Goal: Check status: Check status

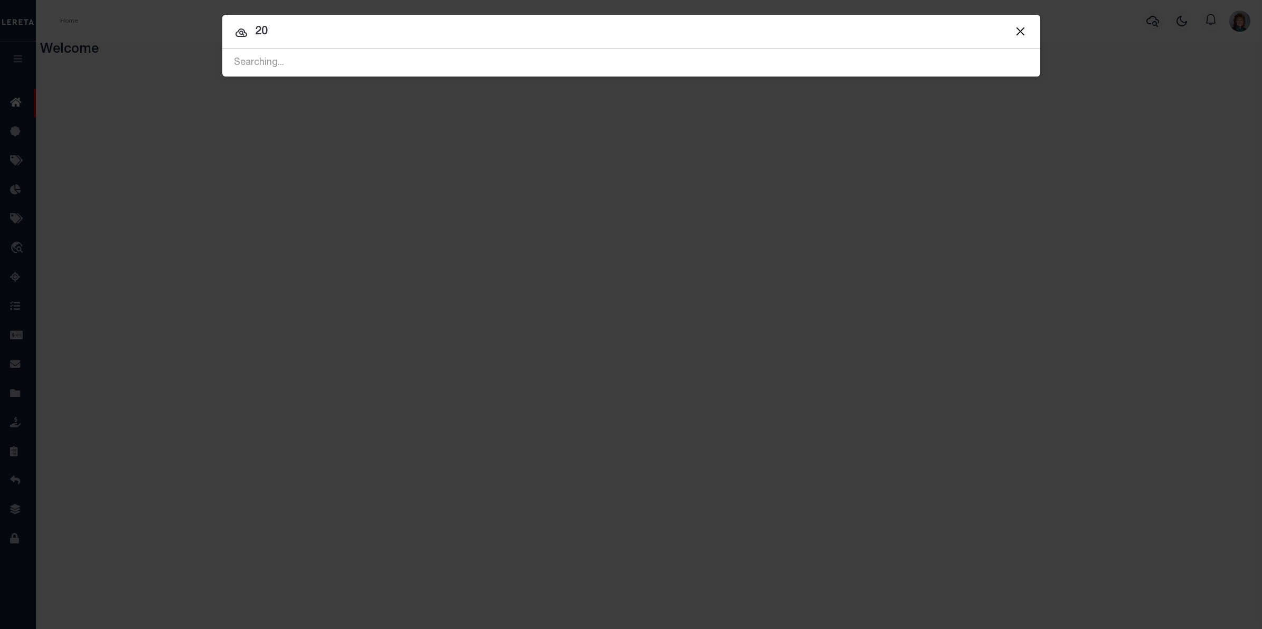
type input "2"
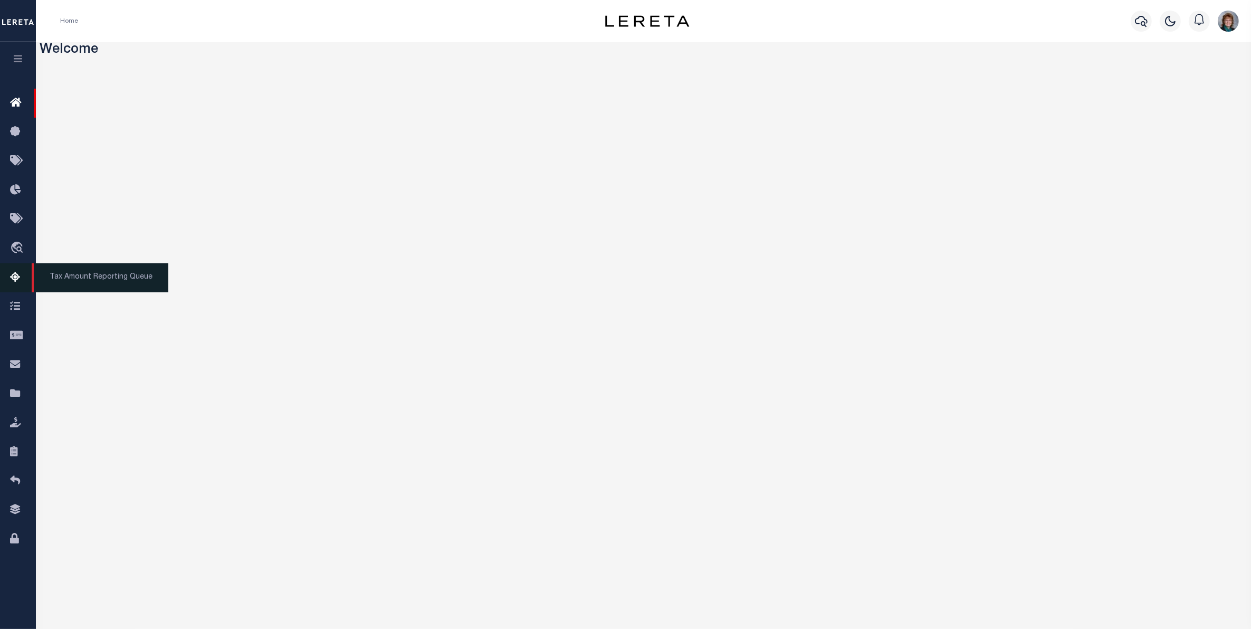
click at [22, 271] on link "Tax Amount Reporting Queue" at bounding box center [18, 277] width 36 height 29
click at [1139, 24] on icon "button" at bounding box center [1141, 21] width 13 height 13
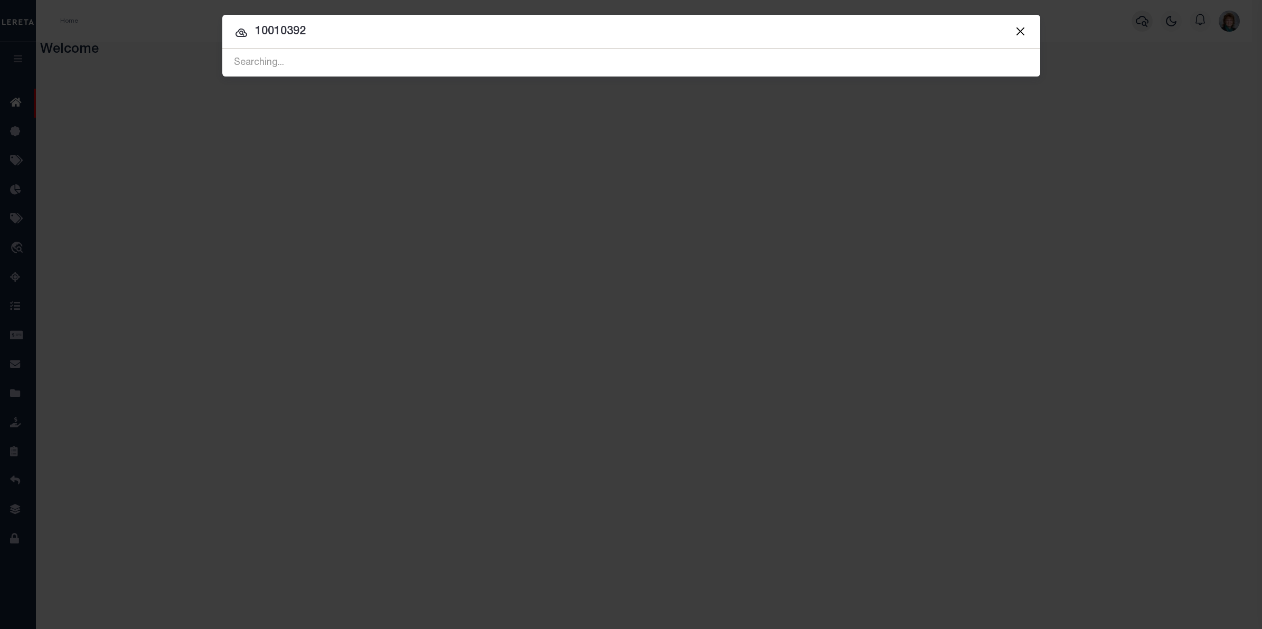
type input "10010392"
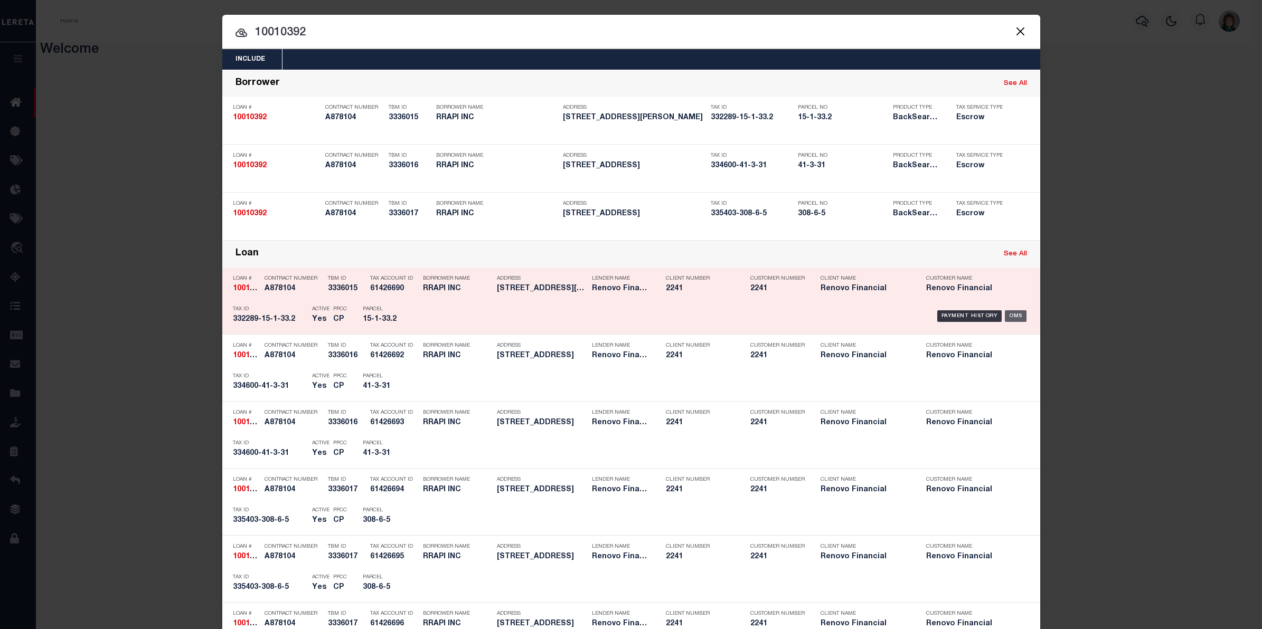
click at [1007, 312] on div "OMS" at bounding box center [1015, 316] width 22 height 12
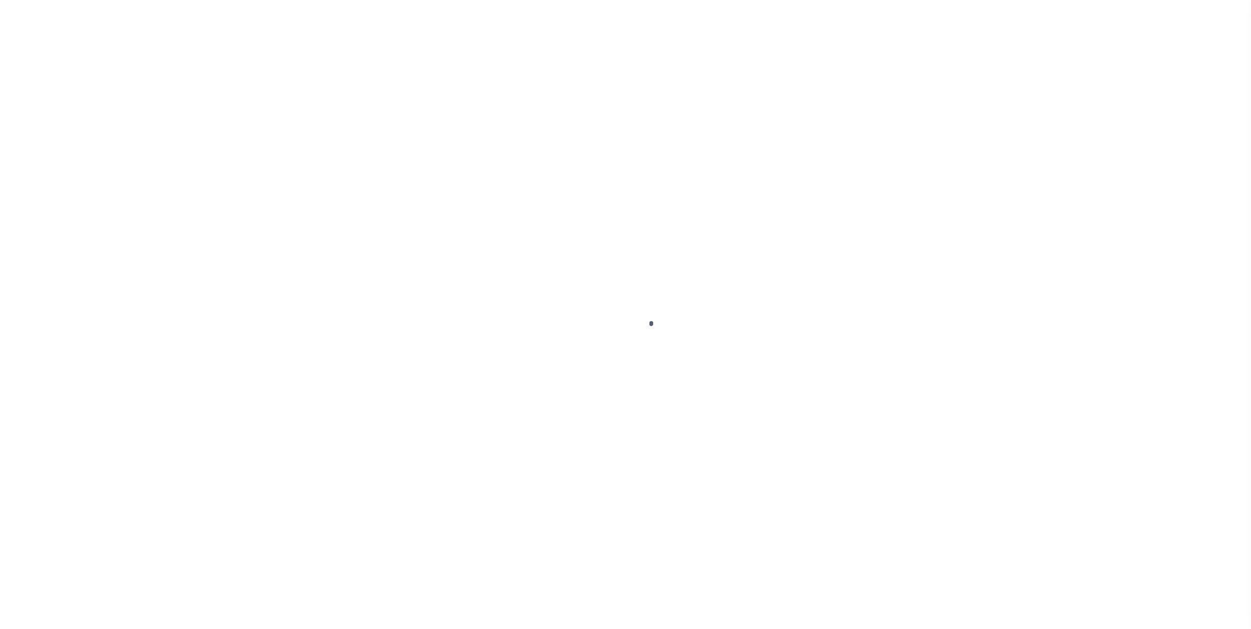
select select "25067"
select select "10"
select select "Escrow"
type input "5 KENNEDY"
type input "332289-15-1-33.2"
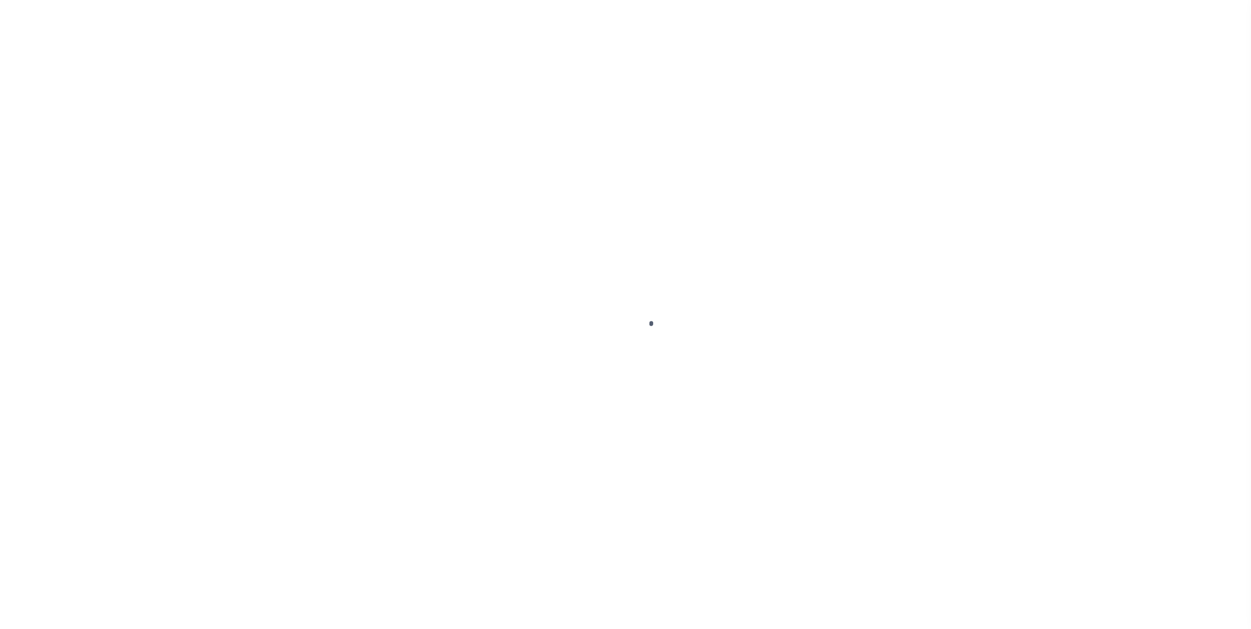
type input "MONROE NY 10950"
type input "a0kUS0000018A02"
type input "NY"
select select
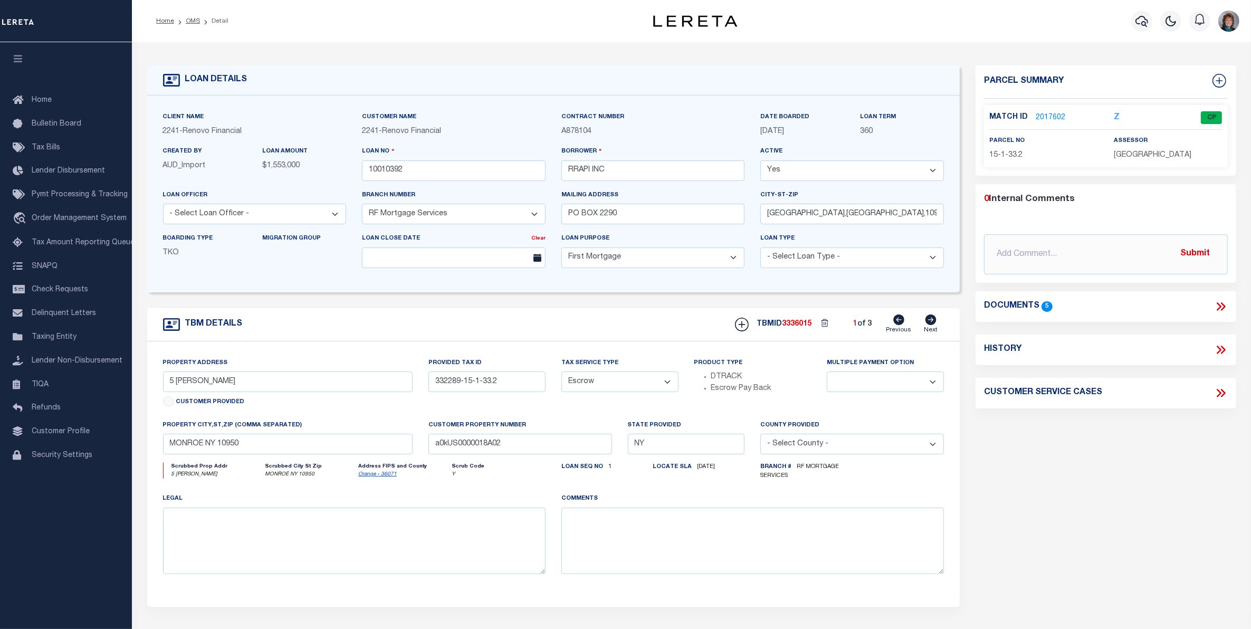
click at [1040, 113] on link "2017602" at bounding box center [1051, 117] width 30 height 11
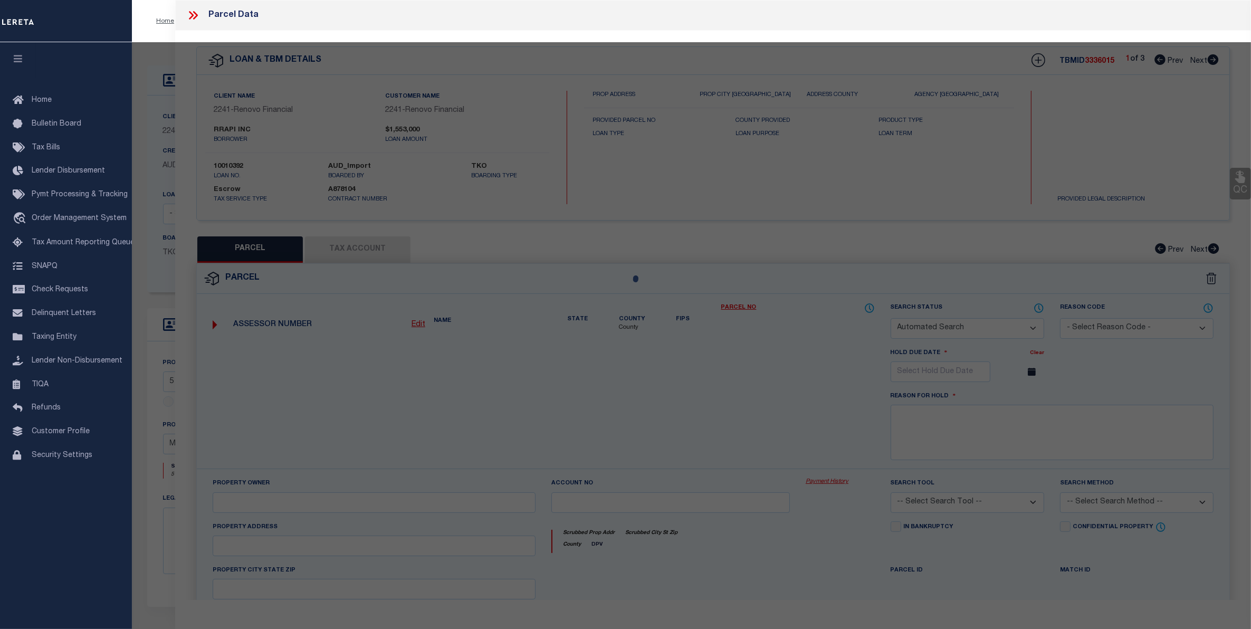
checkbox input "false"
select select "CP"
checkbox input "false"
type textarea "School district now available. MLC 4/30/2024 Need to add APN masking for Monroe…"
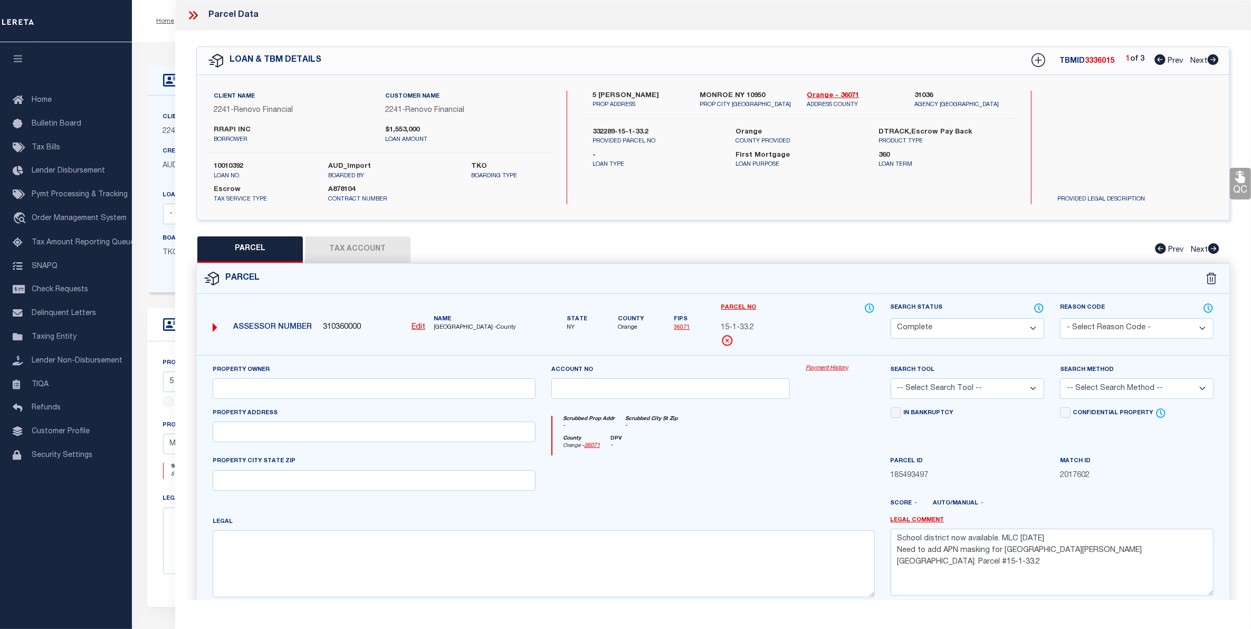
click at [819, 368] on link "Payment History" at bounding box center [840, 368] width 69 height 9
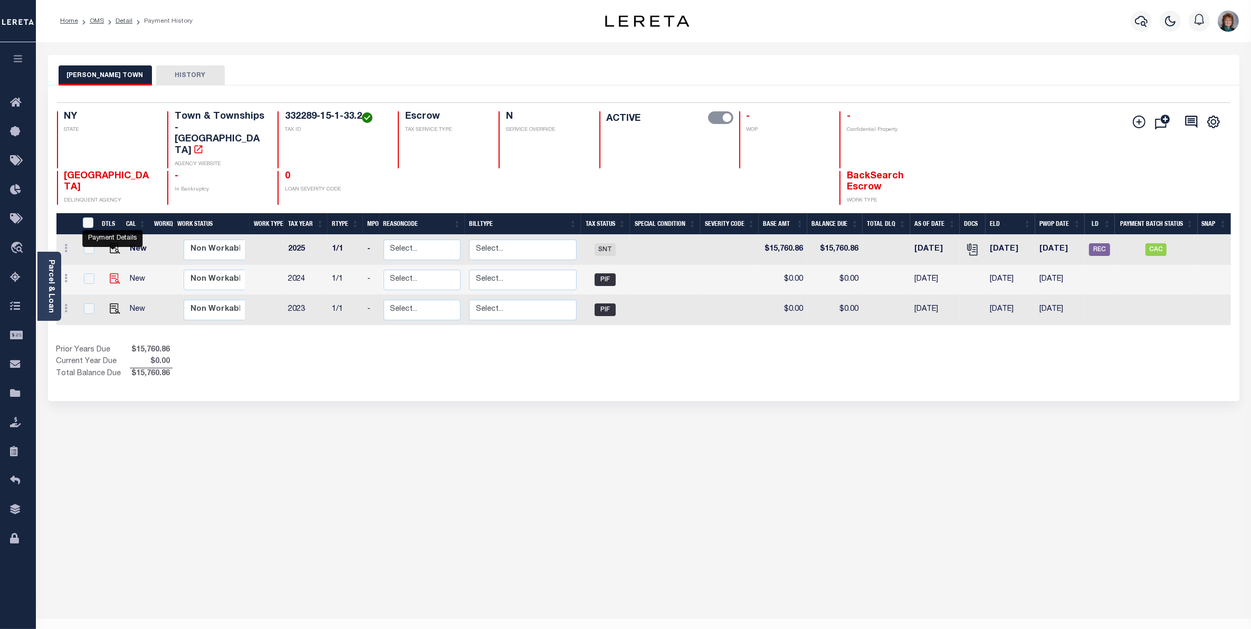
click at [111, 273] on img "" at bounding box center [115, 278] width 11 height 11
checkbox input "true"
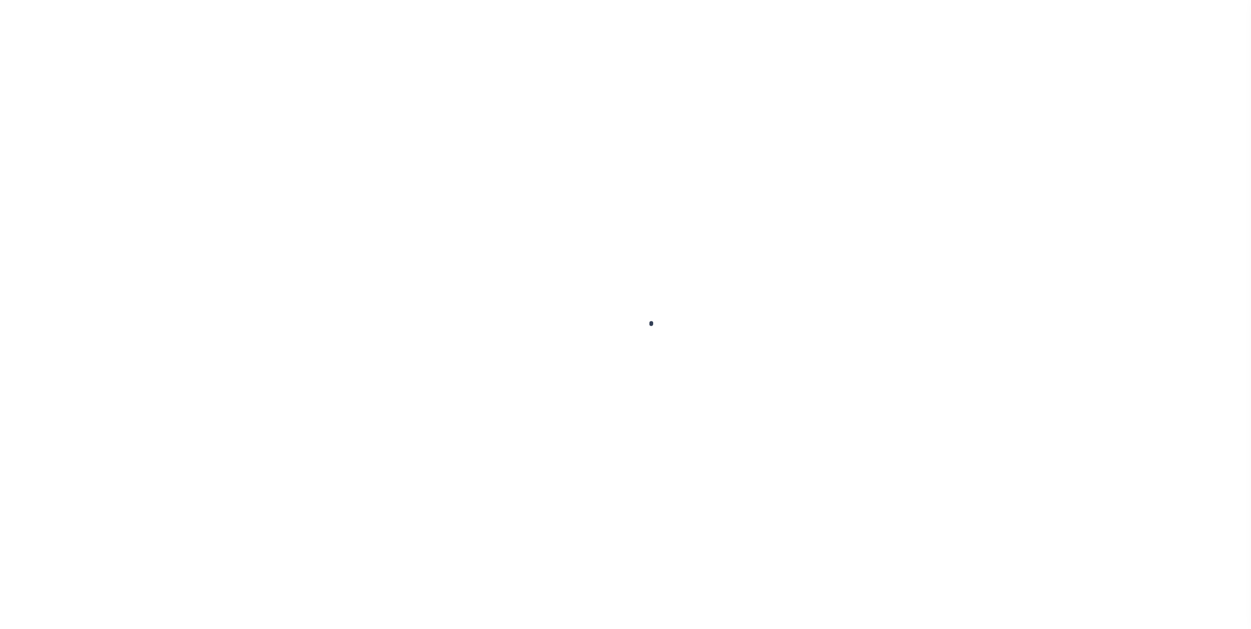
select select "PIF"
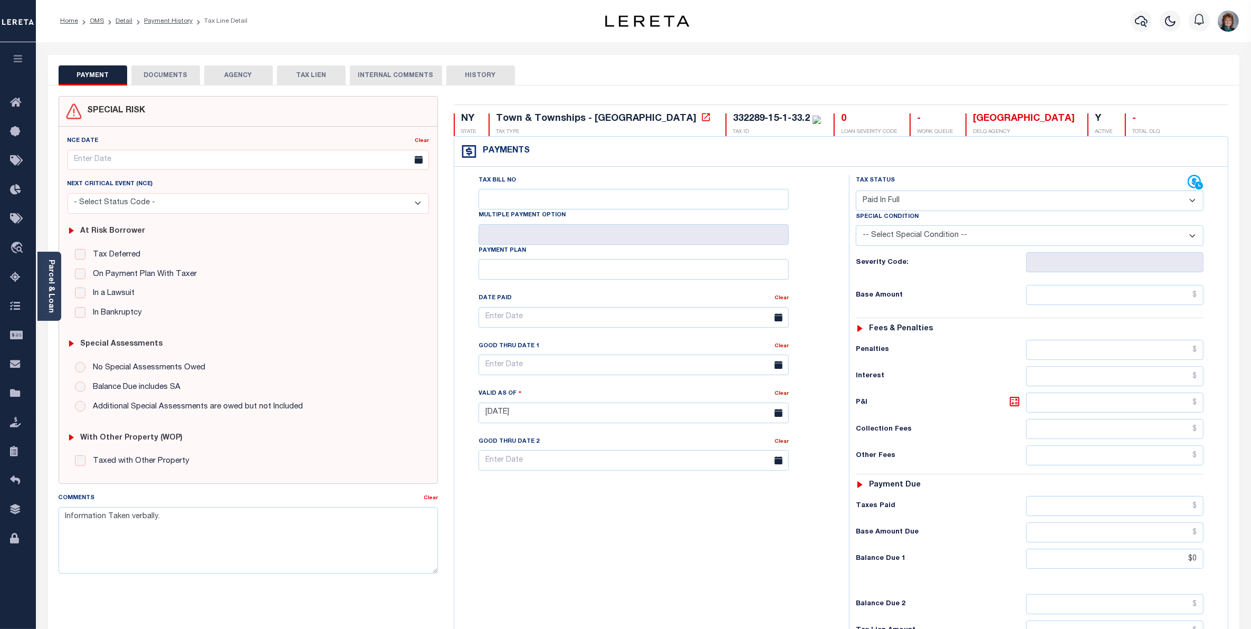
click at [1121, 239] on select "-- Select Special Condition -- 3RD PARTY TAX LIEN AGENCY TAX LIEN (A.K.A Inside…" at bounding box center [1030, 235] width 348 height 21
click at [746, 515] on div "Tax Bill No Multiple Payment Option Payment Plan Clear" at bounding box center [649, 408] width 384 height 466
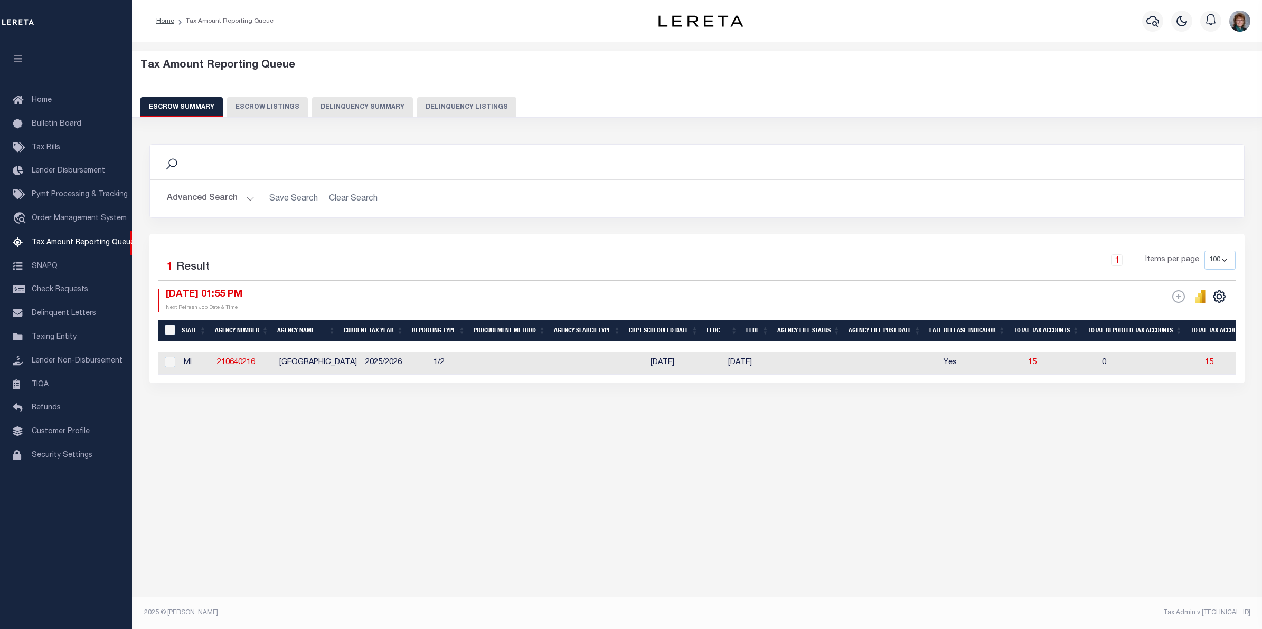
select select
select select "100"
click at [210, 196] on button "Advanced Search" at bounding box center [211, 198] width 88 height 21
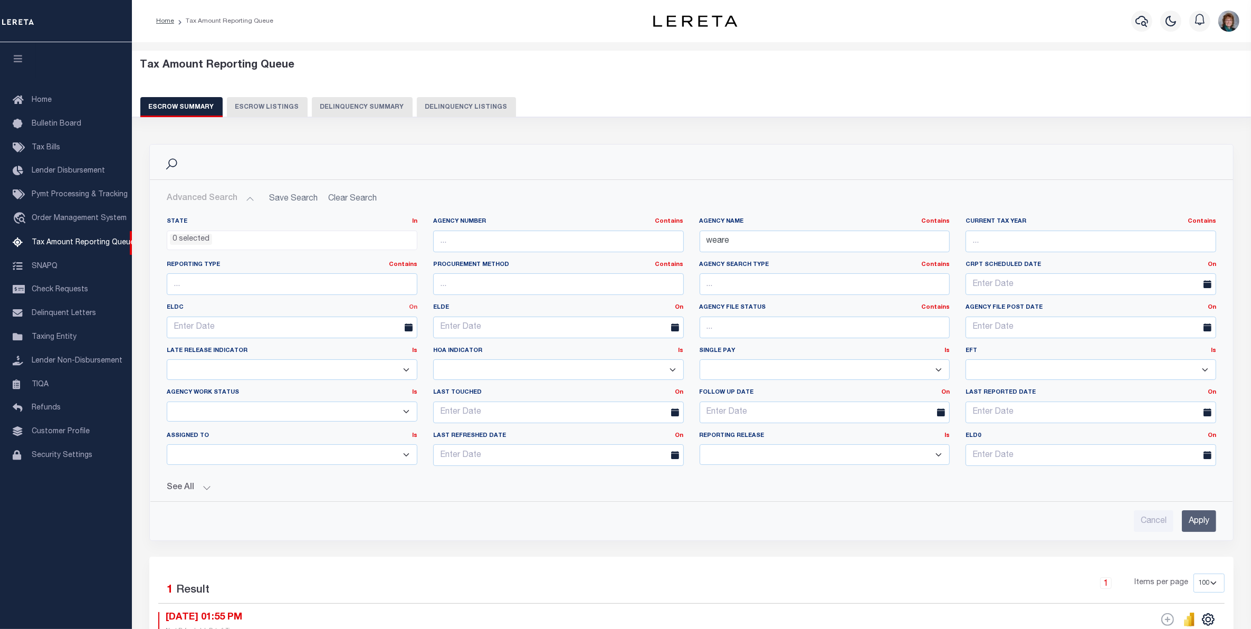
click at [409, 309] on link "On" at bounding box center [413, 308] width 8 height 6
click at [376, 357] on link "Before" at bounding box center [375, 350] width 83 height 15
click at [413, 306] on link "Before" at bounding box center [406, 308] width 21 height 6
click at [357, 370] on link "Between" at bounding box center [375, 365] width 83 height 15
click at [262, 330] on input "text" at bounding box center [225, 328] width 117 height 22
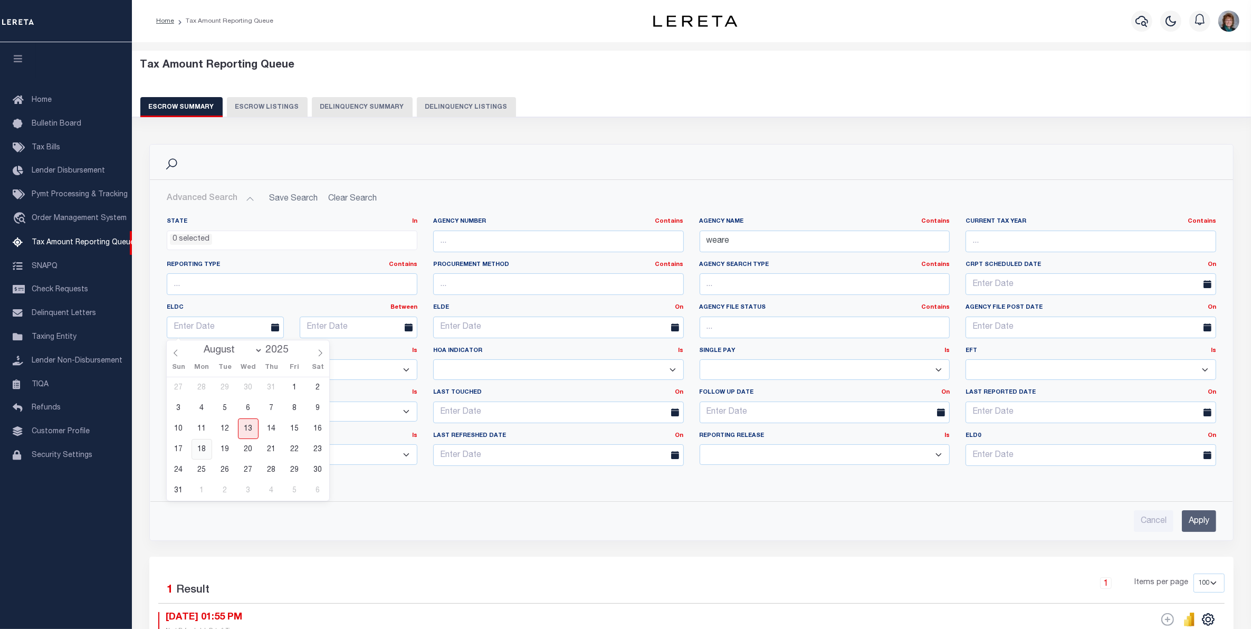
click at [200, 450] on span "18" at bounding box center [202, 449] width 21 height 21
type input "08-18-2025"
click at [407, 328] on icon at bounding box center [409, 328] width 8 height 8
click at [387, 329] on input "text" at bounding box center [358, 328] width 117 height 22
click at [335, 488] on span "1" at bounding box center [335, 490] width 21 height 21
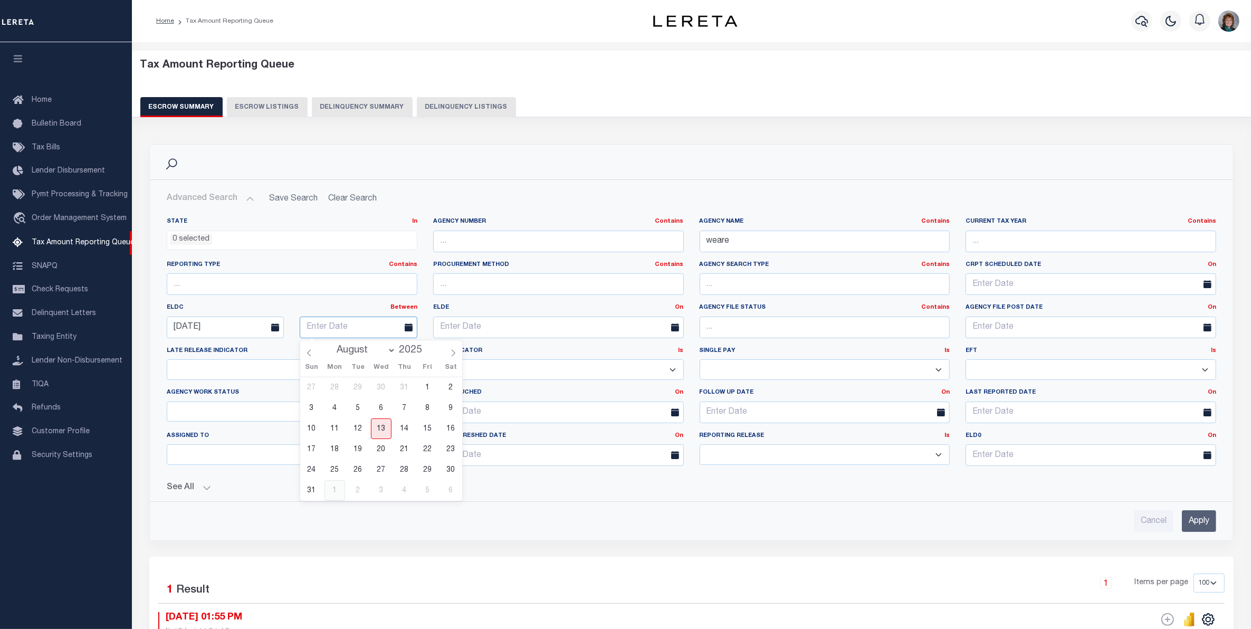
type input "09-01-2025"
click at [1202, 521] on input "Apply" at bounding box center [1199, 521] width 34 height 22
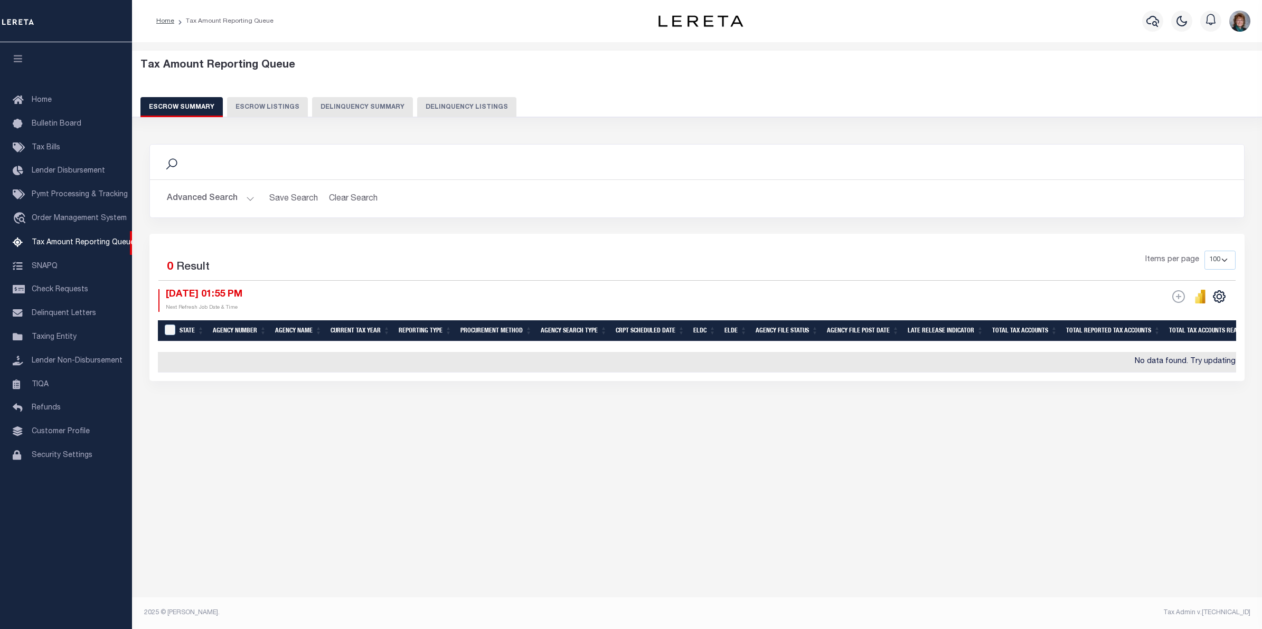
click at [223, 197] on button "Advanced Search" at bounding box center [211, 198] width 88 height 21
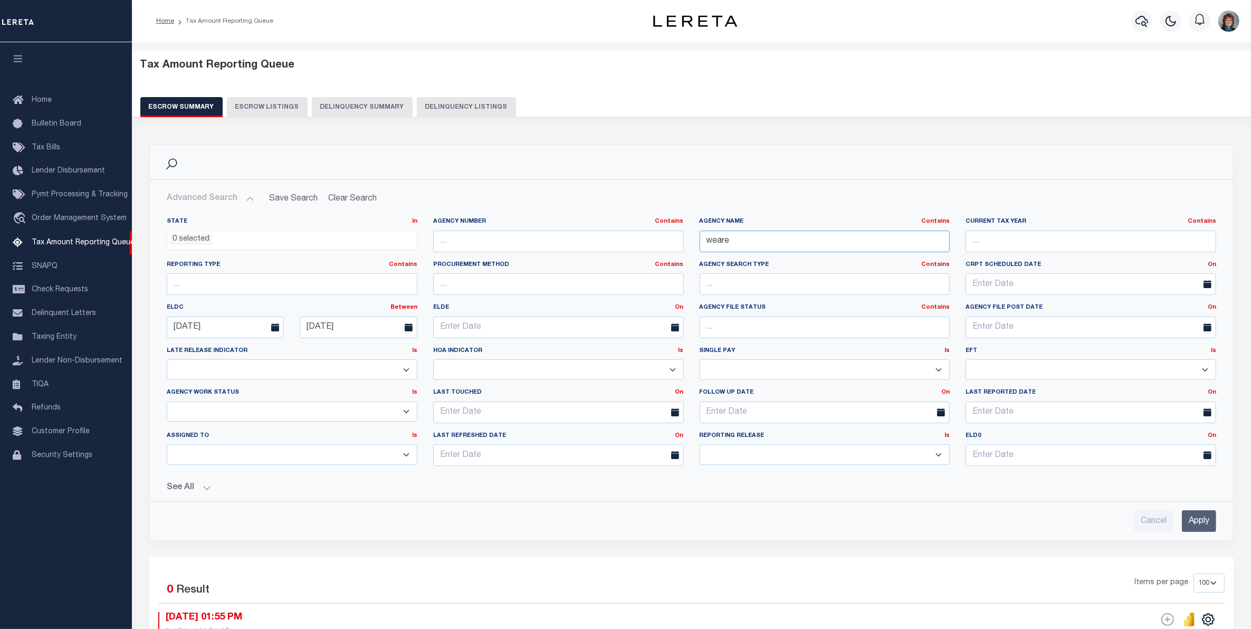
drag, startPoint x: 736, startPoint y: 236, endPoint x: 595, endPoint y: 235, distance: 140.9
click at [629, 235] on div "State In In AK AL AR AZ CA CO CT DC DE FL GA GU HI IA ID IL IN KS KY LA MA MD M…" at bounding box center [692, 345] width 1066 height 257
click at [1196, 520] on input "Apply" at bounding box center [1199, 521] width 34 height 22
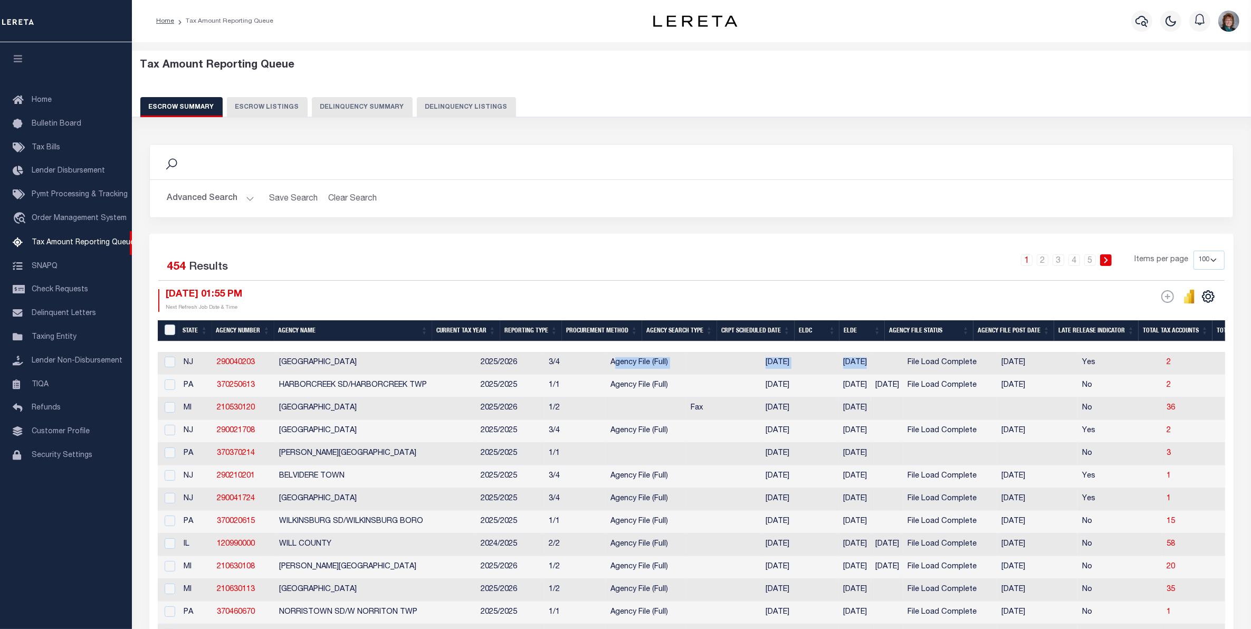
drag, startPoint x: 589, startPoint y: 353, endPoint x: 868, endPoint y: 366, distance: 280.1
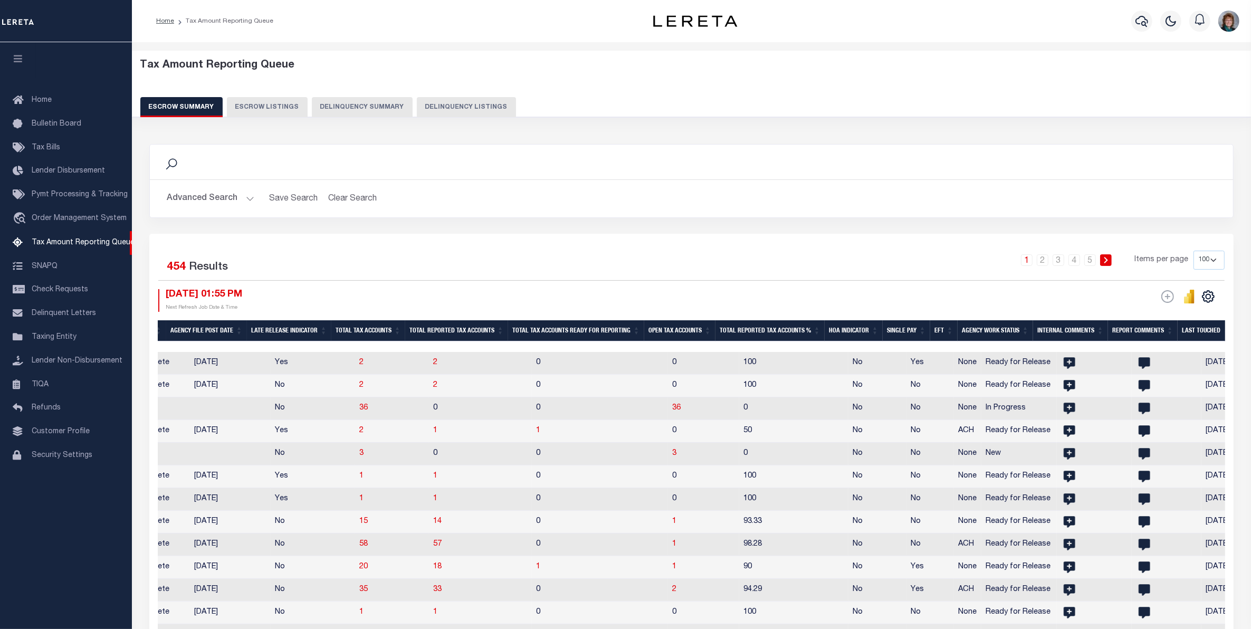
click at [678, 326] on th "Open Tax Accounts" at bounding box center [679, 331] width 71 height 22
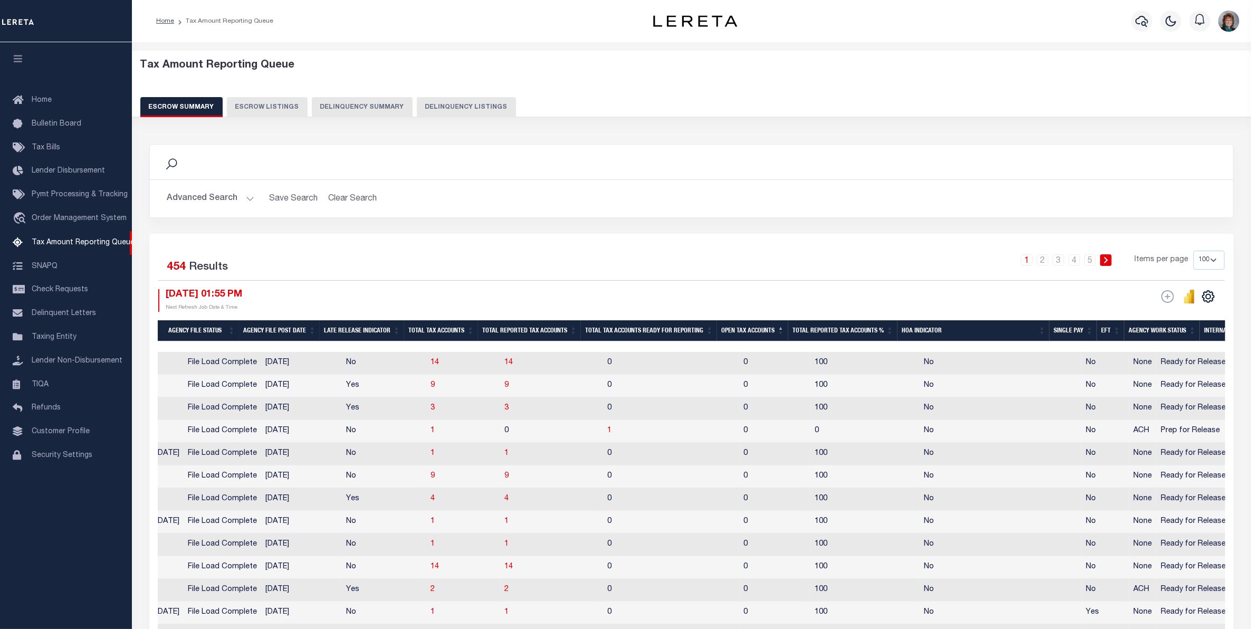
click at [735, 326] on th "Open Tax Accounts" at bounding box center [752, 331] width 71 height 22
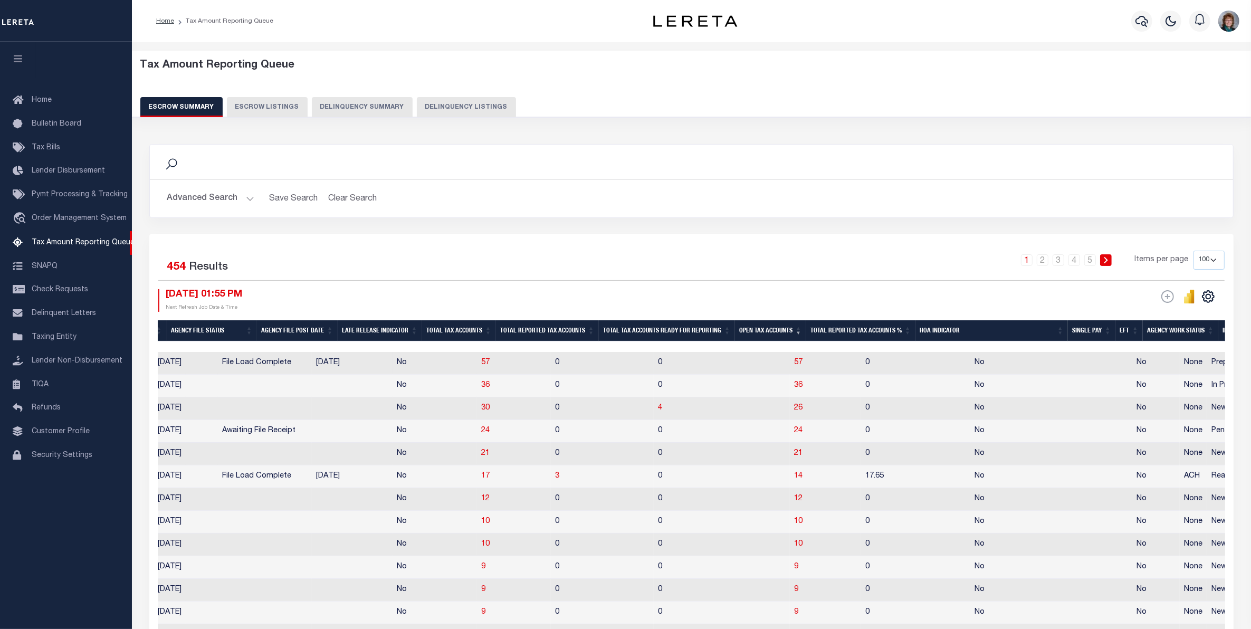
drag, startPoint x: 729, startPoint y: 355, endPoint x: 718, endPoint y: 355, distance: 11.1
click at [718, 355] on td "0" at bounding box center [722, 363] width 136 height 23
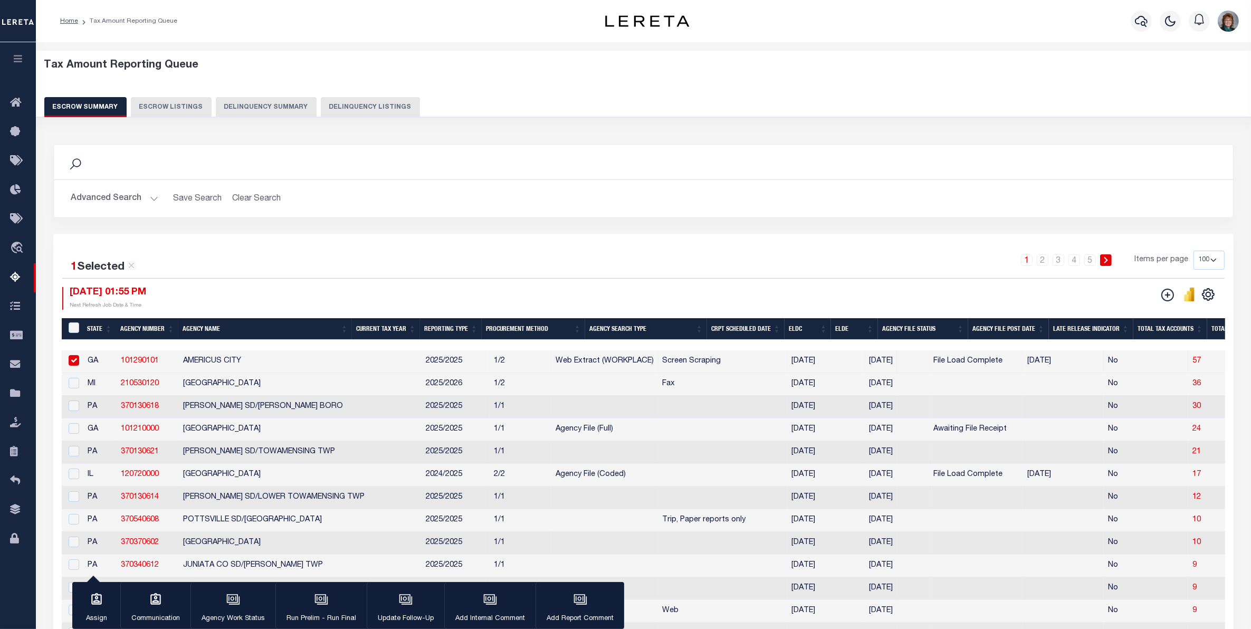
click at [74, 359] on input "checkbox" at bounding box center [74, 360] width 11 height 11
checkbox input "false"
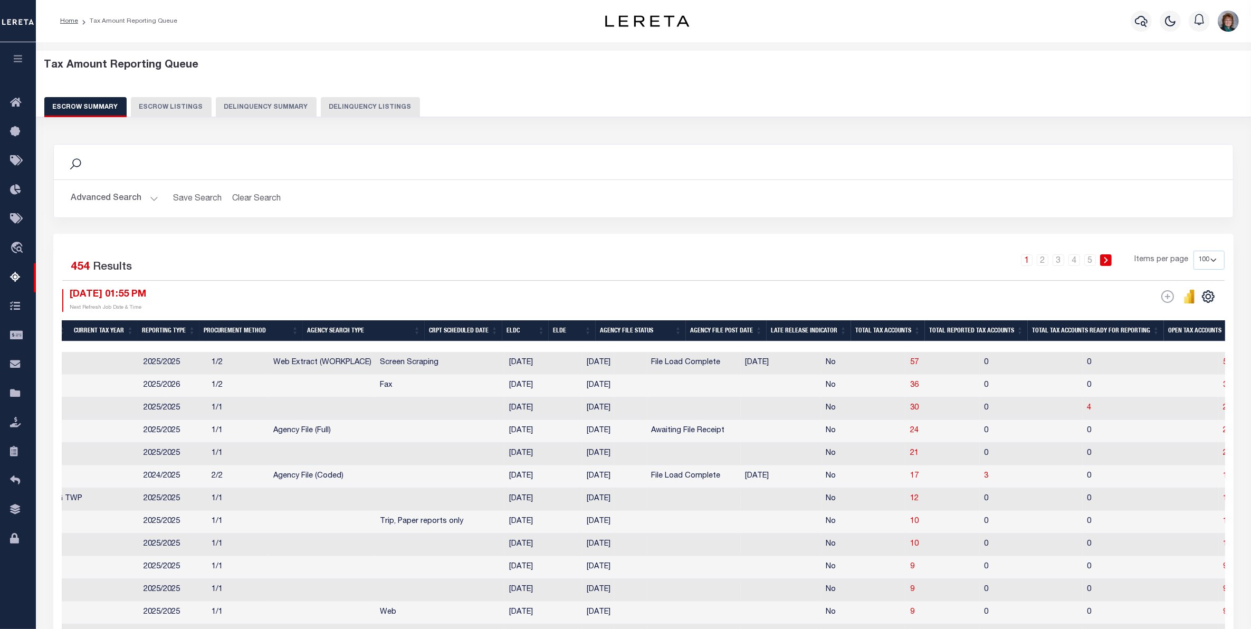
scroll to position [0, 299]
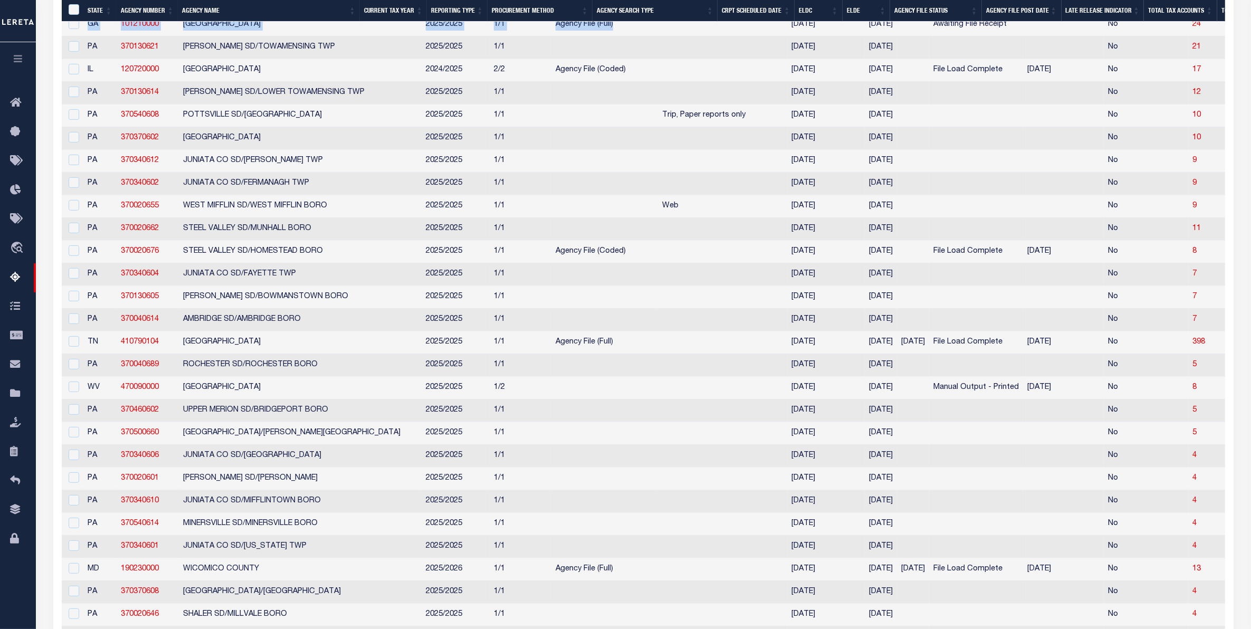
drag, startPoint x: 580, startPoint y: 32, endPoint x: 644, endPoint y: 26, distance: 65.2
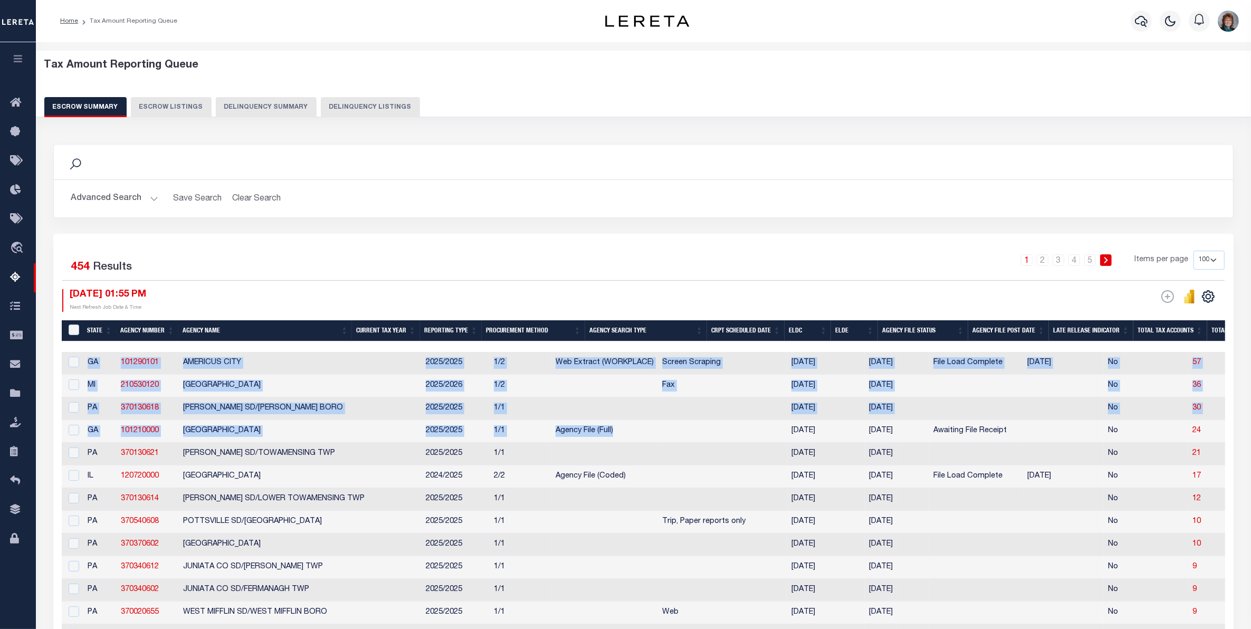
click at [584, 419] on td at bounding box center [605, 408] width 107 height 23
checkbox input "true"
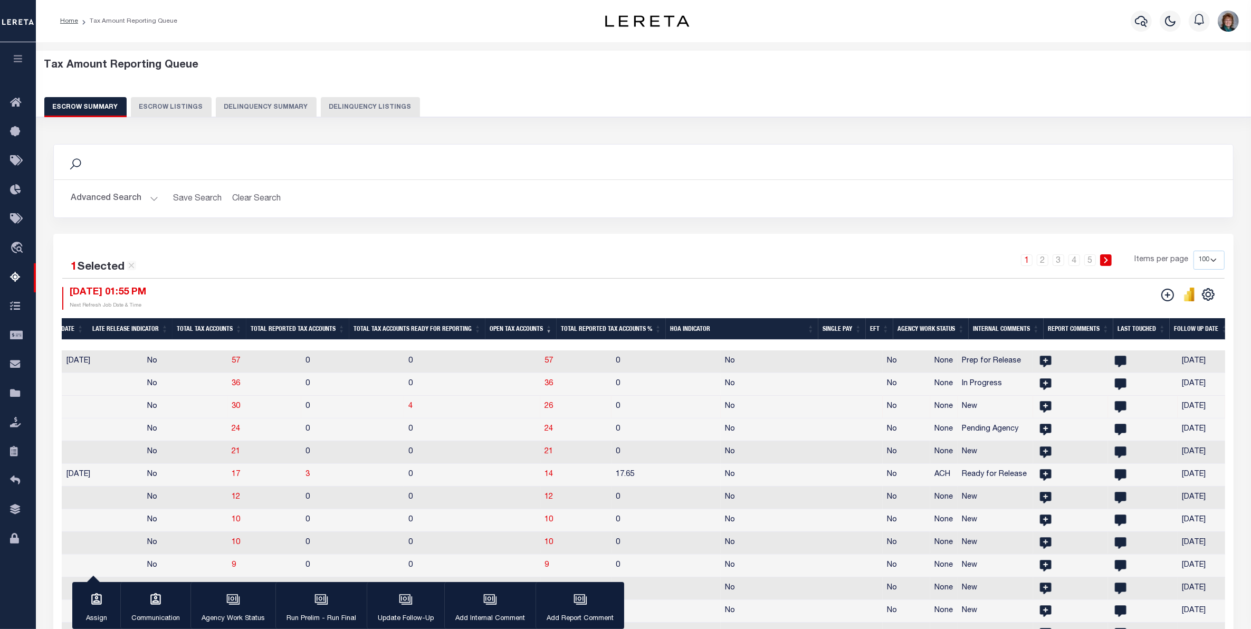
scroll to position [0, 867]
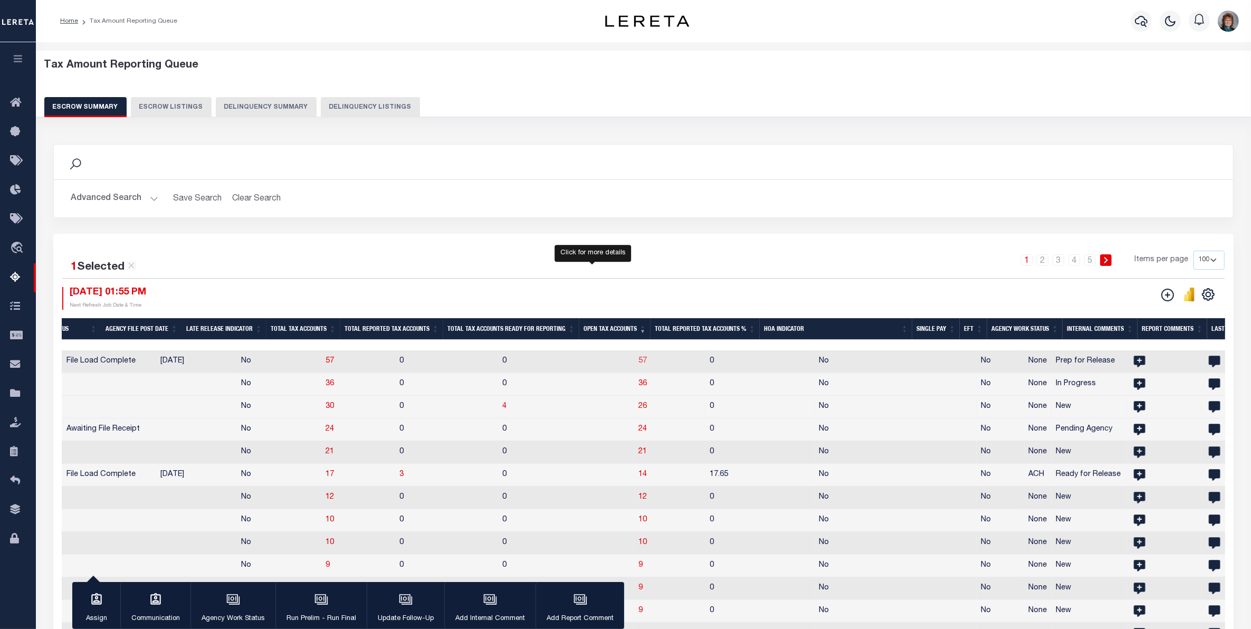
click at [639, 361] on span "57" at bounding box center [643, 360] width 8 height 7
select select "100"
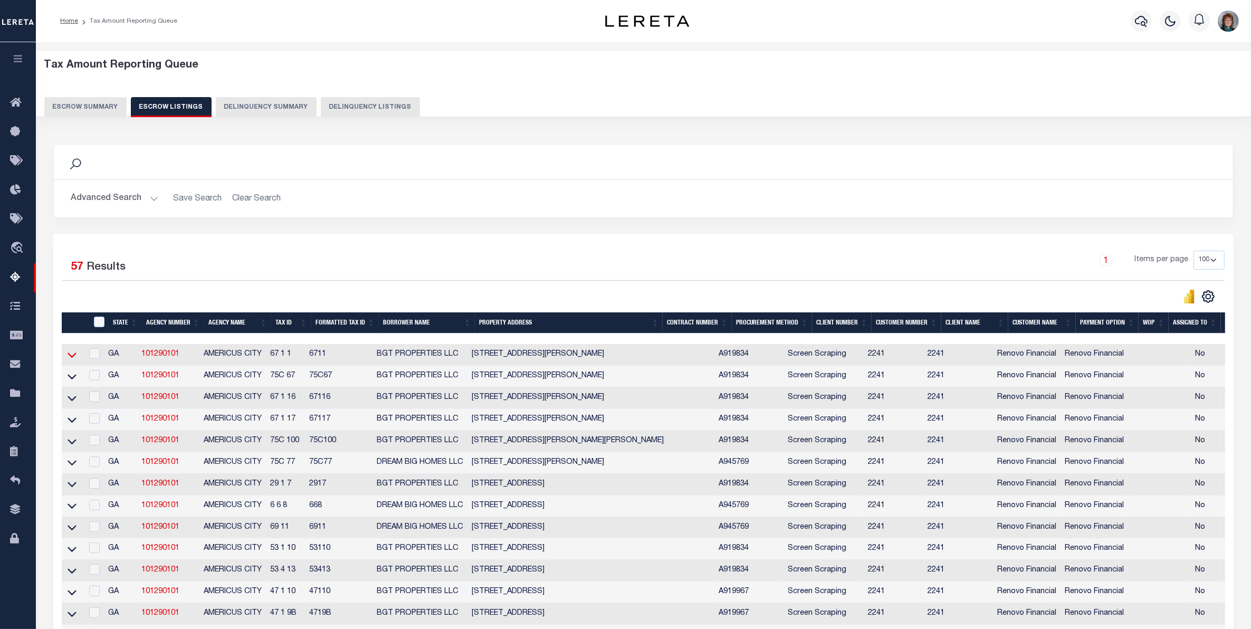
click at [72, 361] on icon at bounding box center [72, 354] width 9 height 11
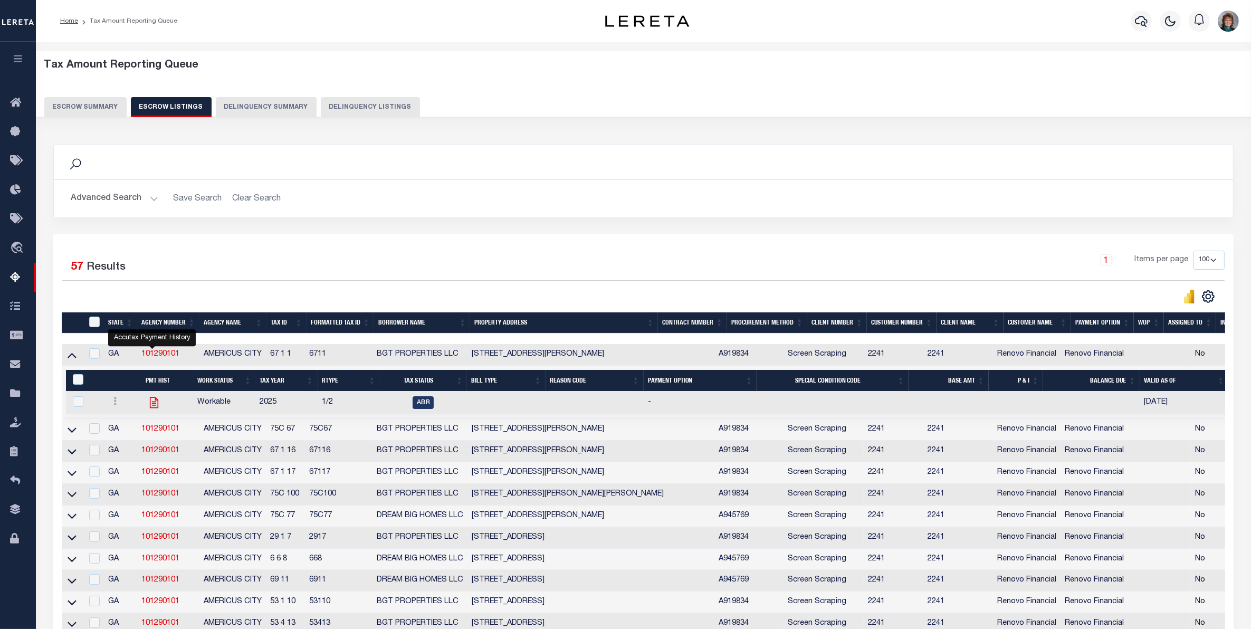
click at [151, 407] on icon "" at bounding box center [154, 403] width 14 height 14
checkbox input "true"
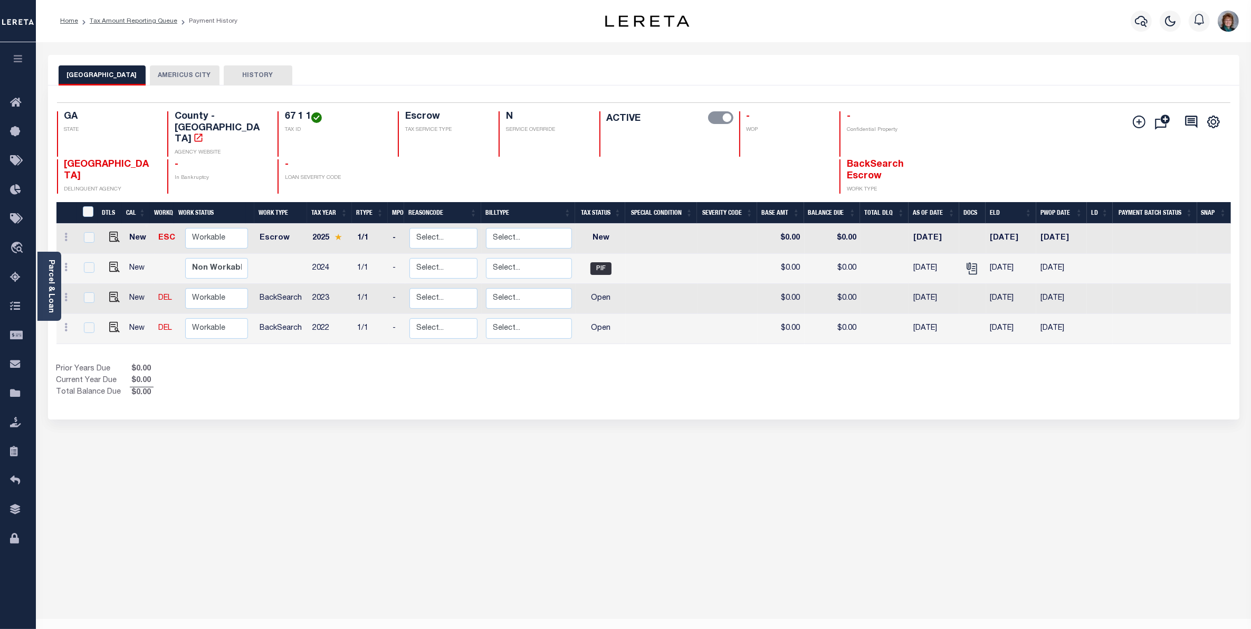
click at [176, 72] on button "AMERICUS CITY" at bounding box center [185, 75] width 70 height 20
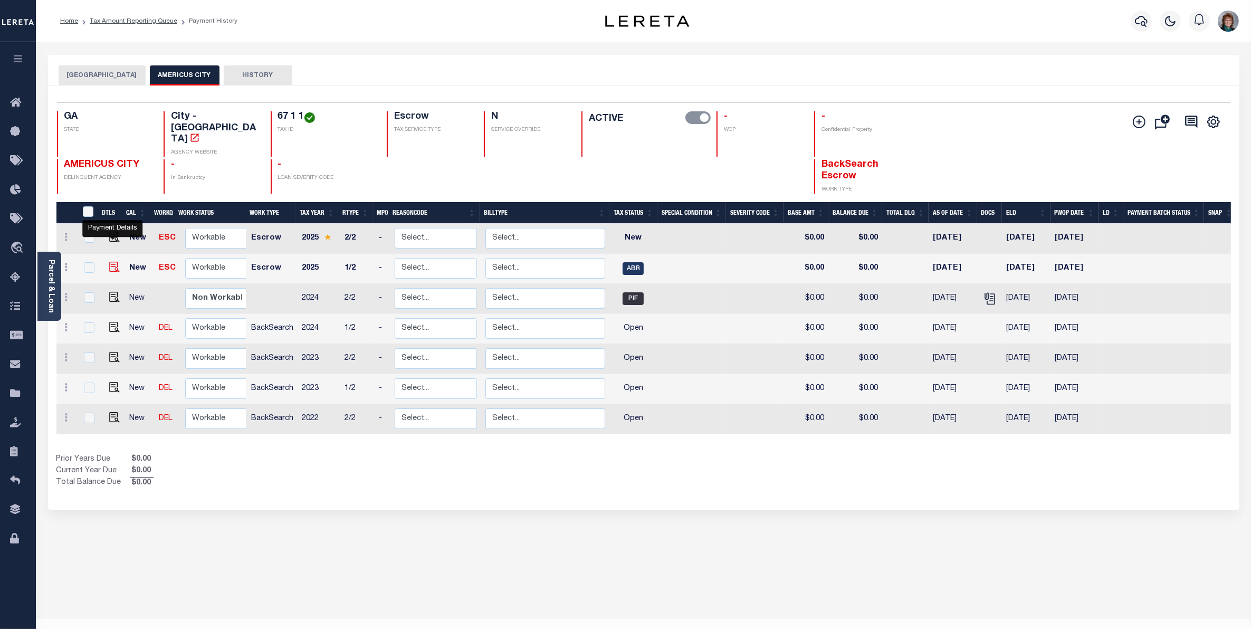
click at [112, 262] on img "" at bounding box center [114, 267] width 11 height 11
checkbox input "true"
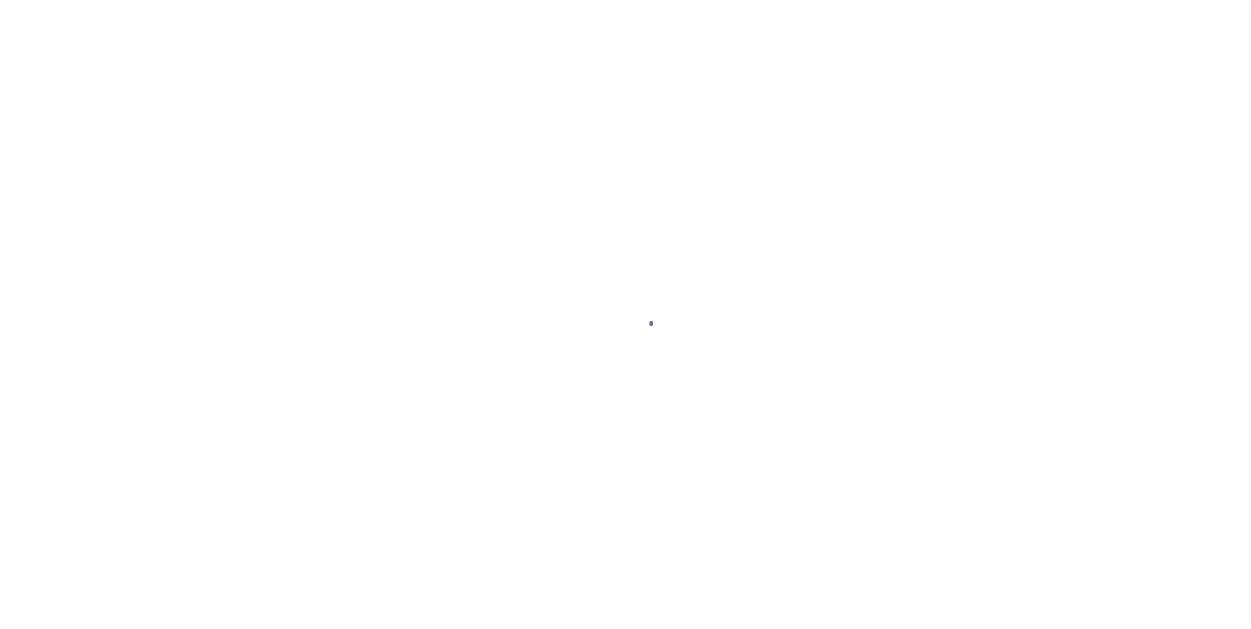
select select "ABR"
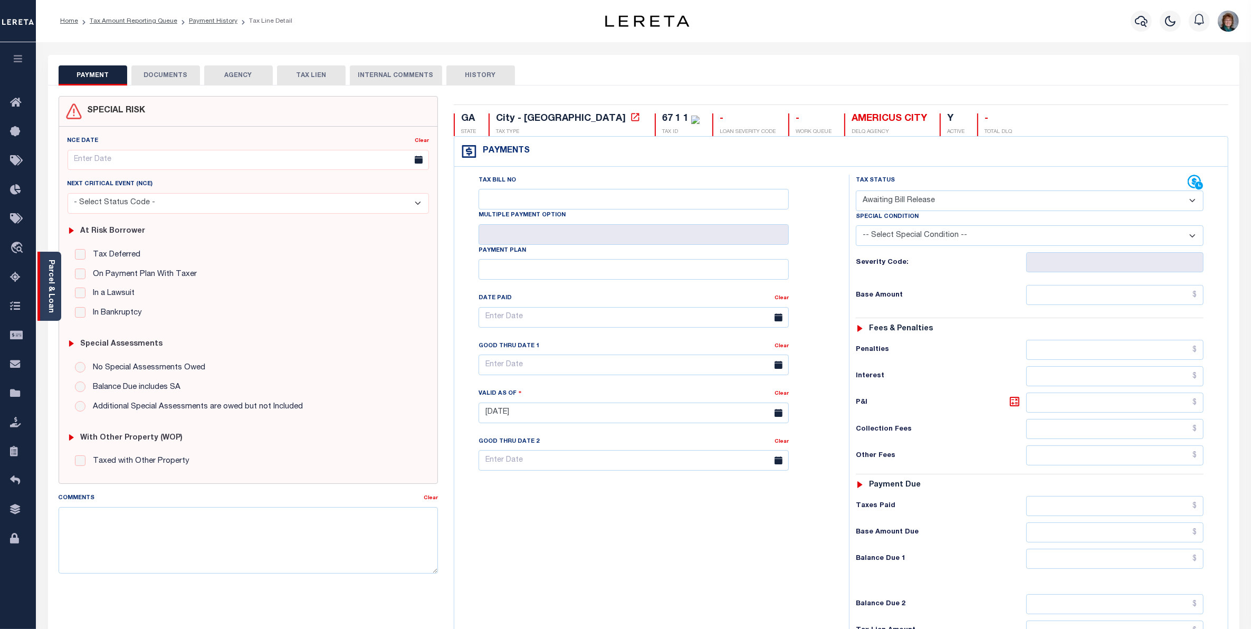
click at [52, 293] on link "Parcel & Loan" at bounding box center [50, 286] width 7 height 53
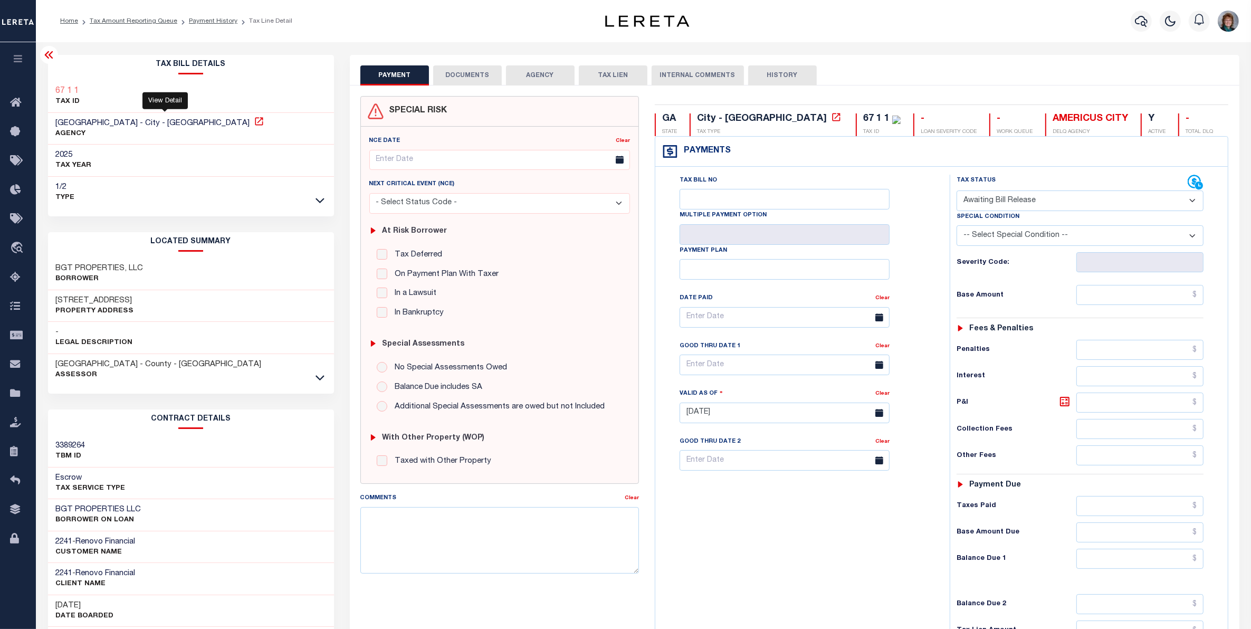
click at [254, 121] on icon at bounding box center [259, 121] width 11 height 11
click at [209, 20] on link "Payment History" at bounding box center [213, 21] width 49 height 6
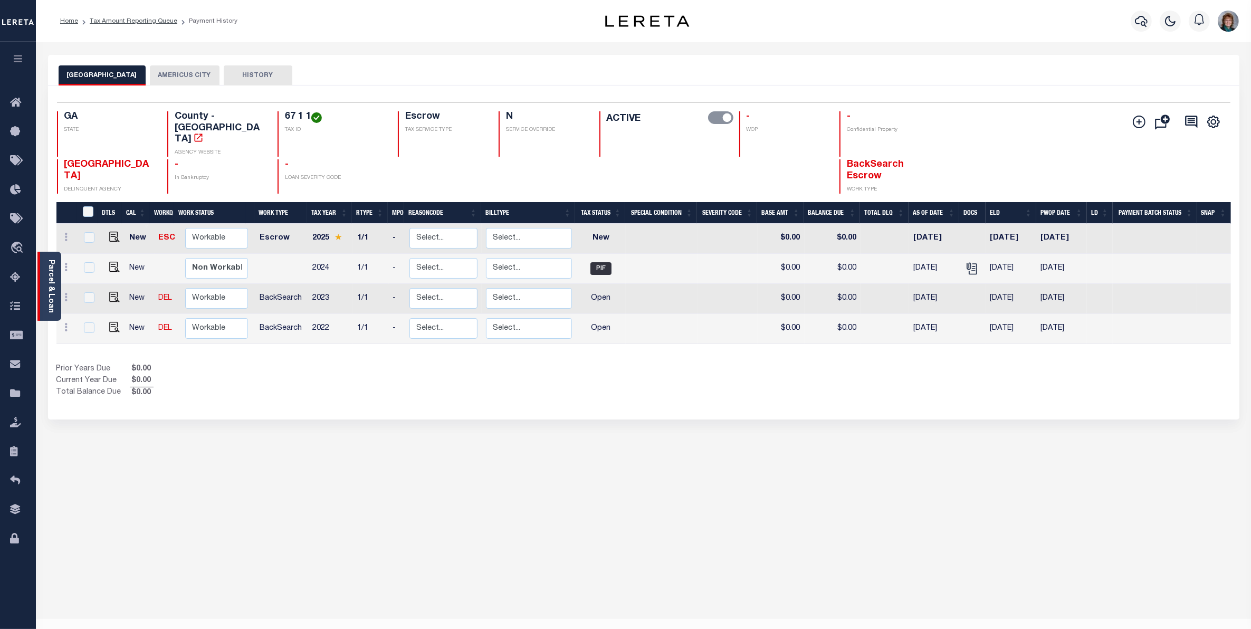
click at [44, 281] on div "Parcel & Loan" at bounding box center [49, 286] width 24 height 69
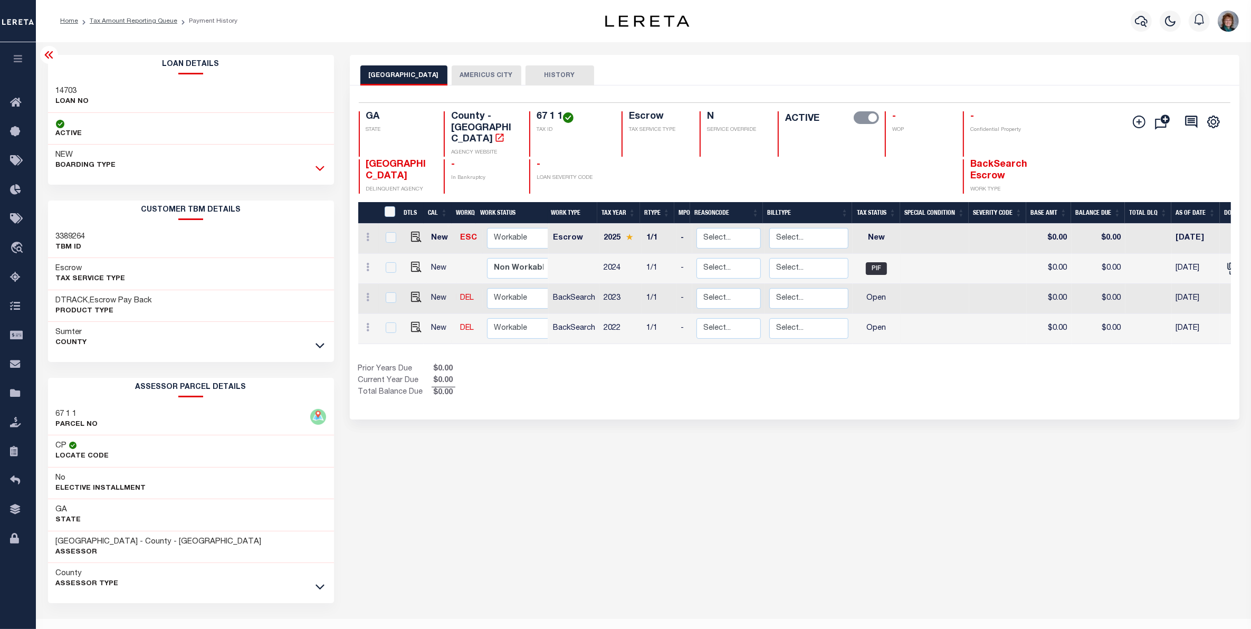
click at [316, 167] on icon at bounding box center [320, 168] width 9 height 11
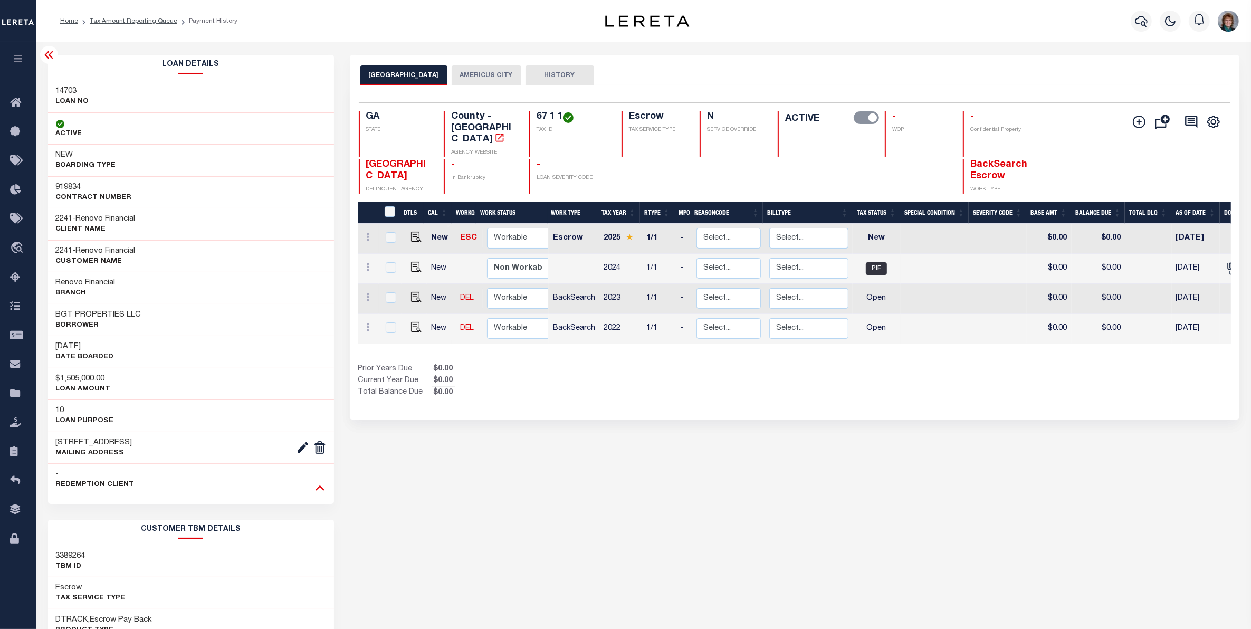
click at [318, 492] on icon at bounding box center [320, 487] width 9 height 11
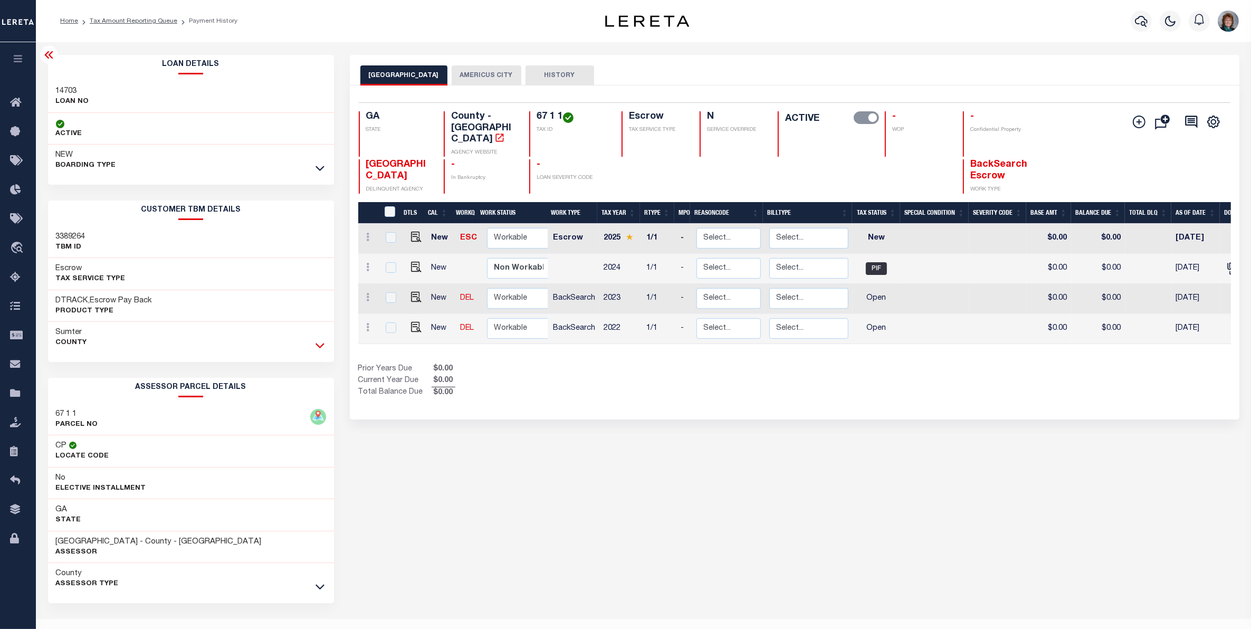
click at [319, 346] on icon at bounding box center [320, 345] width 9 height 11
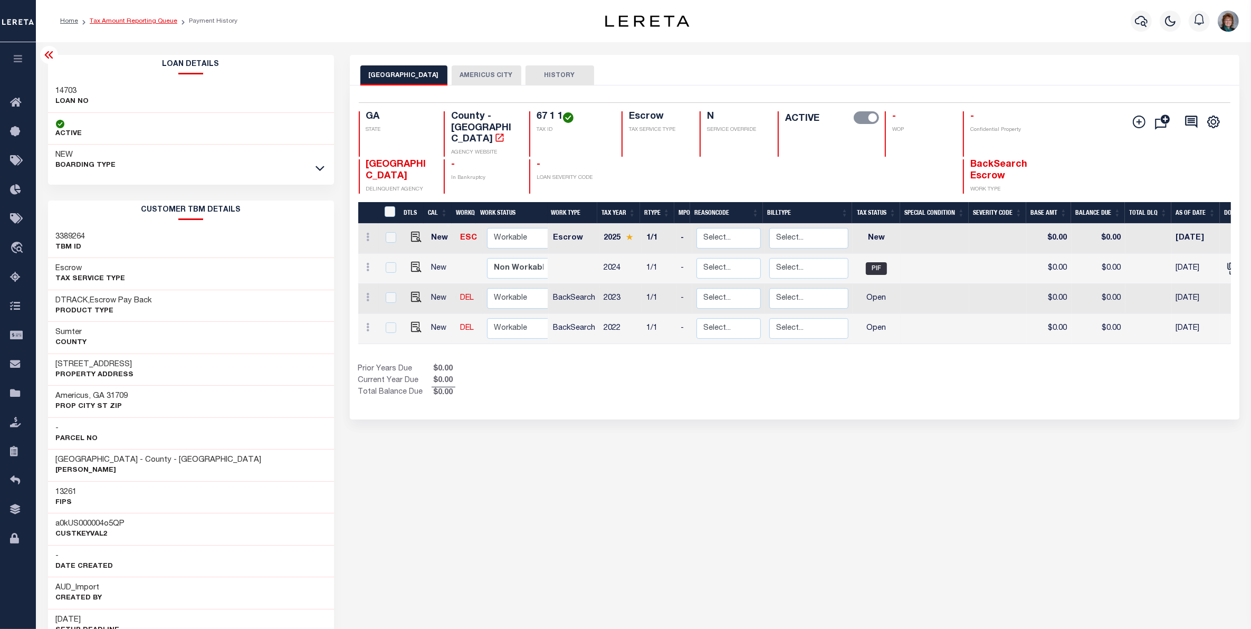
click at [128, 20] on link "Tax Amount Reporting Queue" at bounding box center [134, 21] width 88 height 6
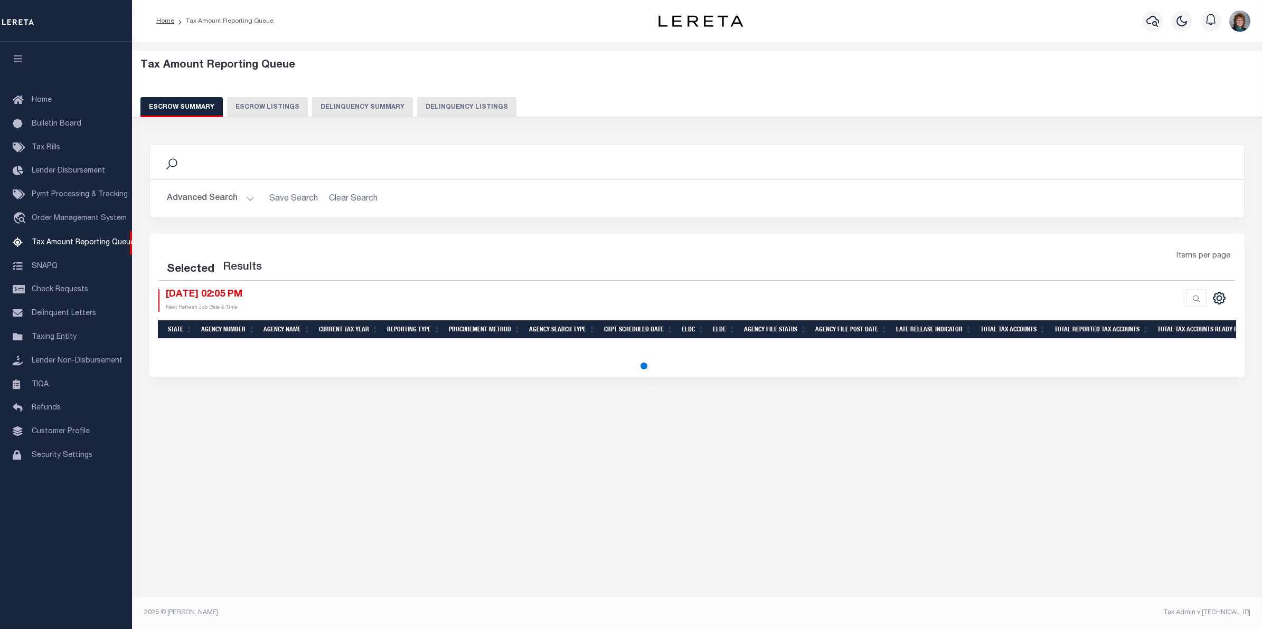
select select "100"
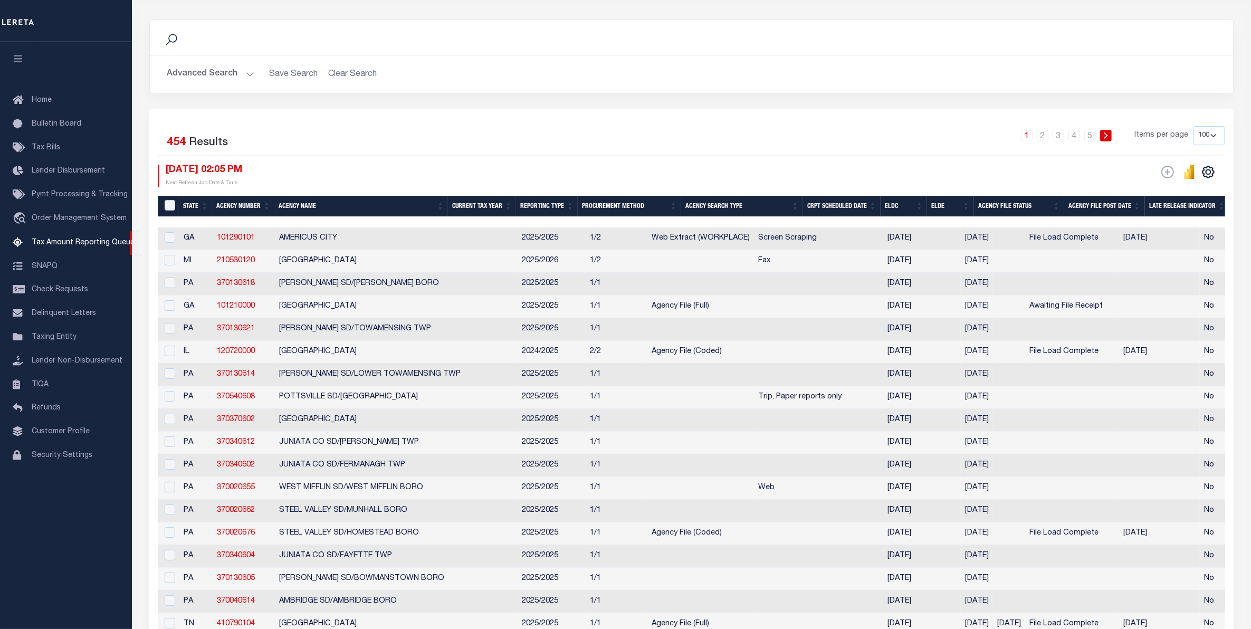
scroll to position [132, 0]
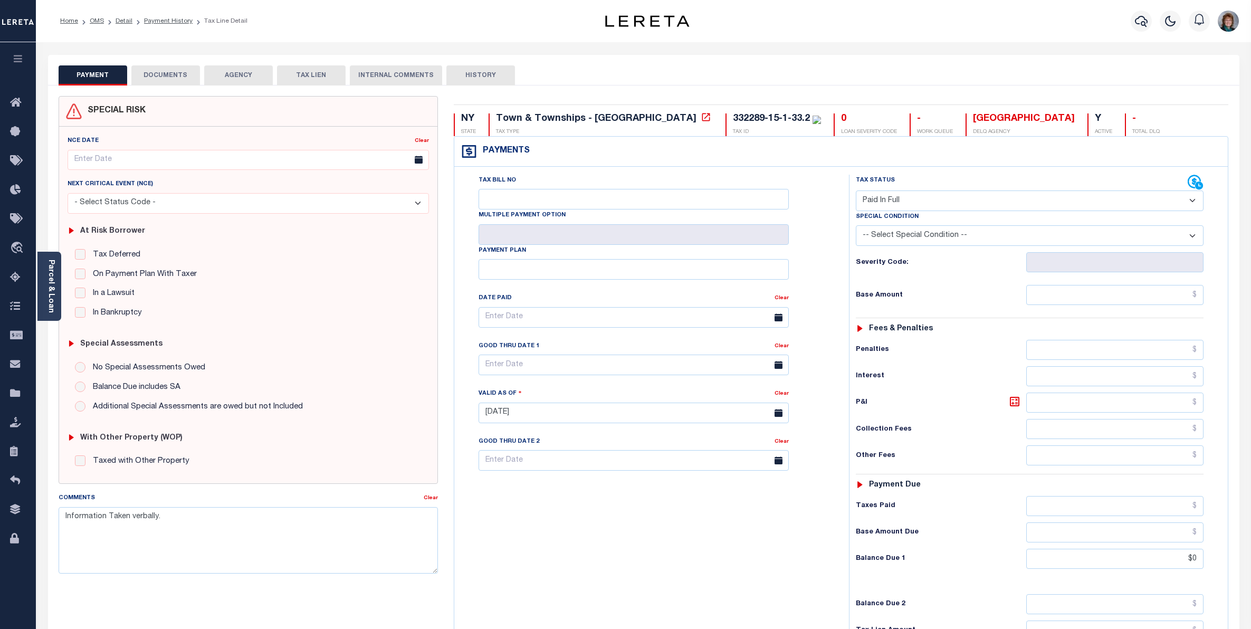
select select "PIF"
click at [15, 187] on icon at bounding box center [18, 190] width 17 height 13
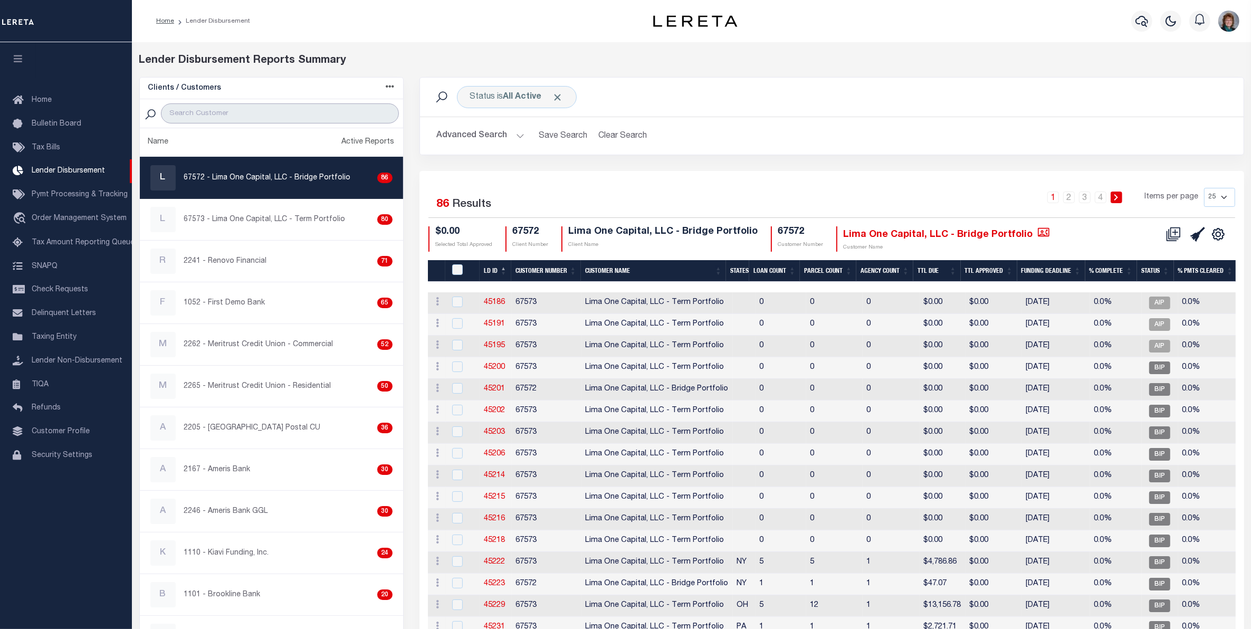
click at [289, 111] on input "search" at bounding box center [280, 113] width 238 height 20
click at [80, 196] on span "Pymt Processing & Tracking" at bounding box center [80, 194] width 96 height 7
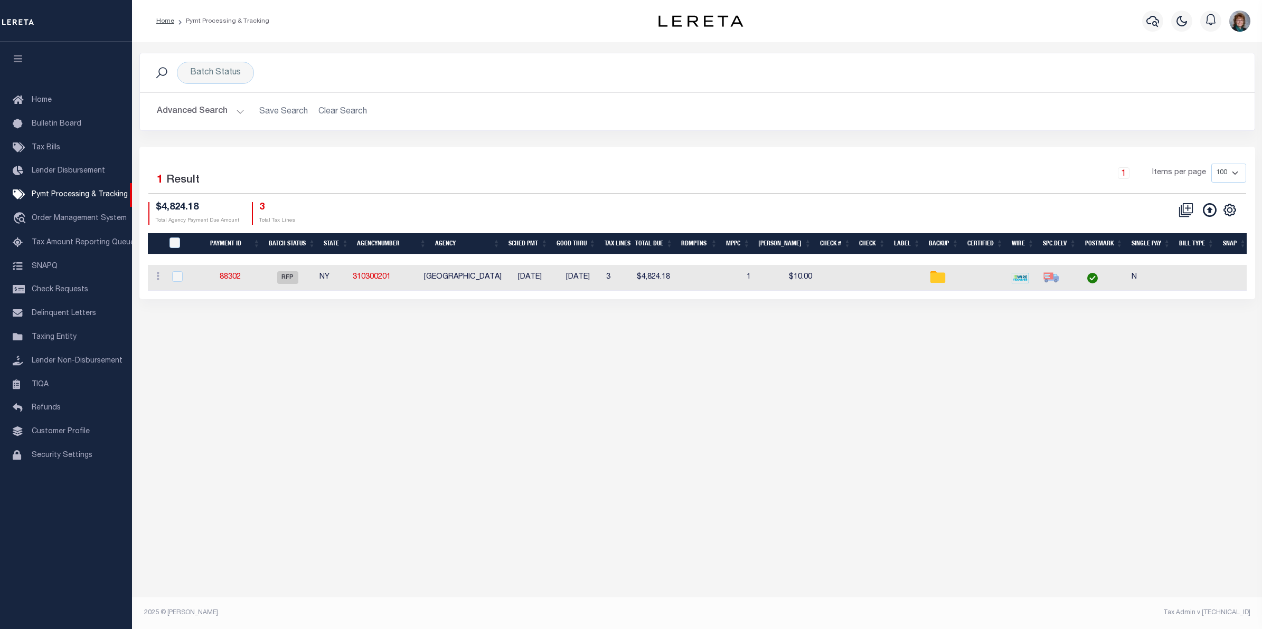
click at [210, 103] on button "Advanced Search" at bounding box center [201, 111] width 88 height 21
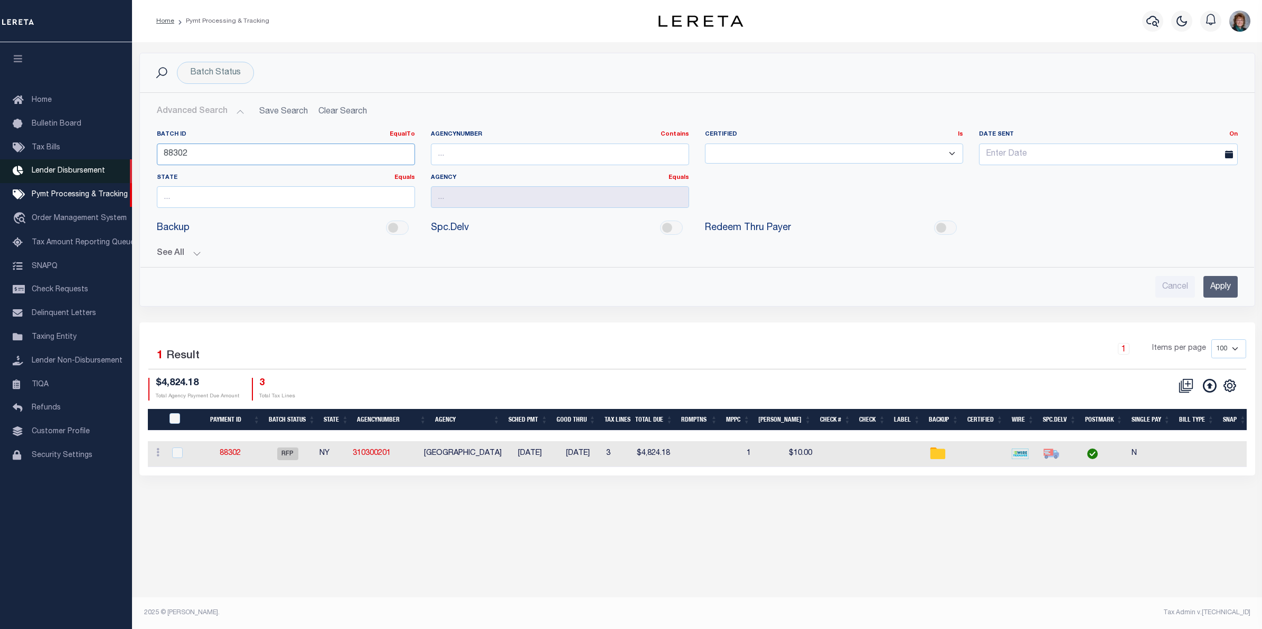
drag, startPoint x: 251, startPoint y: 147, endPoint x: 40, endPoint y: 165, distance: 211.9
click at [80, 167] on div "Home Pymt Processing & Tracking" at bounding box center [631, 304] width 1262 height 609
click at [333, 201] on input "text" at bounding box center [286, 197] width 258 height 22
click at [307, 212] on div "MA" at bounding box center [285, 218] width 257 height 17
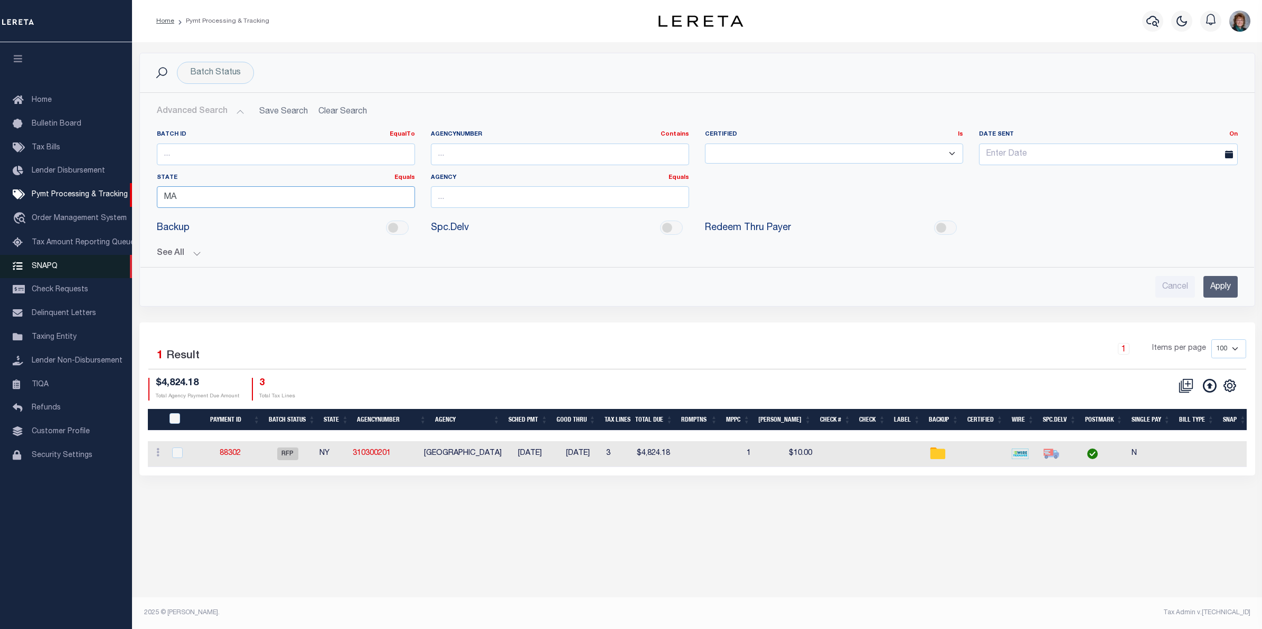
type input "MA"
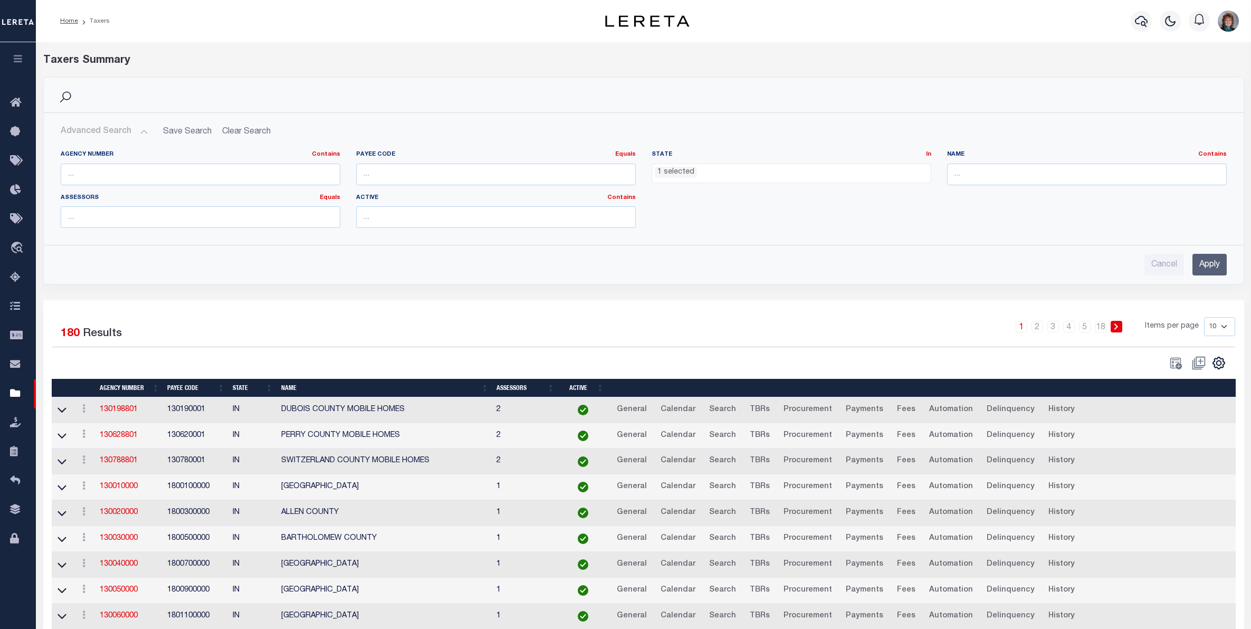
select select "NY"
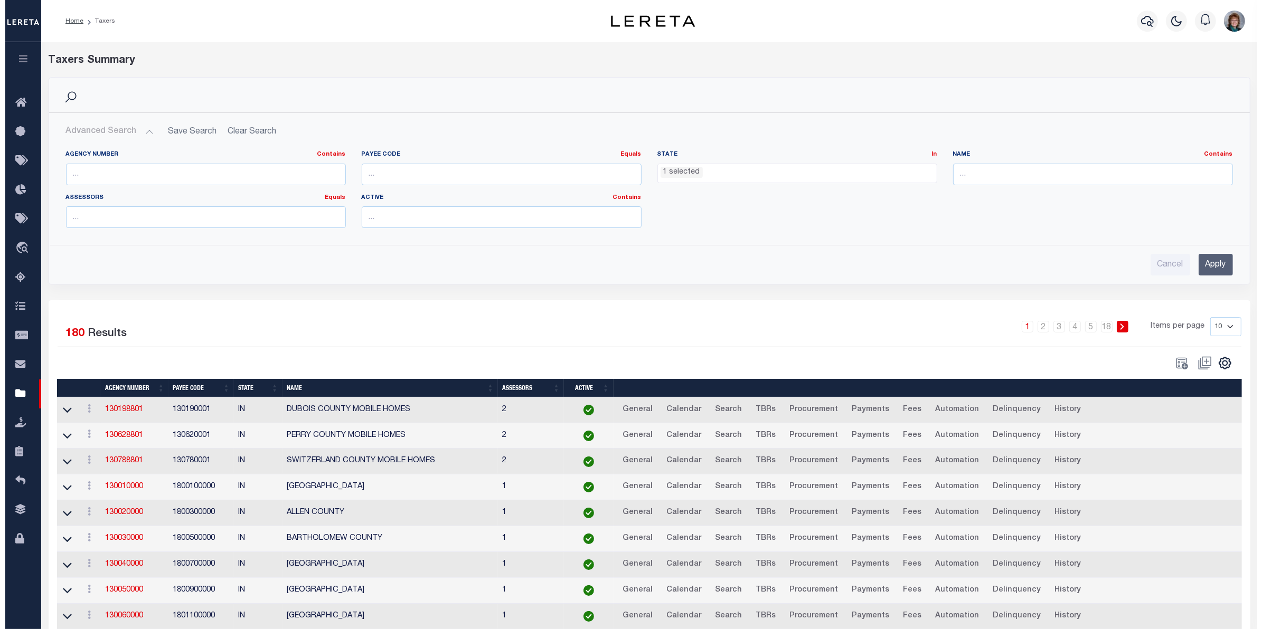
scroll to position [148, 0]
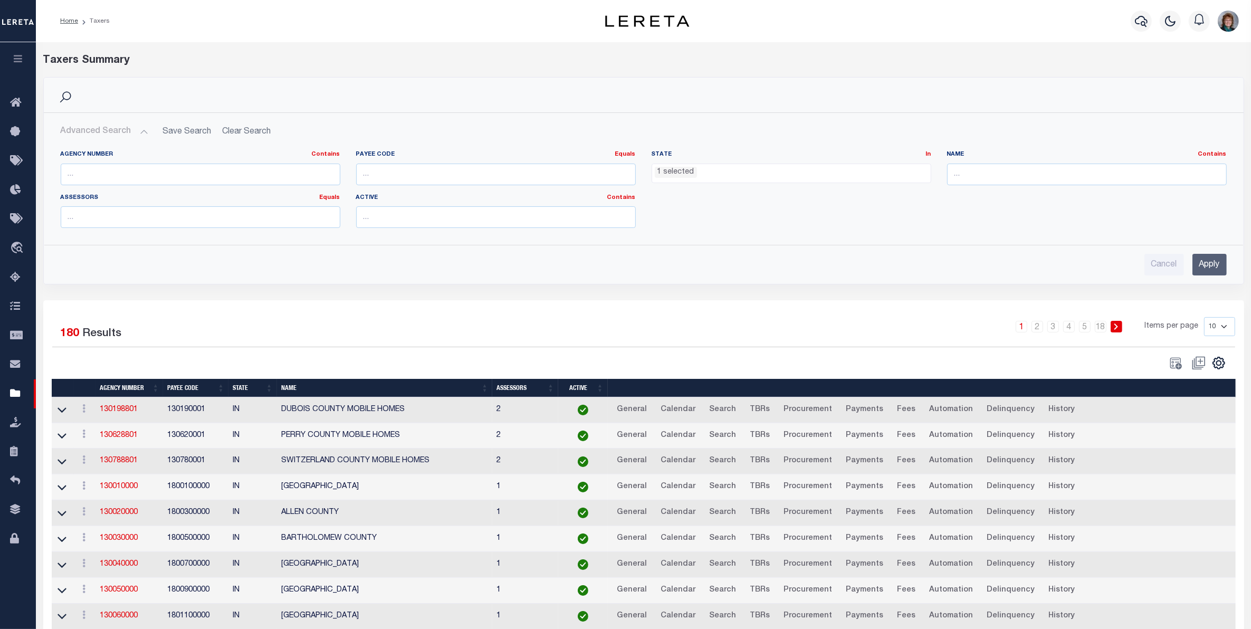
click at [733, 169] on ul "1 selected" at bounding box center [791, 171] width 279 height 14
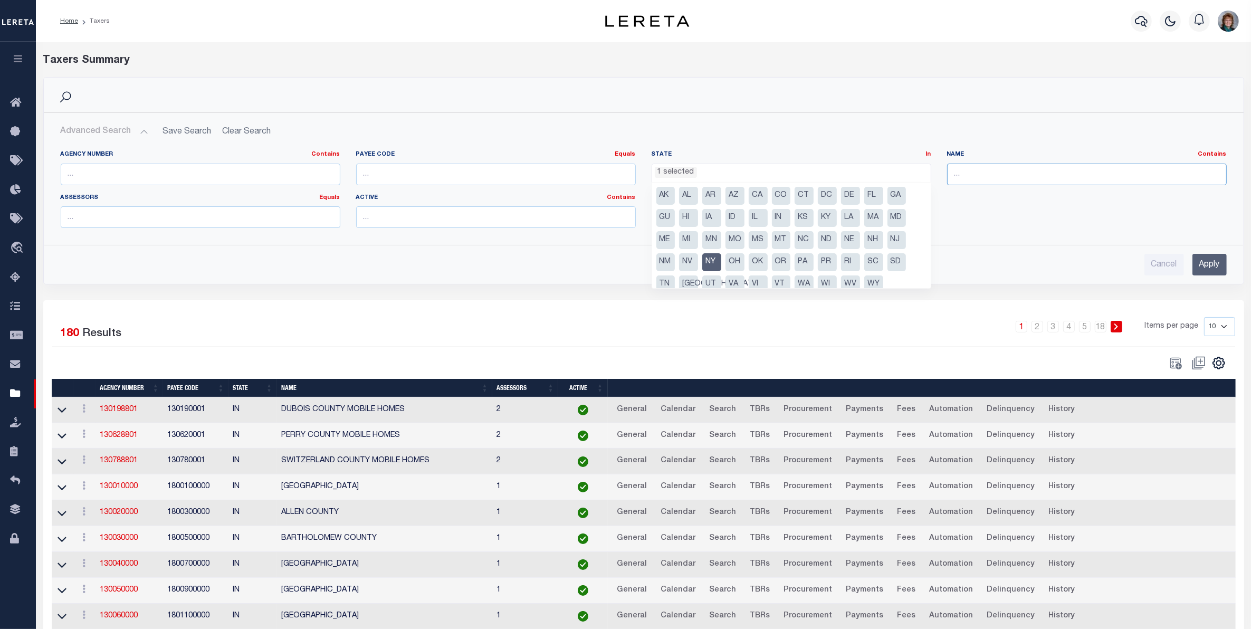
click at [968, 174] on input "text" at bounding box center [1087, 175] width 280 height 22
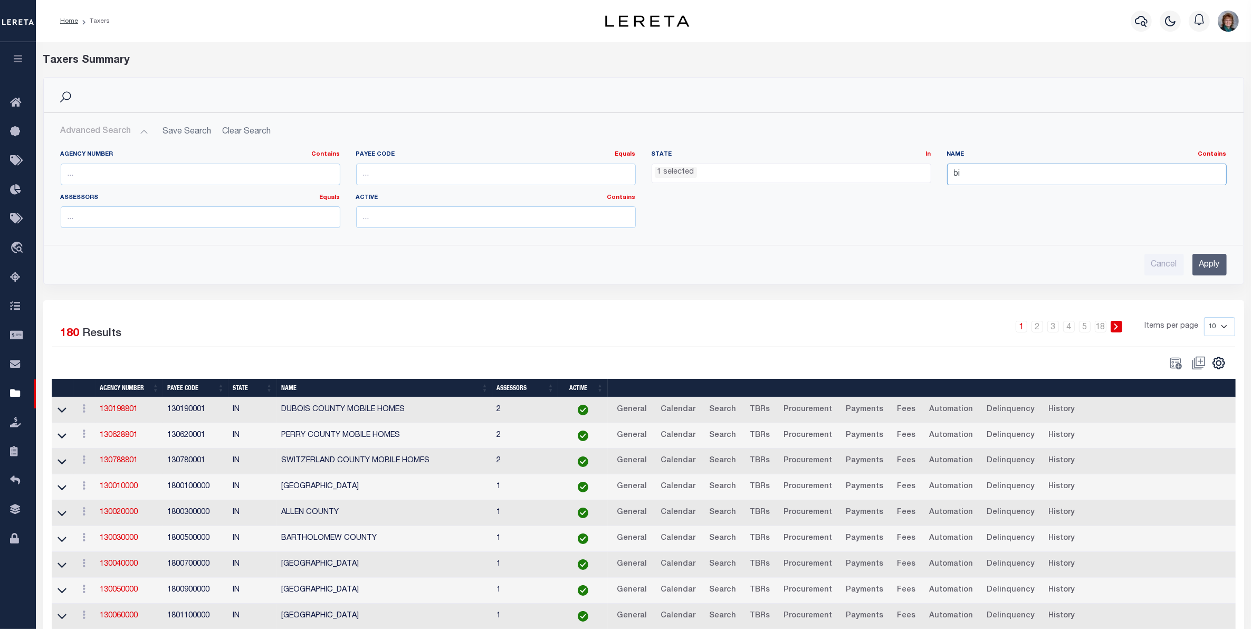
type input "binghamton"
click at [1193, 277] on div "Advanced Search Save Search Clear Search tblPayees_dynamictable_____DefaultSave…" at bounding box center [644, 198] width 1200 height 171
click at [1208, 261] on input "Apply" at bounding box center [1210, 265] width 34 height 22
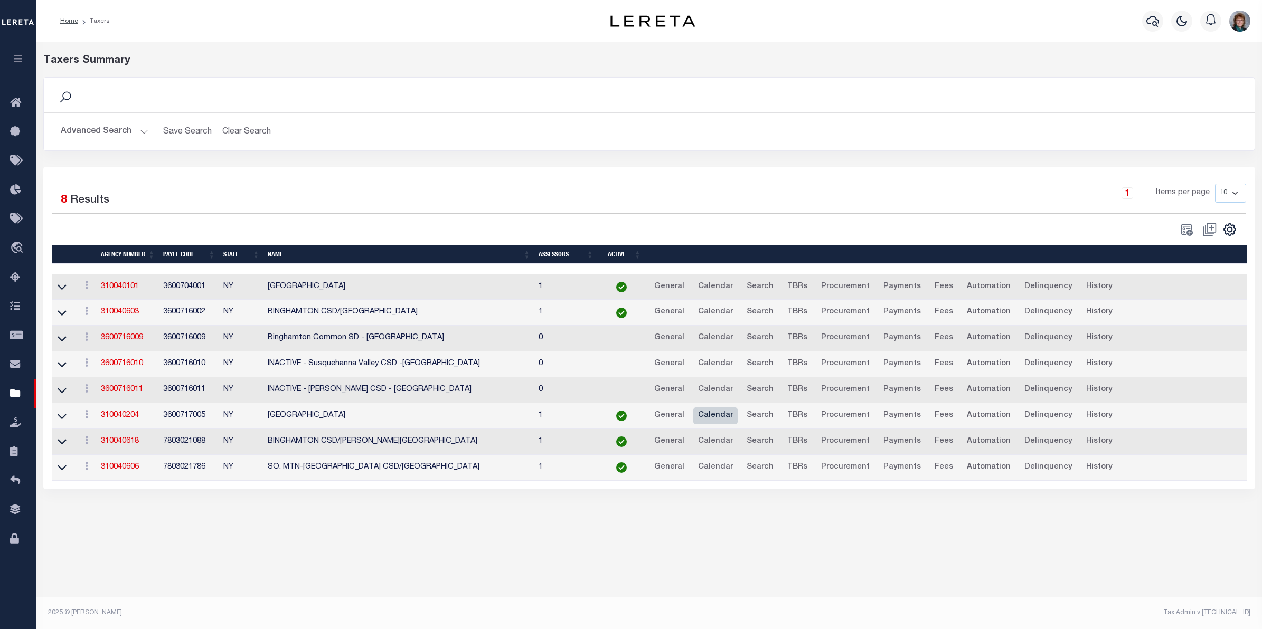
click link "Calendar"
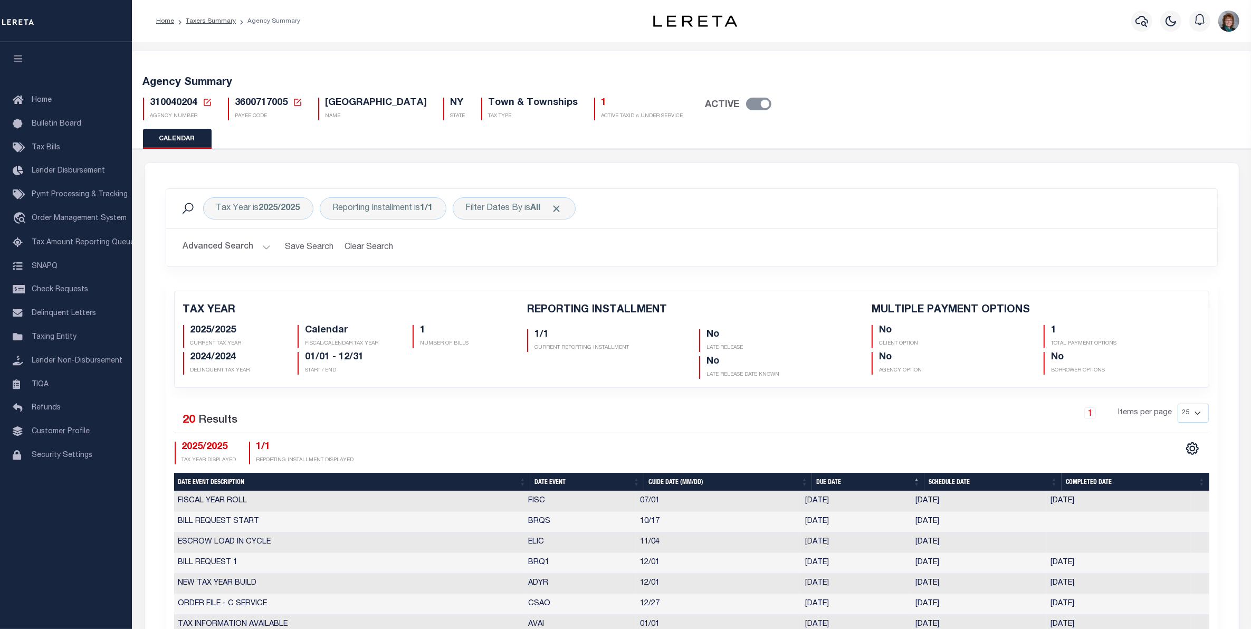
checkbox input "false"
type input "1"
click at [206, 24] on link "Taxers Summary" at bounding box center [211, 21] width 50 height 6
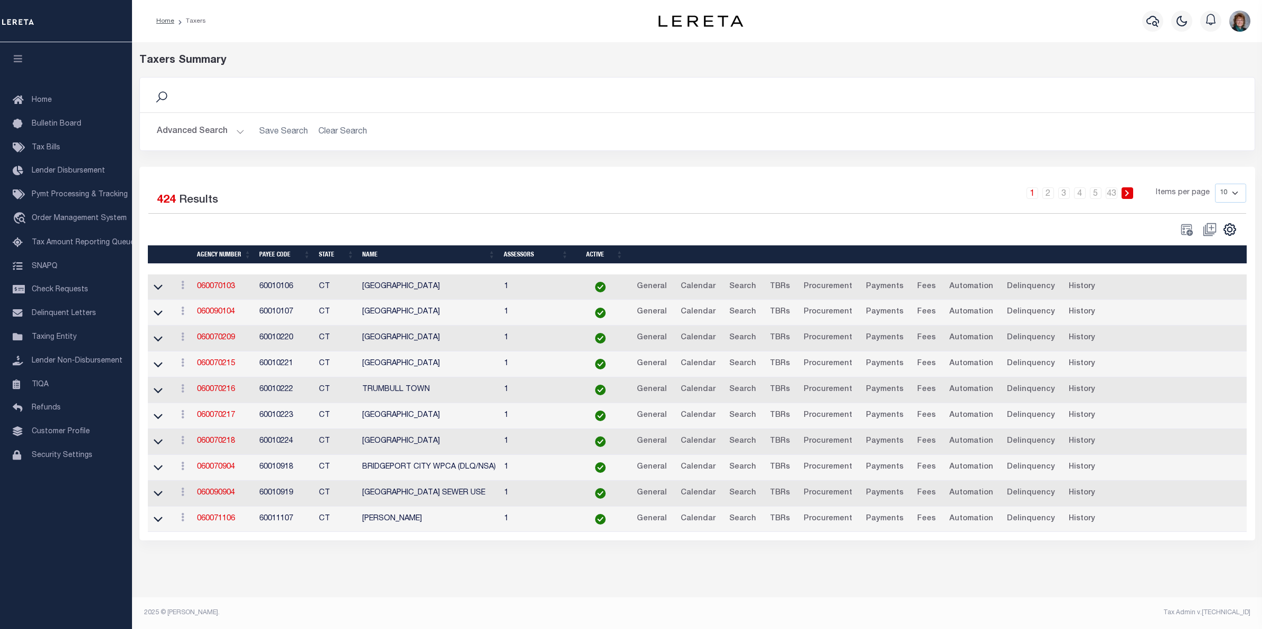
drag, startPoint x: 207, startPoint y: 125, endPoint x: 213, endPoint y: 127, distance: 5.9
click at [208, 125] on button "Advanced Search" at bounding box center [201, 131] width 88 height 21
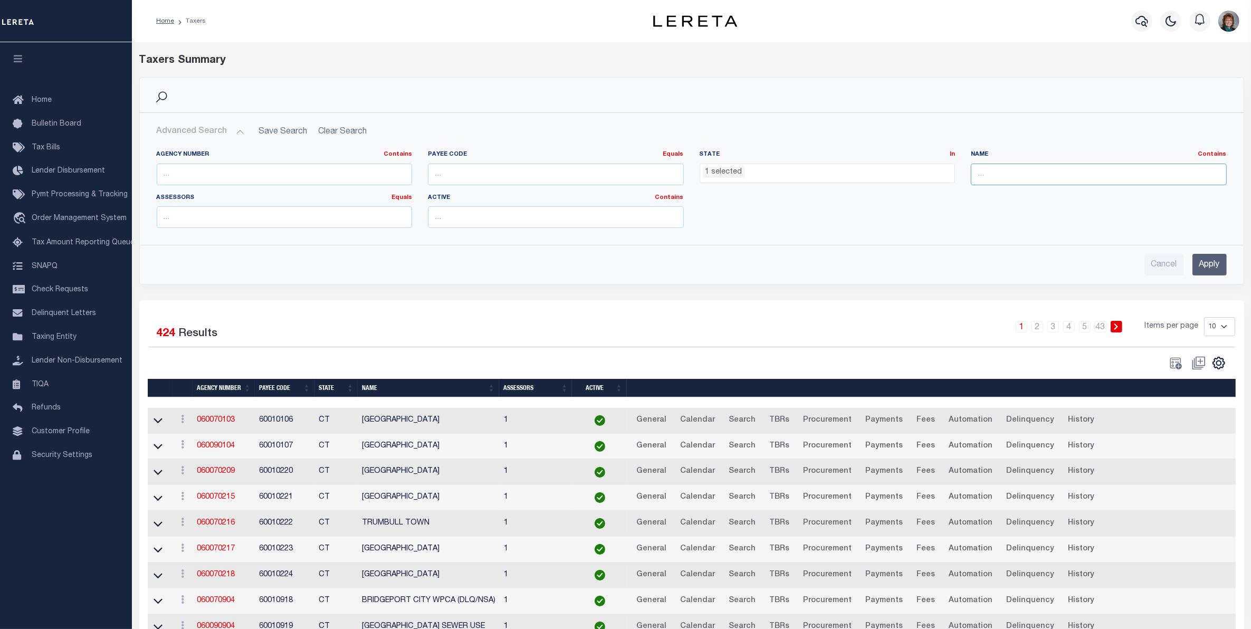
click at [1038, 179] on input "text" at bounding box center [1099, 175] width 256 height 22
type input "binghamton"
click at [1196, 266] on input "Apply" at bounding box center [1210, 265] width 34 height 22
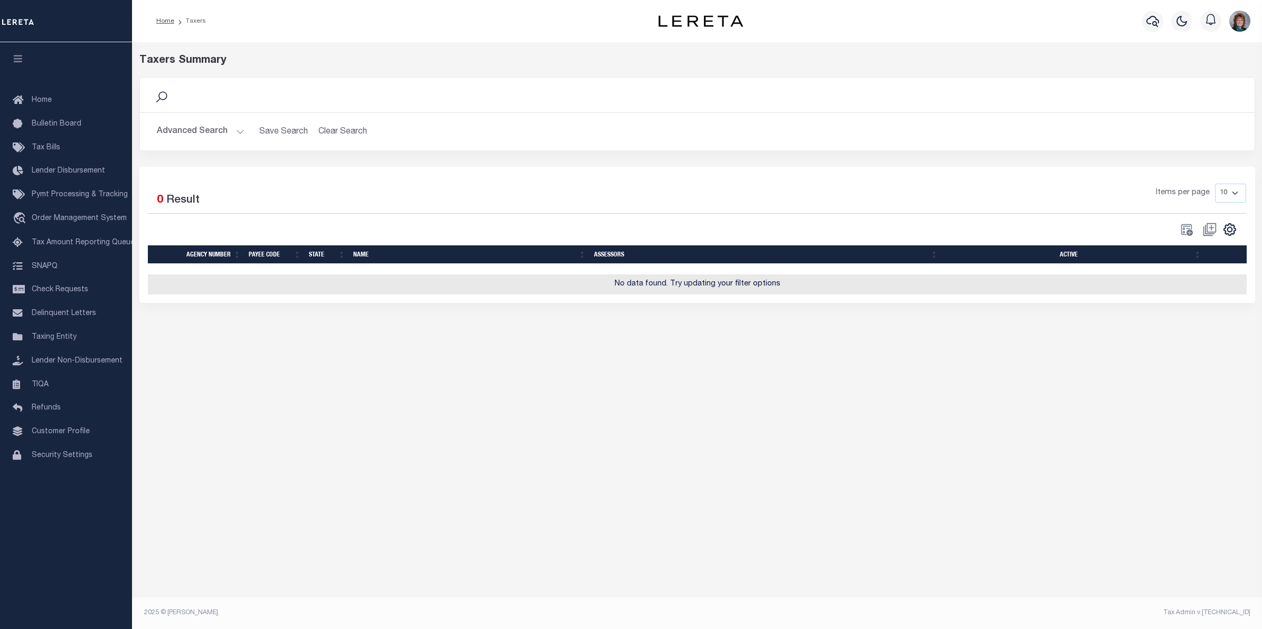
click at [183, 121] on button "Advanced Search" at bounding box center [201, 131] width 88 height 21
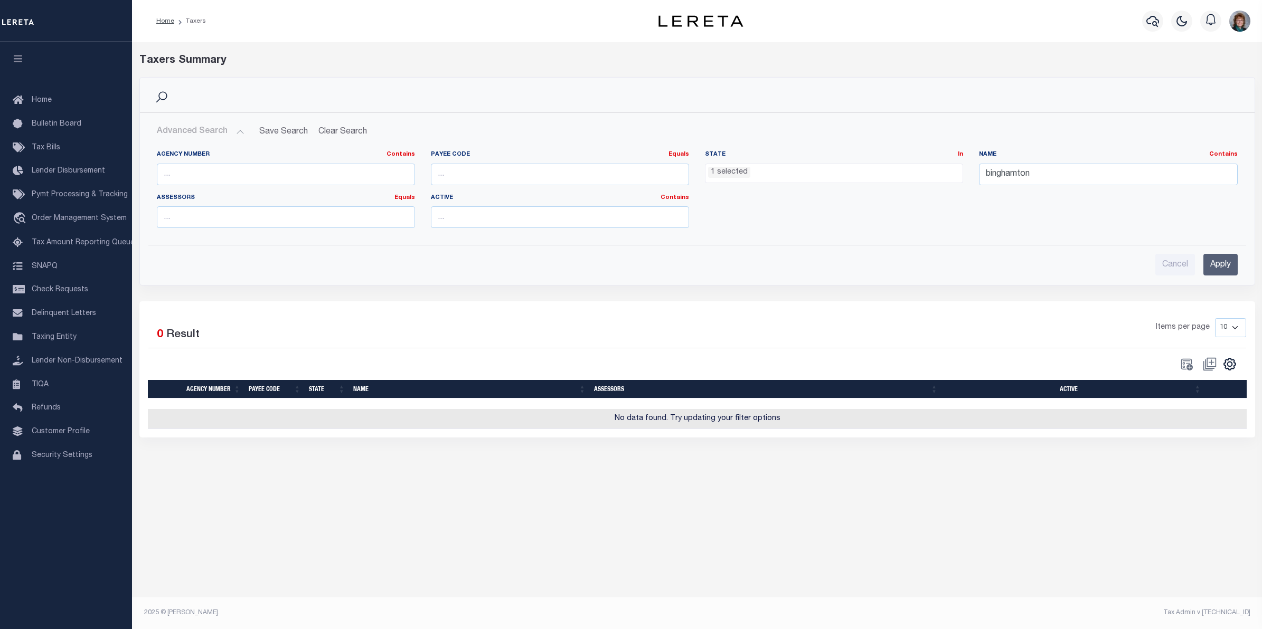
click at [786, 175] on ul "1 selected" at bounding box center [833, 171] width 257 height 14
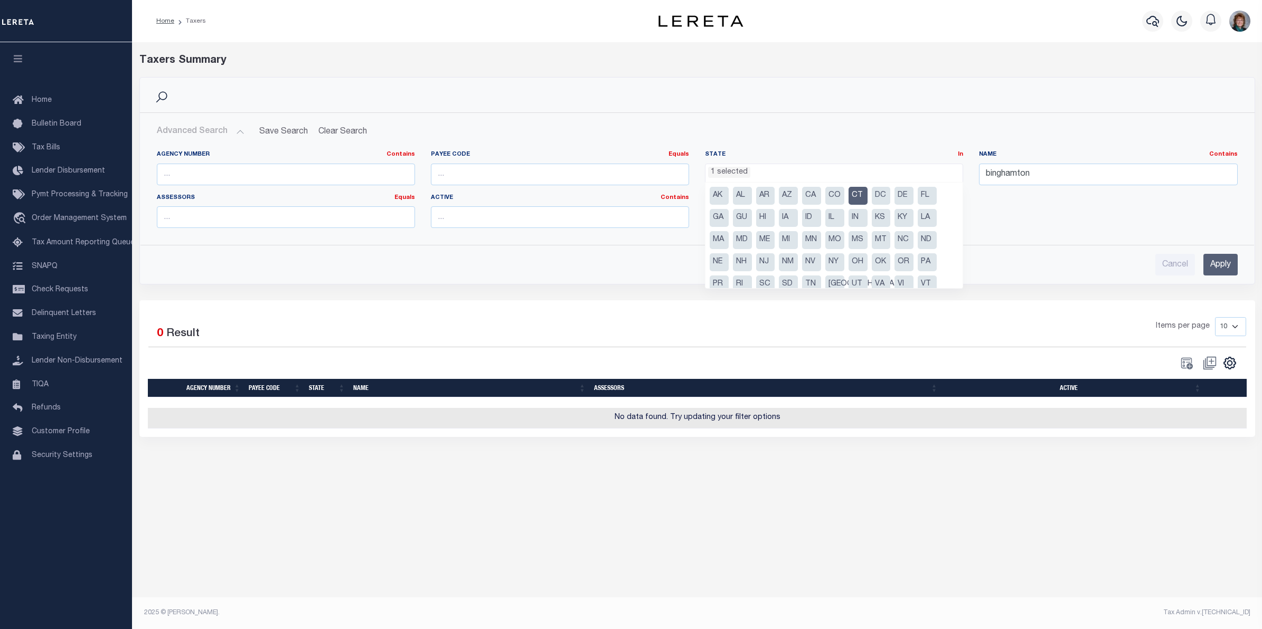
click at [856, 194] on li "CT" at bounding box center [857, 196] width 19 height 18
click at [839, 260] on li "NY" at bounding box center [834, 262] width 19 height 18
select select "NY"
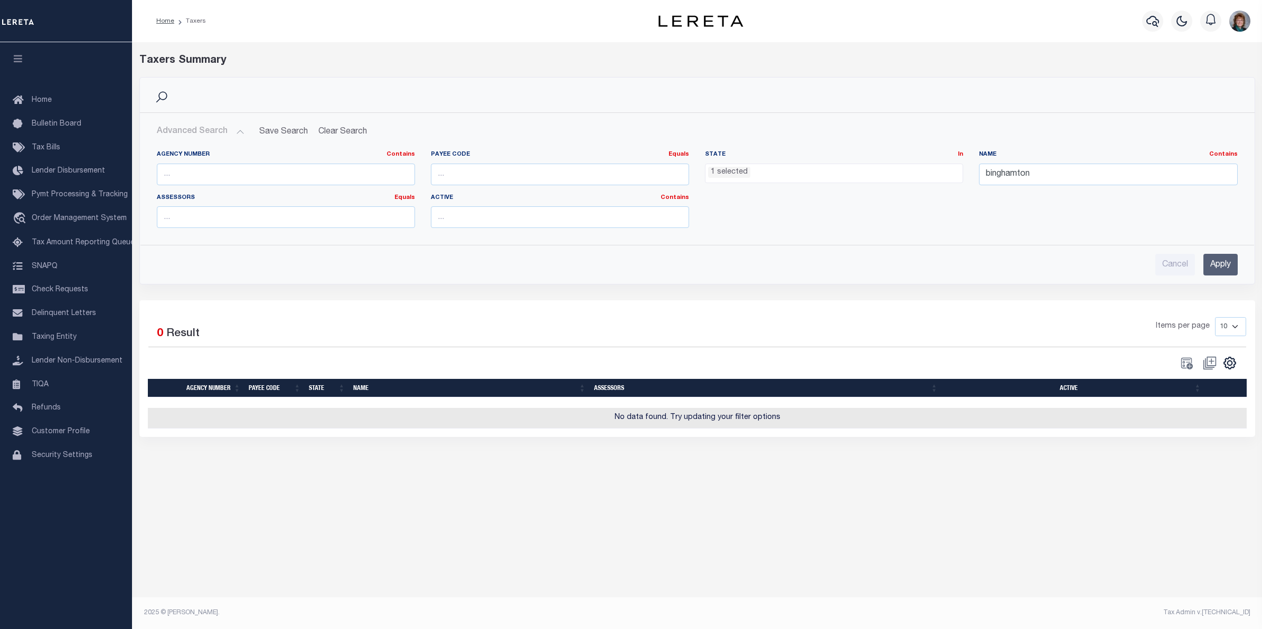
click at [1238, 268] on div "Cancel Apply" at bounding box center [696, 260] width 1097 height 30
click at [1226, 265] on input "Apply" at bounding box center [1220, 265] width 34 height 22
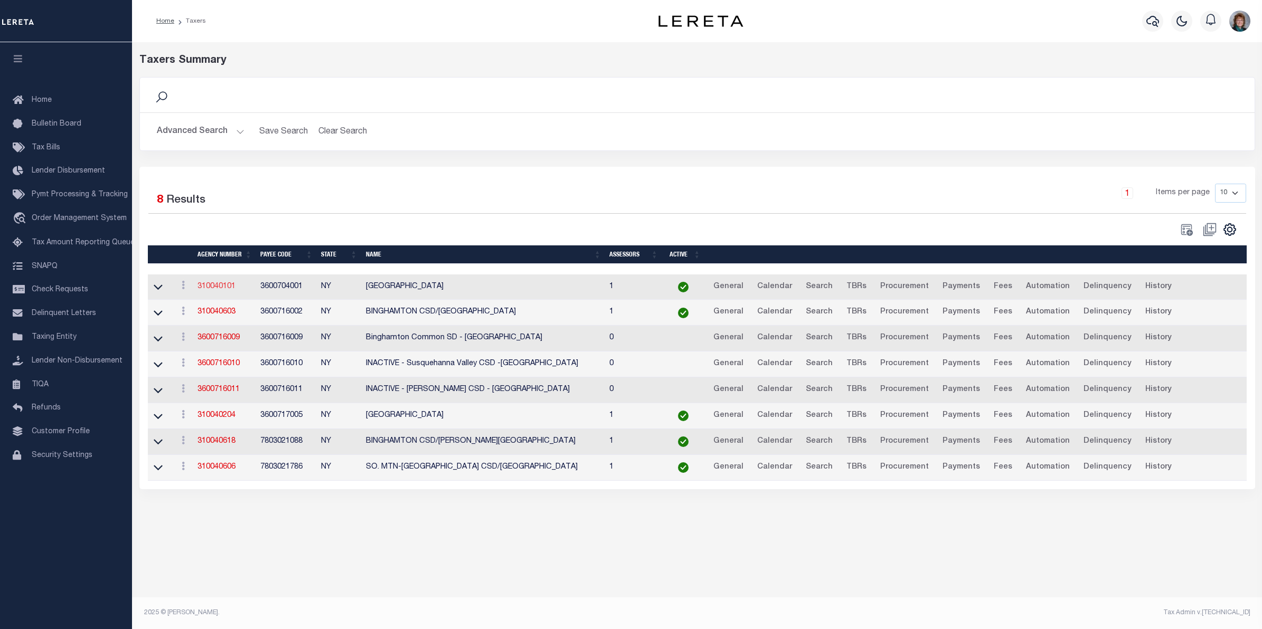
click at [216, 290] on link "310040101" at bounding box center [216, 286] width 38 height 7
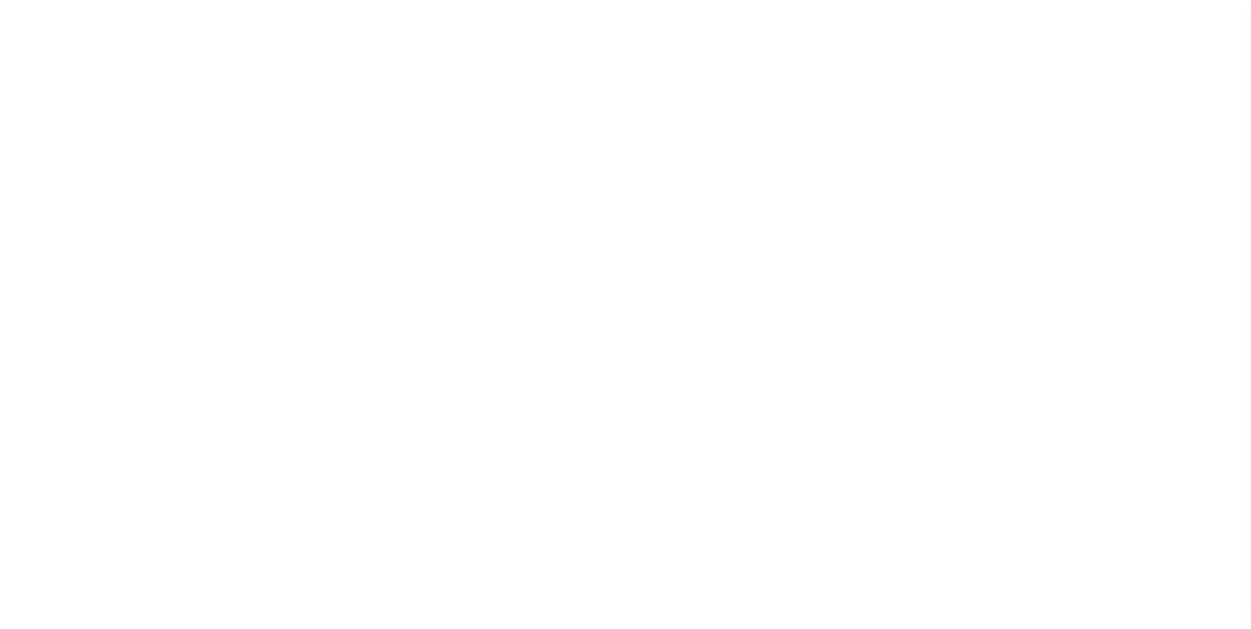
select select
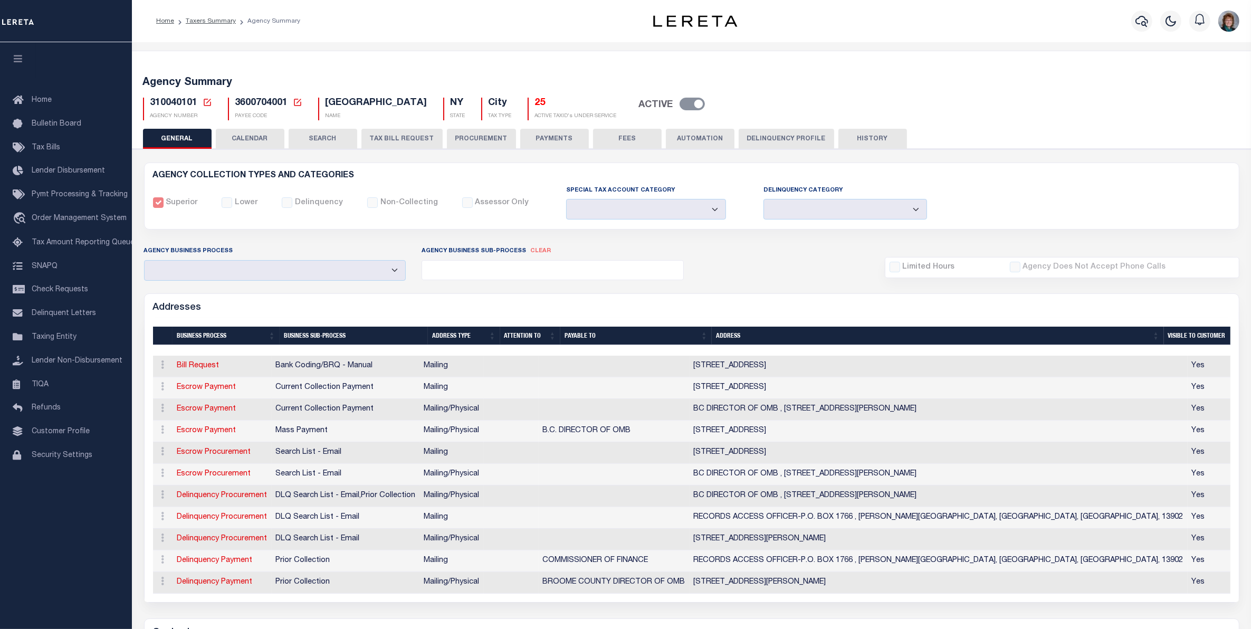
click at [257, 139] on button "CALENDAR" at bounding box center [250, 139] width 69 height 20
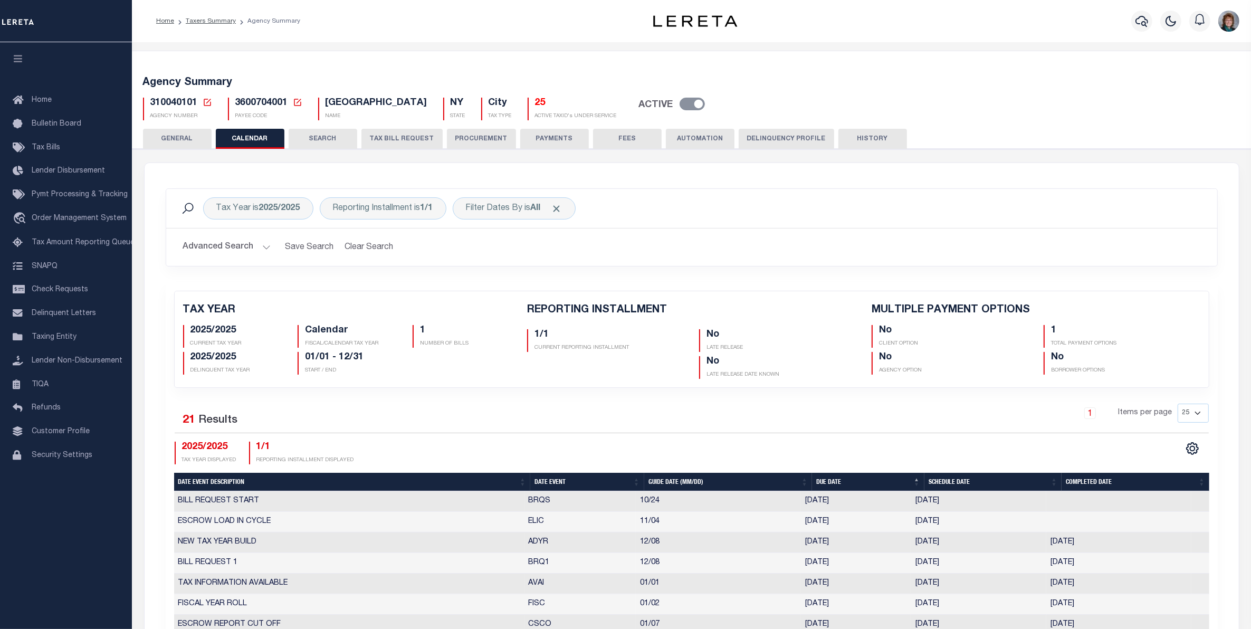
checkbox input "false"
type input "1"
click at [1143, 21] on icon "button" at bounding box center [1142, 21] width 13 height 13
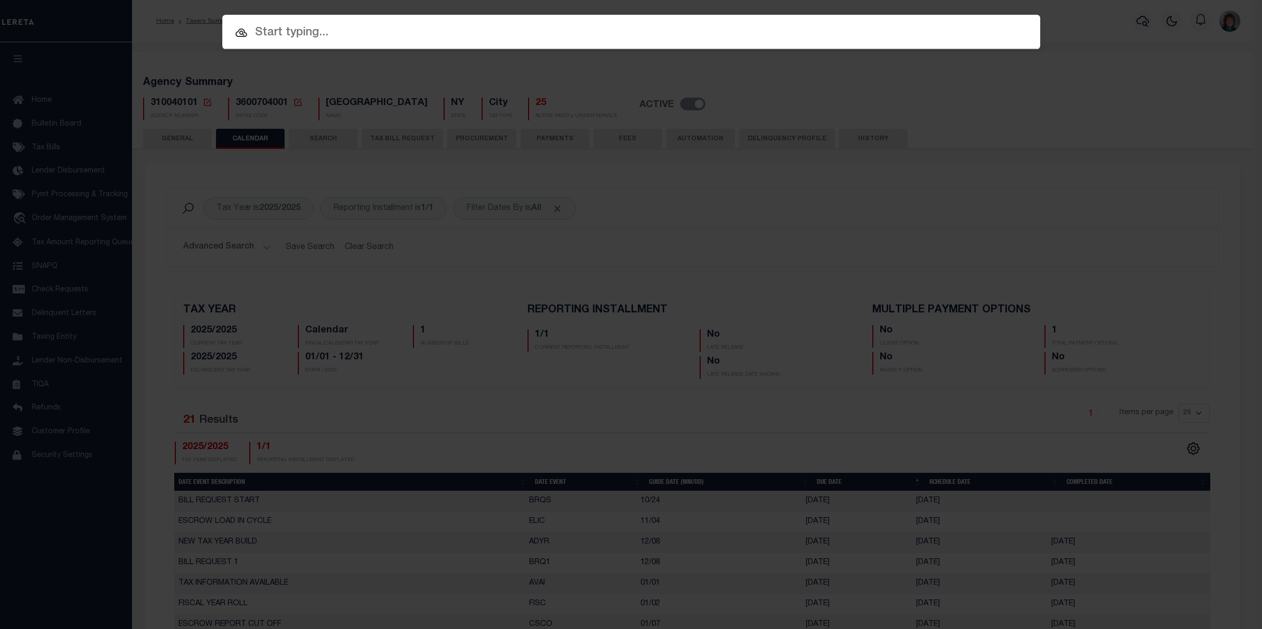
paste input "10020846"
type input "10020846"
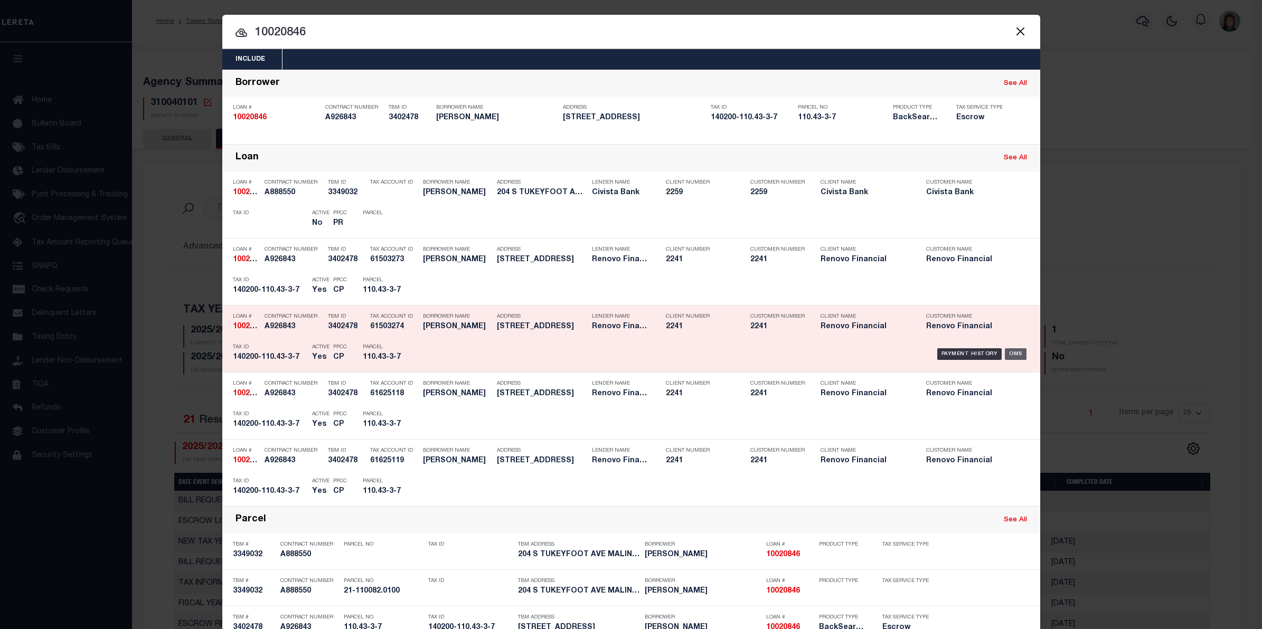
click at [1009, 351] on div "OMS" at bounding box center [1015, 354] width 22 height 12
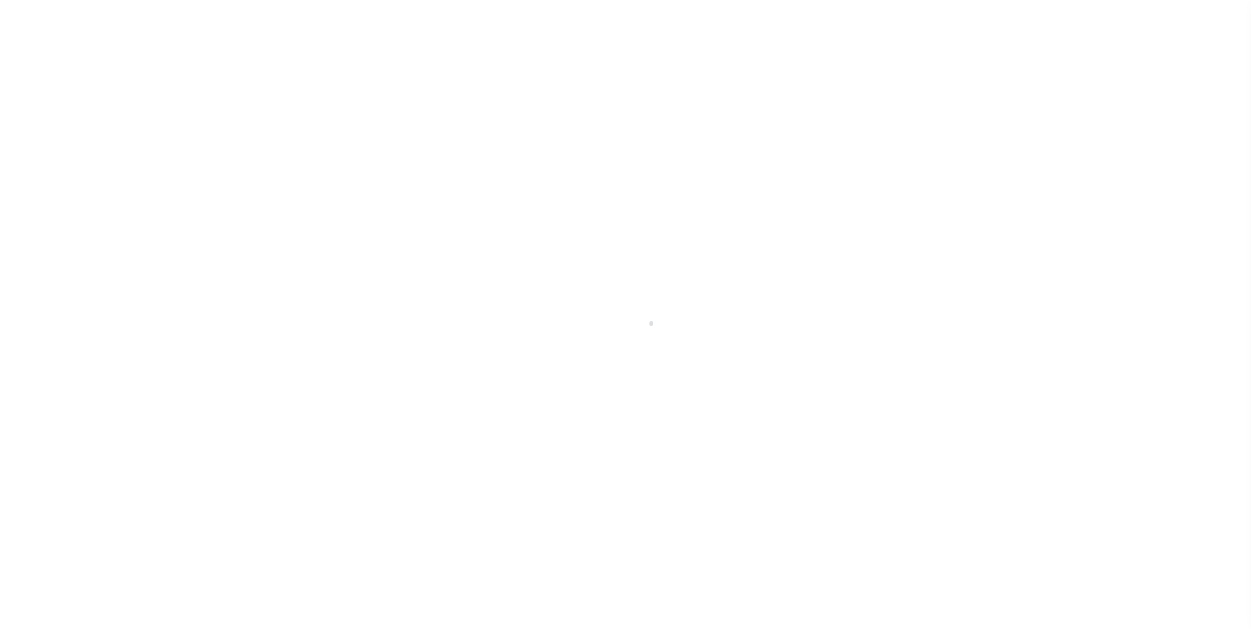
select select "14701"
select select "25067"
select select "10"
select select "Escrow"
type input "[STREET_ADDRESS]"
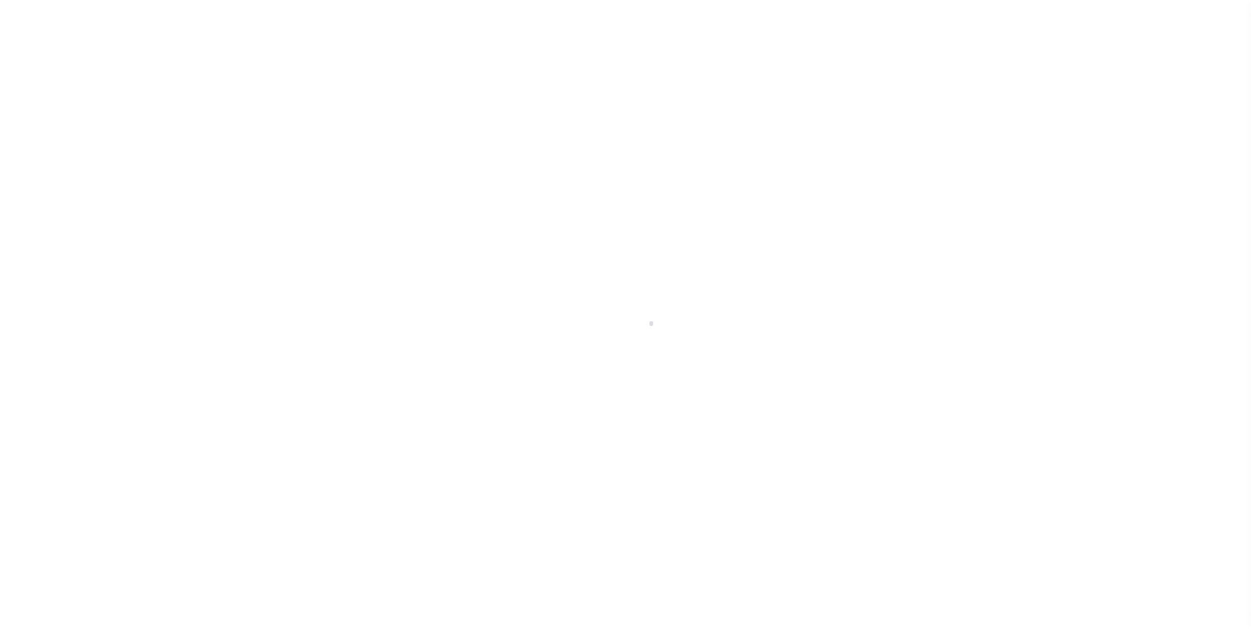
type input "140200110.43-3-7"
type input "[GEOGRAPHIC_DATA], NY 14201"
type input "a0kUS000007eOUD"
type input "NY"
select select
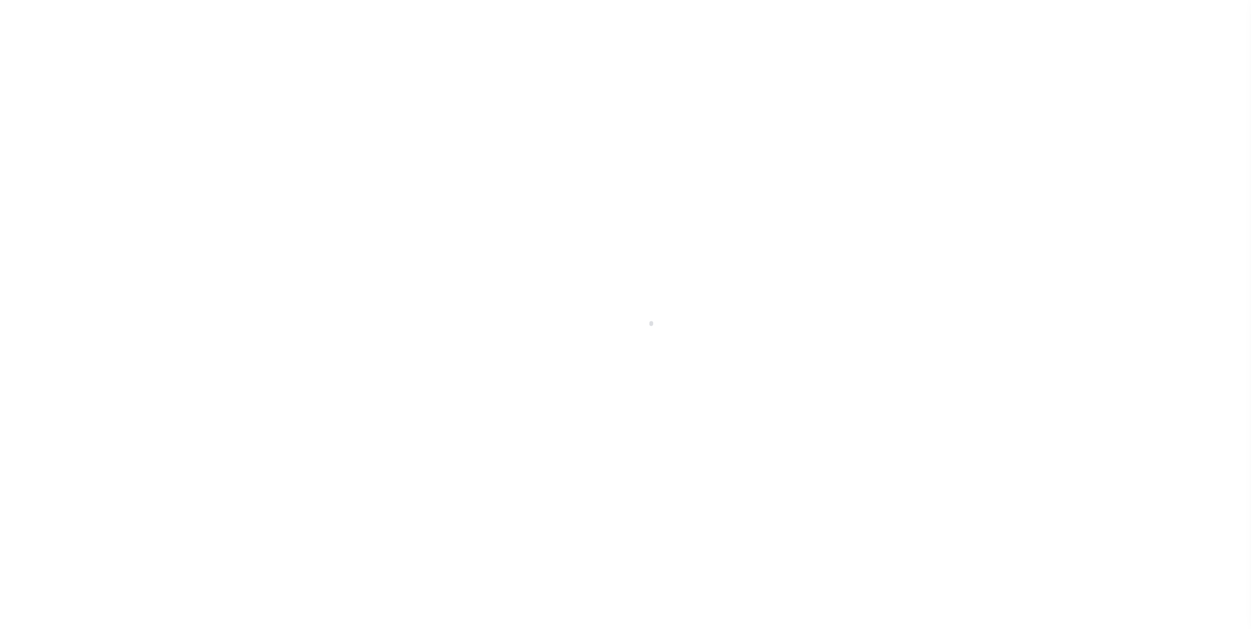
type textarea "Liability Limited to Customer Provided Parcel"
select select
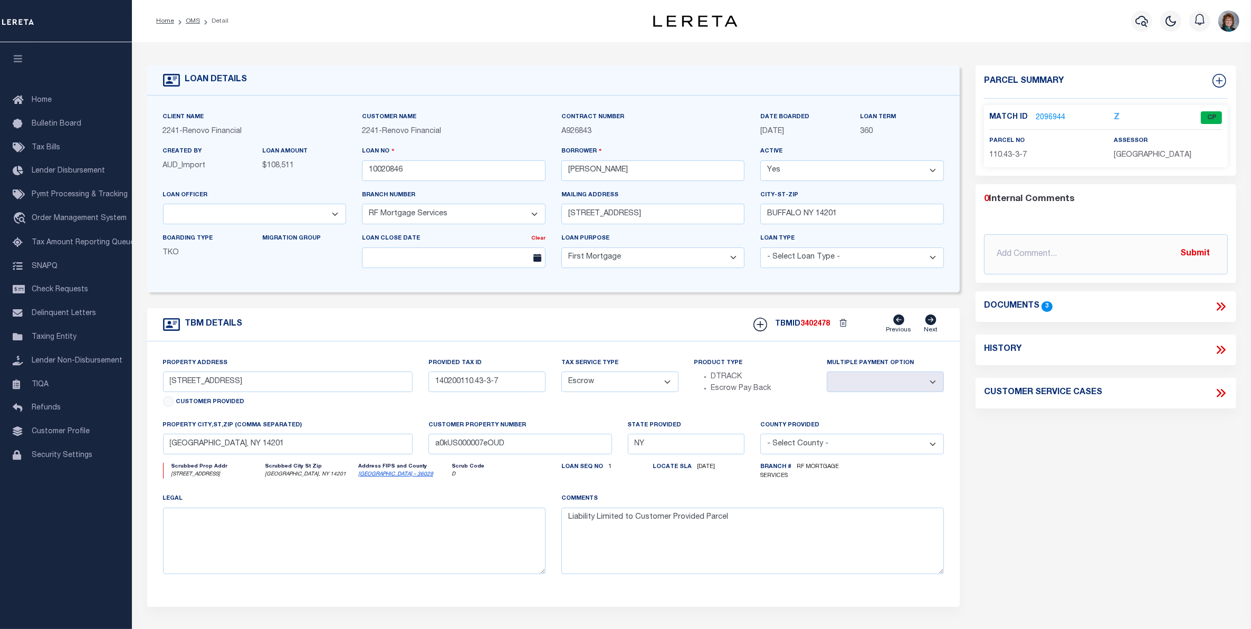
click at [1045, 112] on p "2096944" at bounding box center [1051, 118] width 30 height 12
click at [1047, 115] on link "2096944" at bounding box center [1051, 117] width 30 height 11
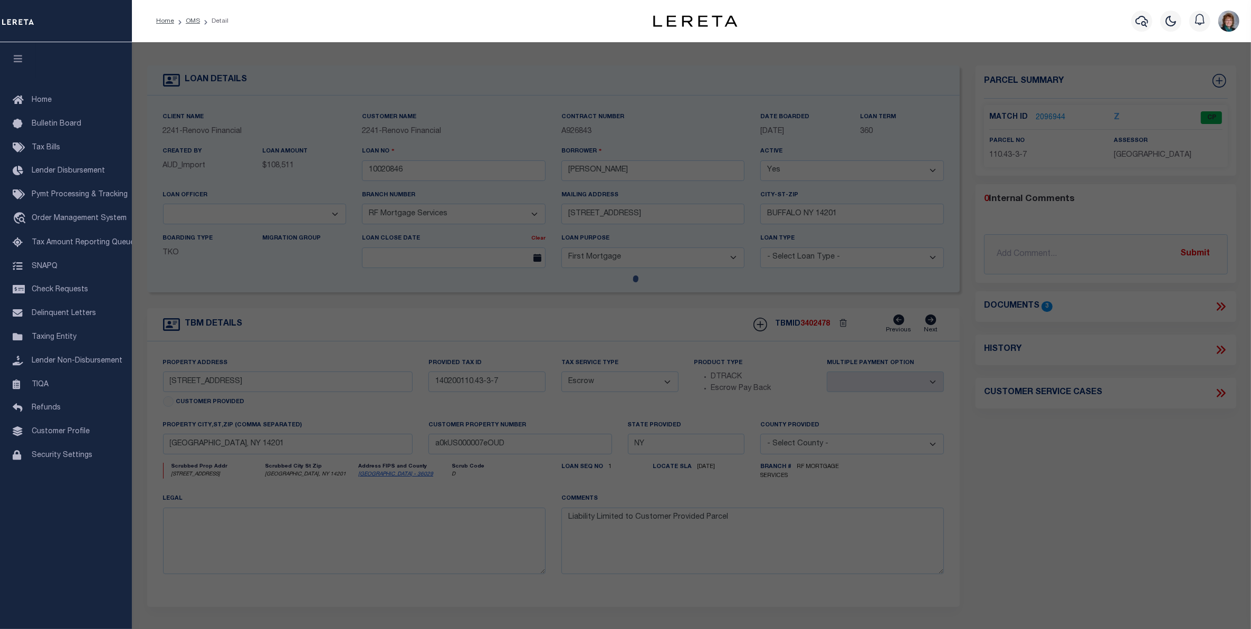
checkbox input "false"
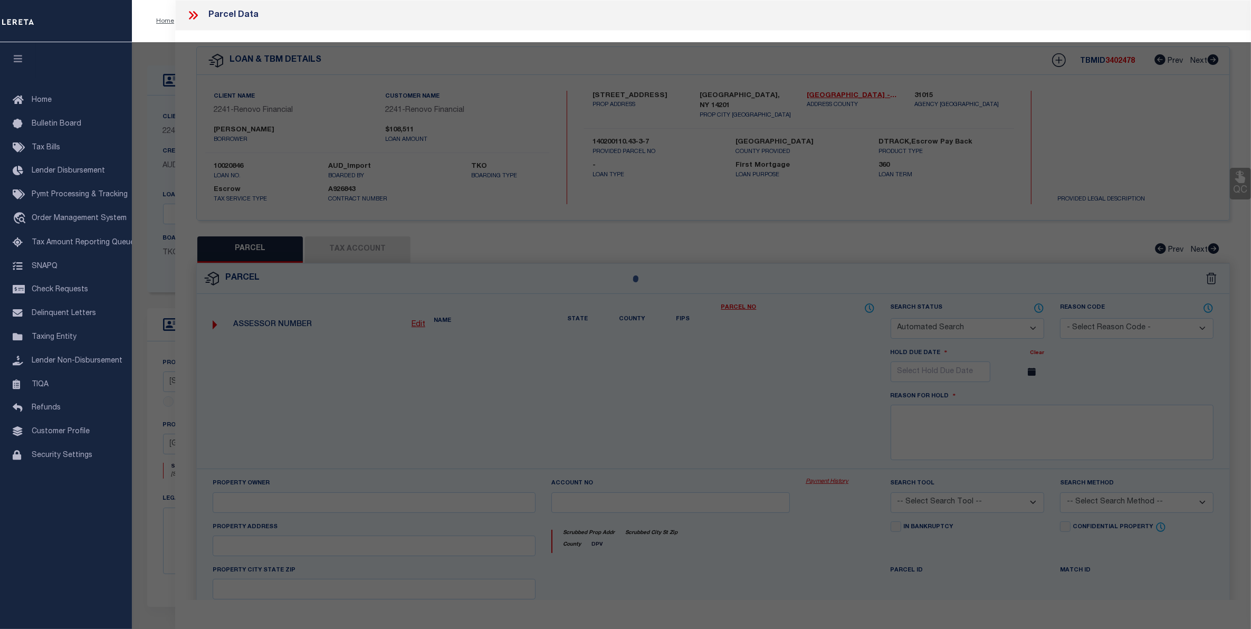
select select "CP"
type input "[PERSON_NAME]"
select select "AGW"
select select
type input "[STREET_ADDRESS]"
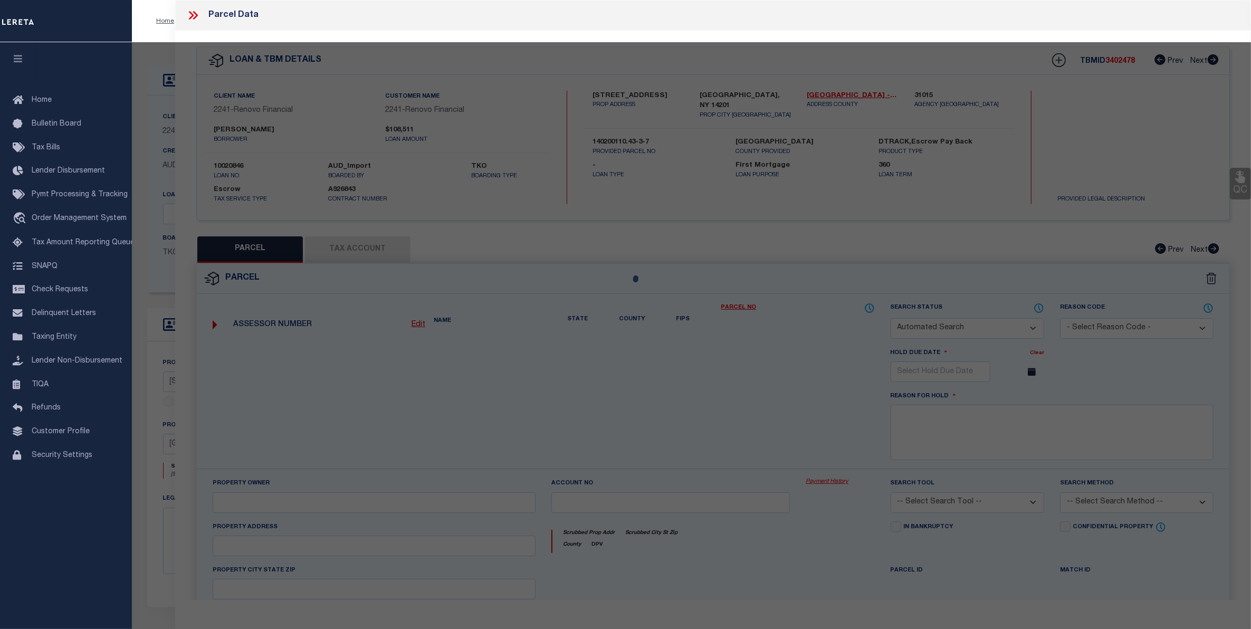
checkbox input "false"
type input "[GEOGRAPHIC_DATA], NY 14201"
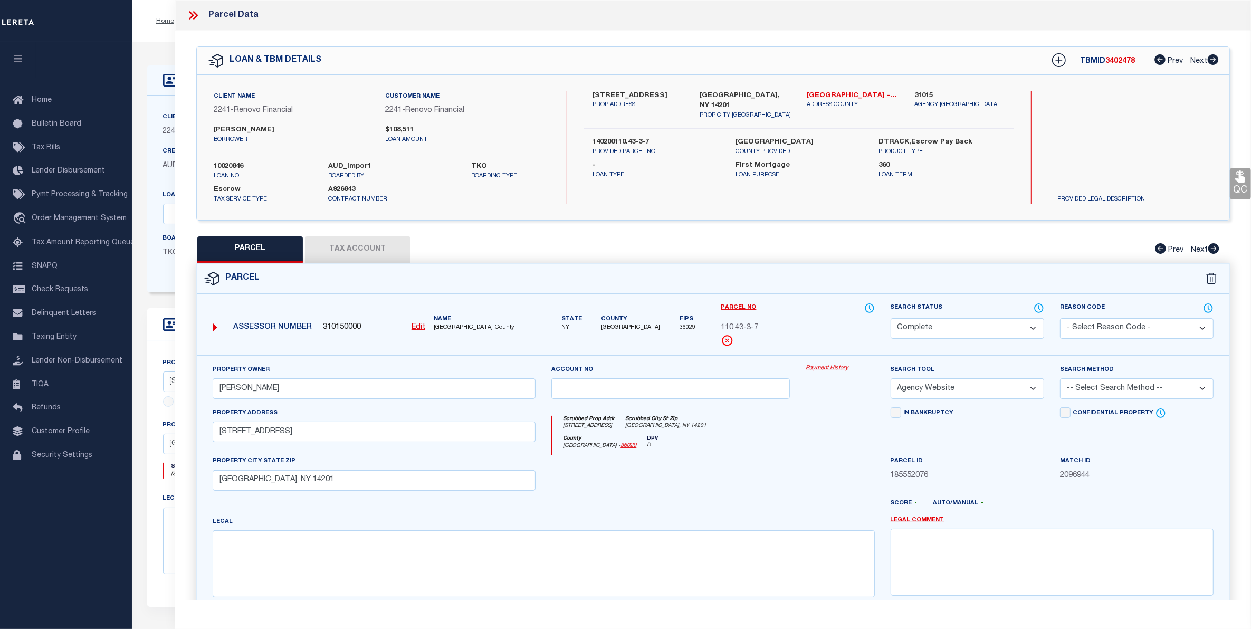
click at [837, 367] on link "Payment History" at bounding box center [840, 368] width 69 height 9
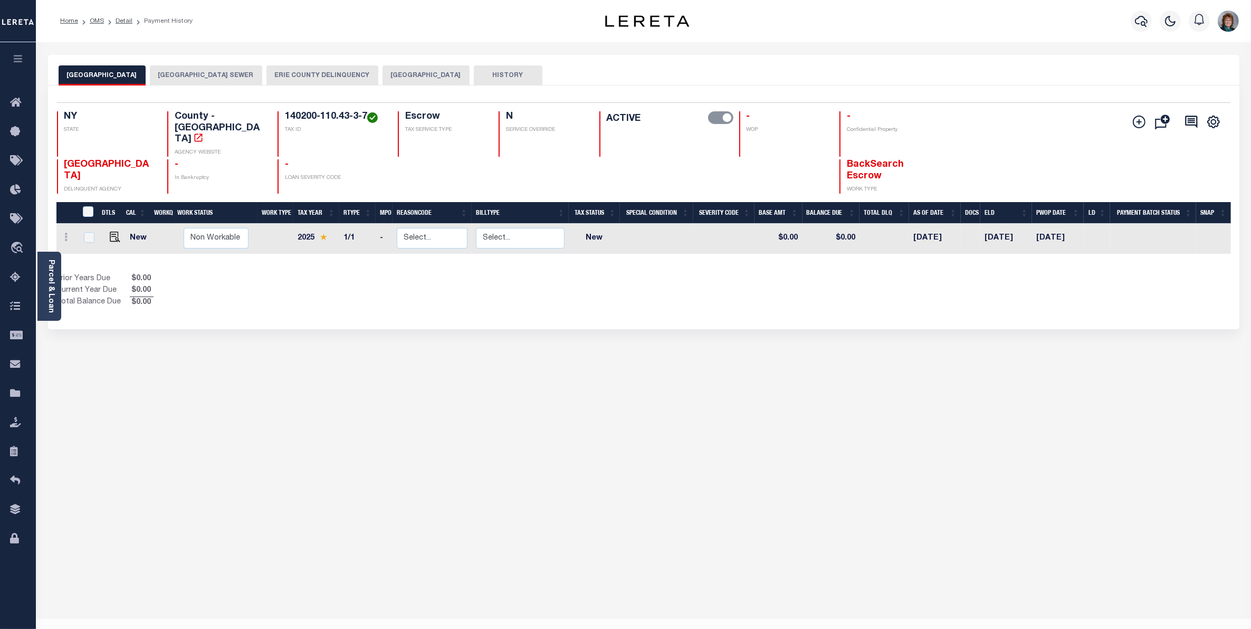
click at [412, 75] on button "[GEOGRAPHIC_DATA]" at bounding box center [426, 75] width 87 height 20
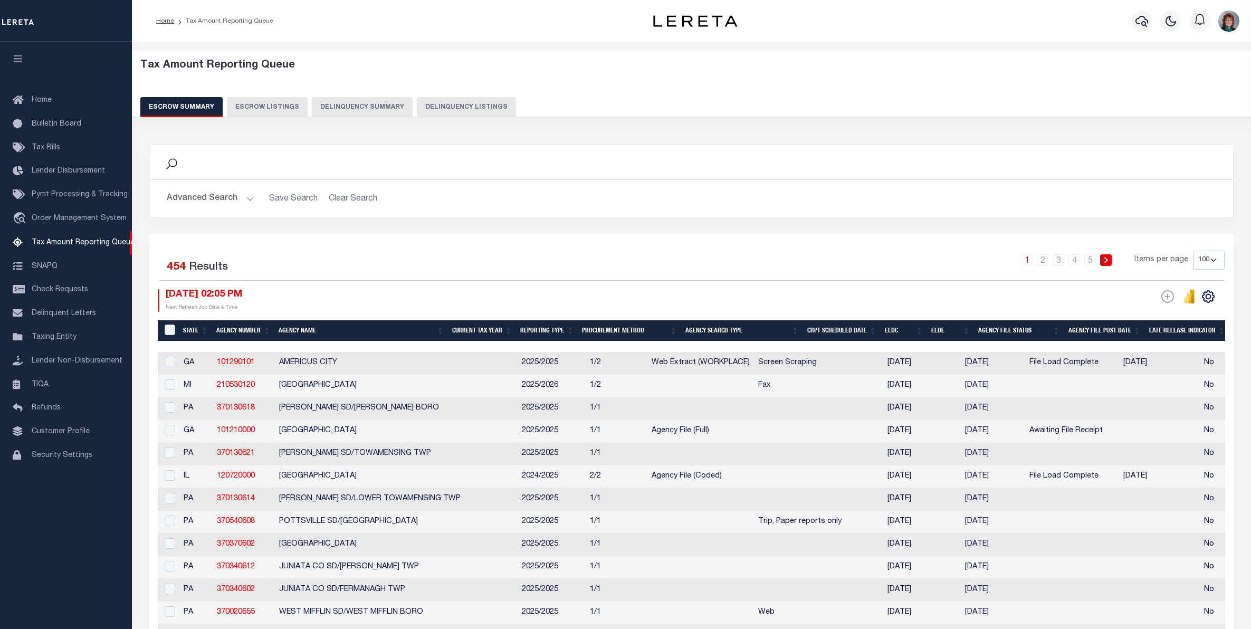
select select "100"
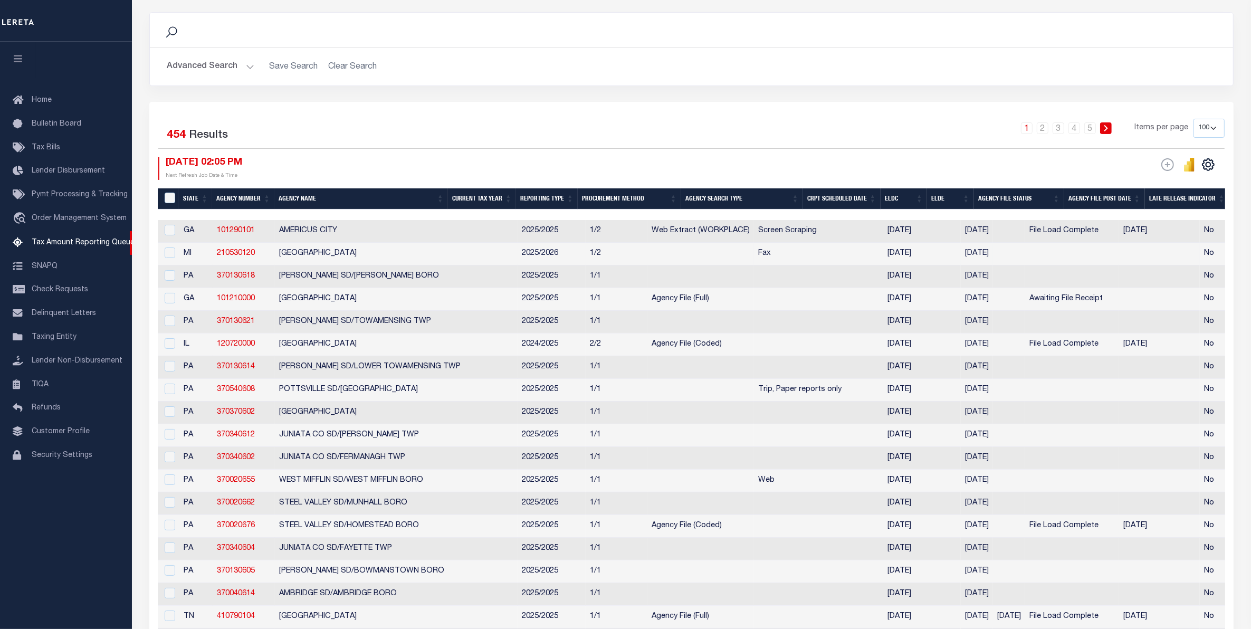
scroll to position [132, 0]
click at [80, 170] on span "Lender Disbursement" at bounding box center [68, 170] width 73 height 7
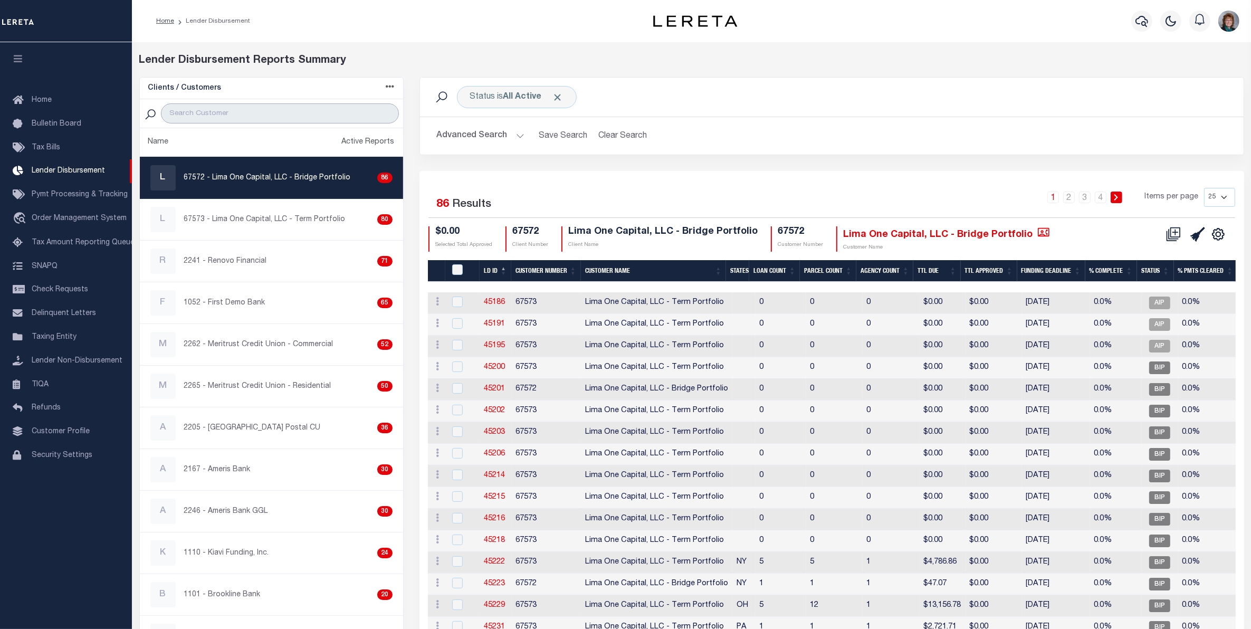
click at [323, 109] on input "search" at bounding box center [280, 113] width 238 height 20
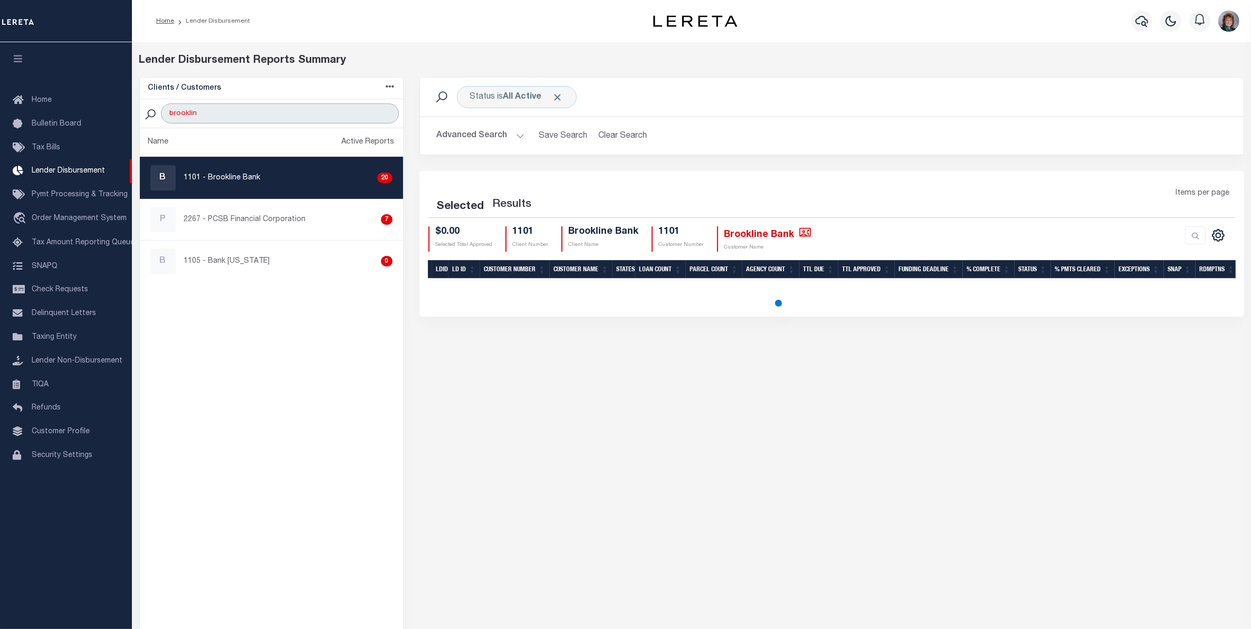
type input "Brookline"
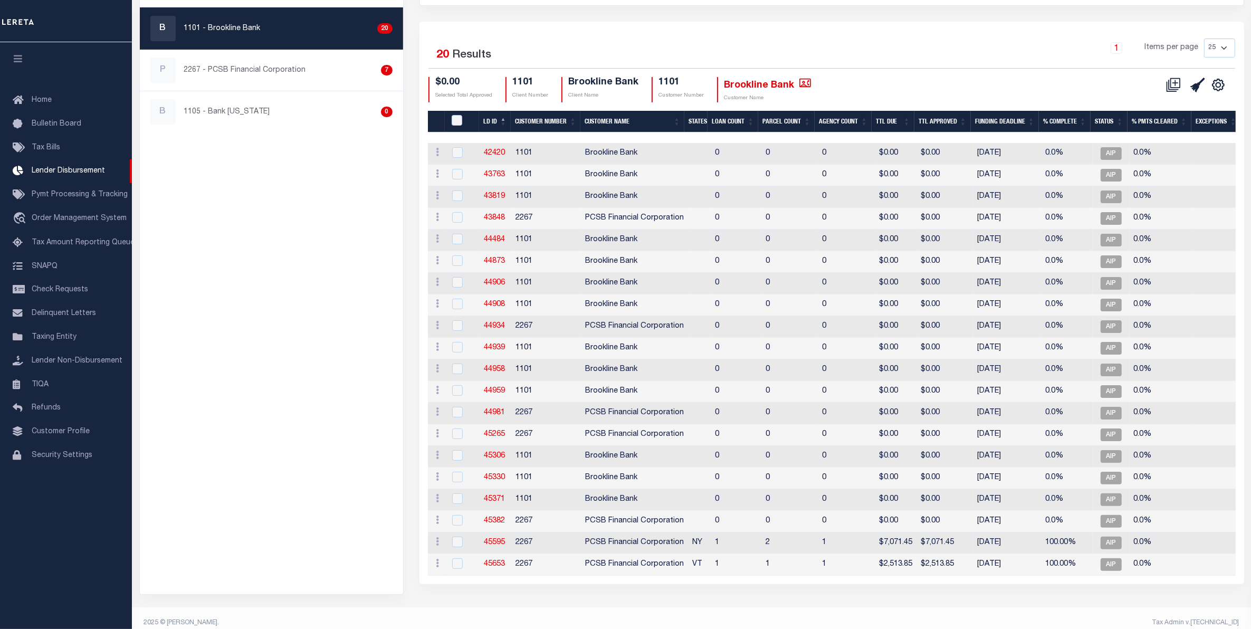
scroll to position [159, 0]
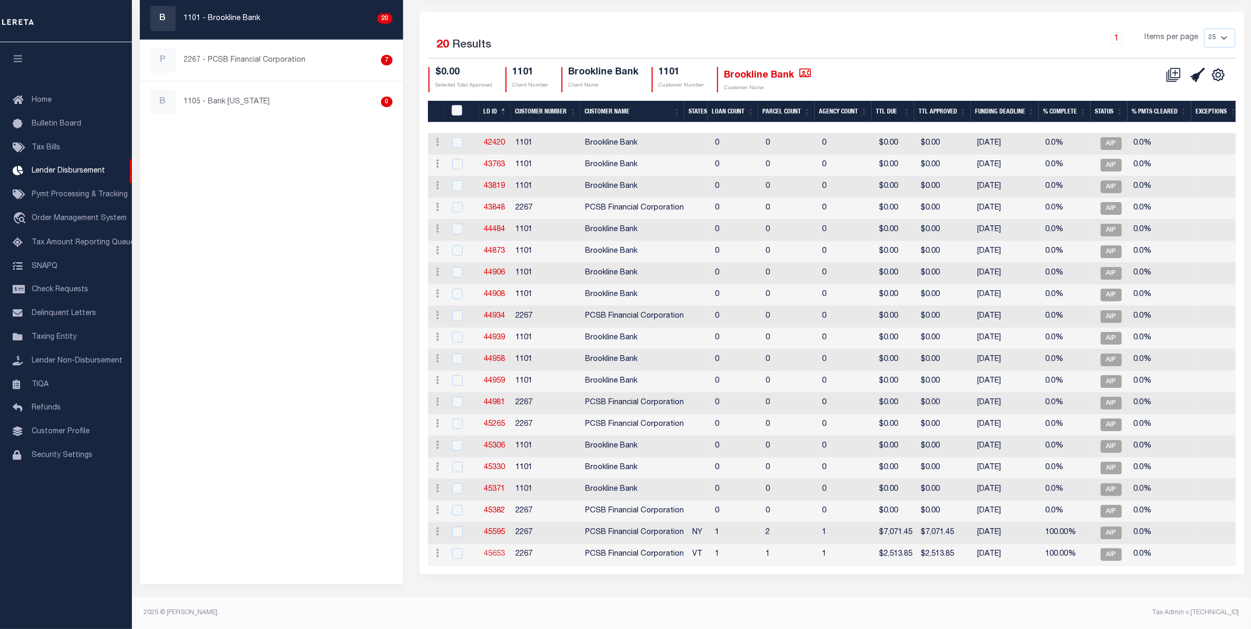
click at [491, 555] on link "45653" at bounding box center [495, 554] width 21 height 7
checkbox input "true"
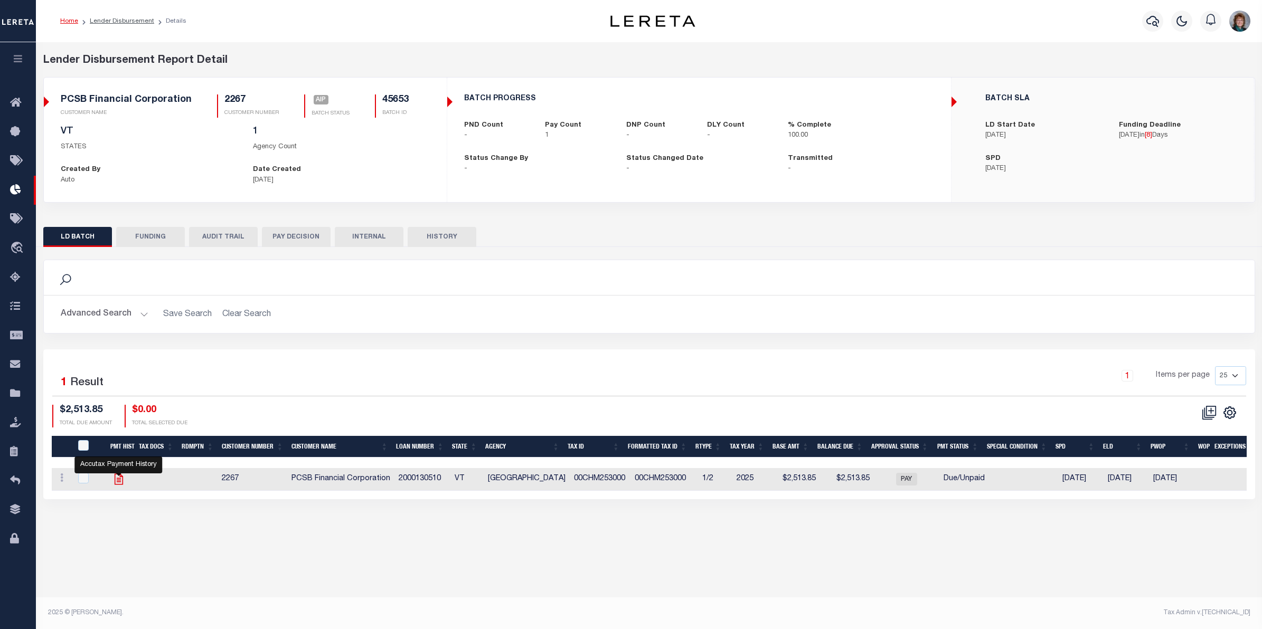
click at [119, 480] on icon "" at bounding box center [119, 479] width 14 height 14
checkbox input "true"
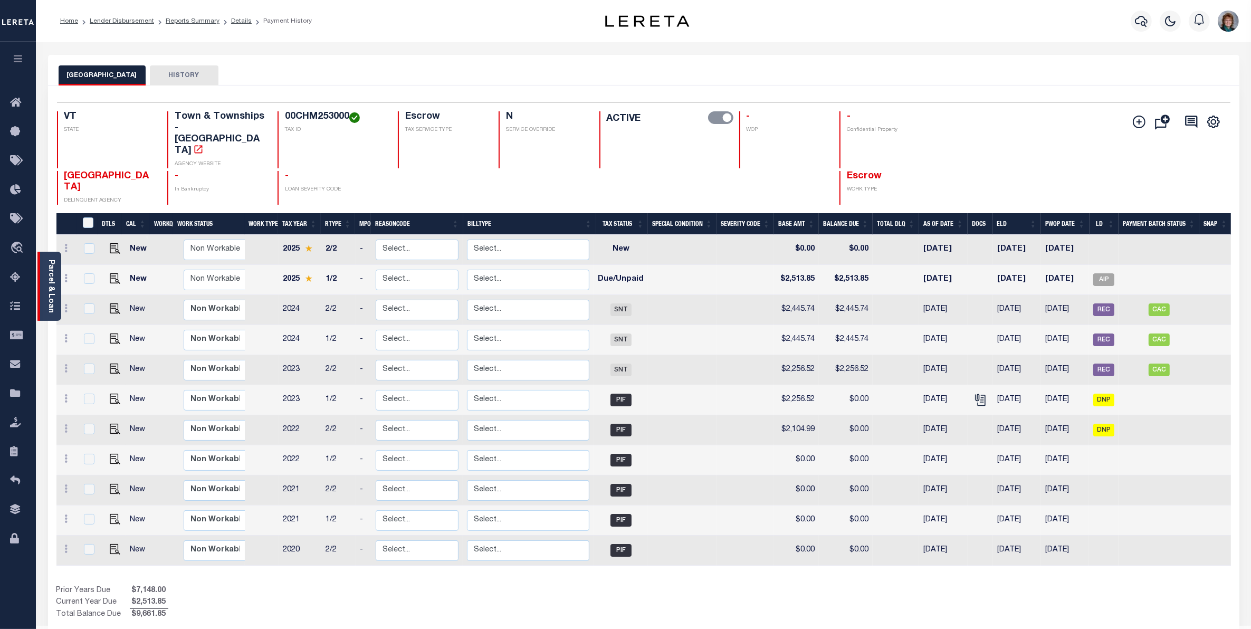
click at [48, 276] on link "Parcel & Loan" at bounding box center [50, 286] width 7 height 53
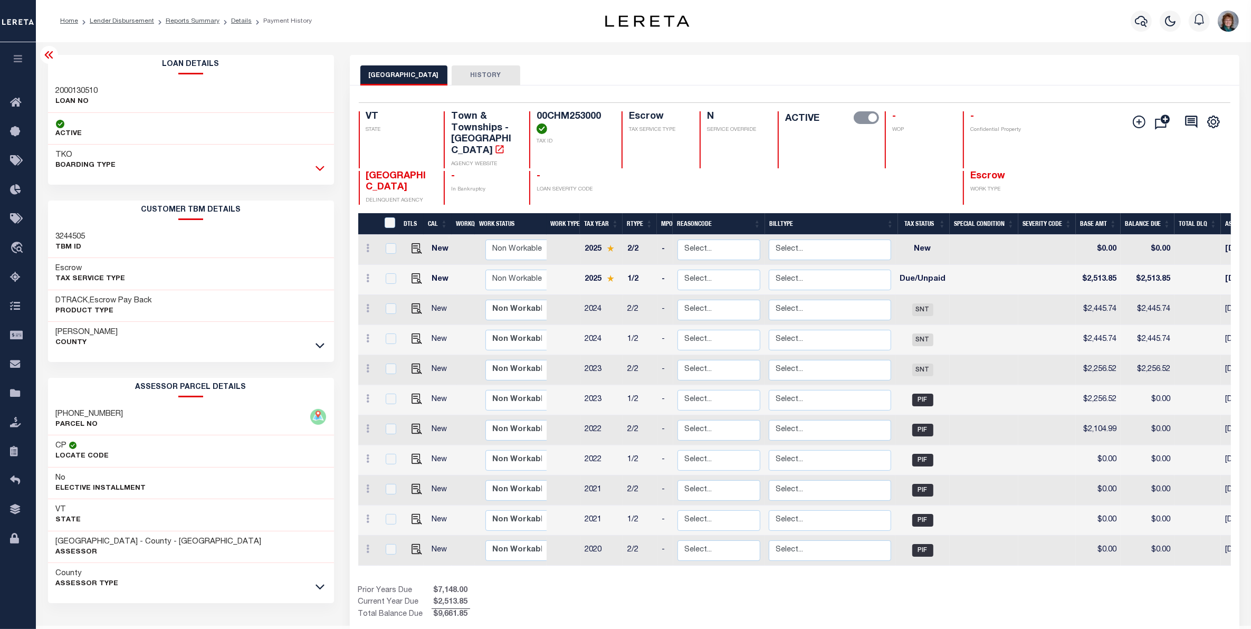
click at [320, 168] on icon at bounding box center [320, 168] width 9 height 11
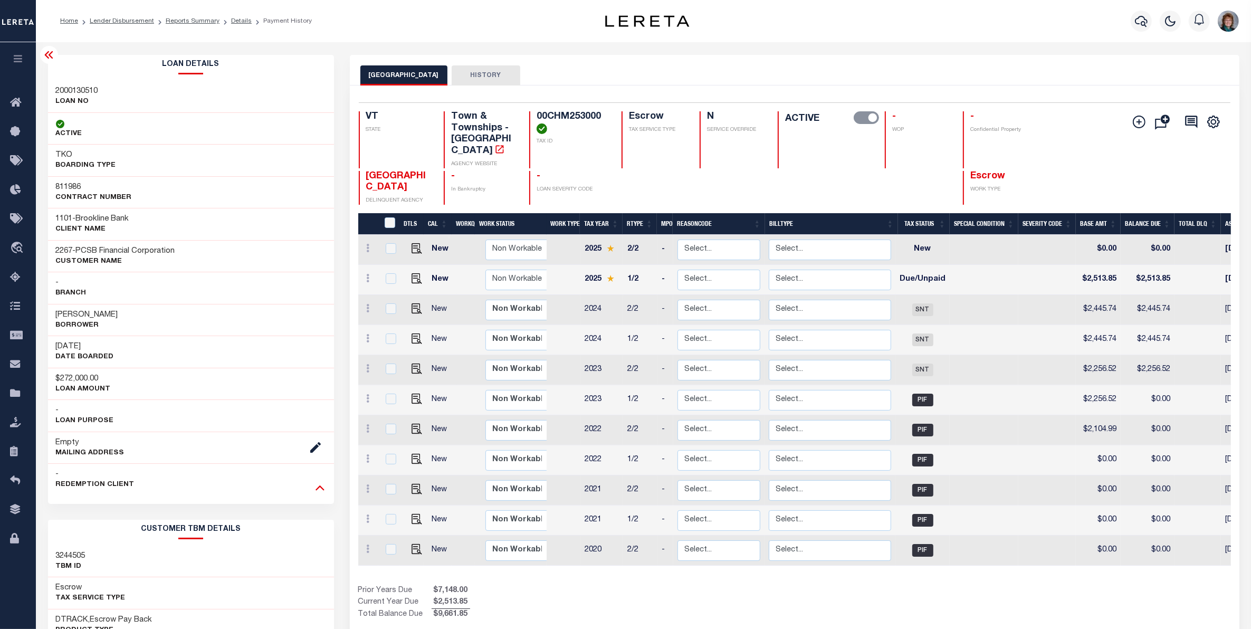
click at [319, 491] on icon at bounding box center [320, 487] width 9 height 11
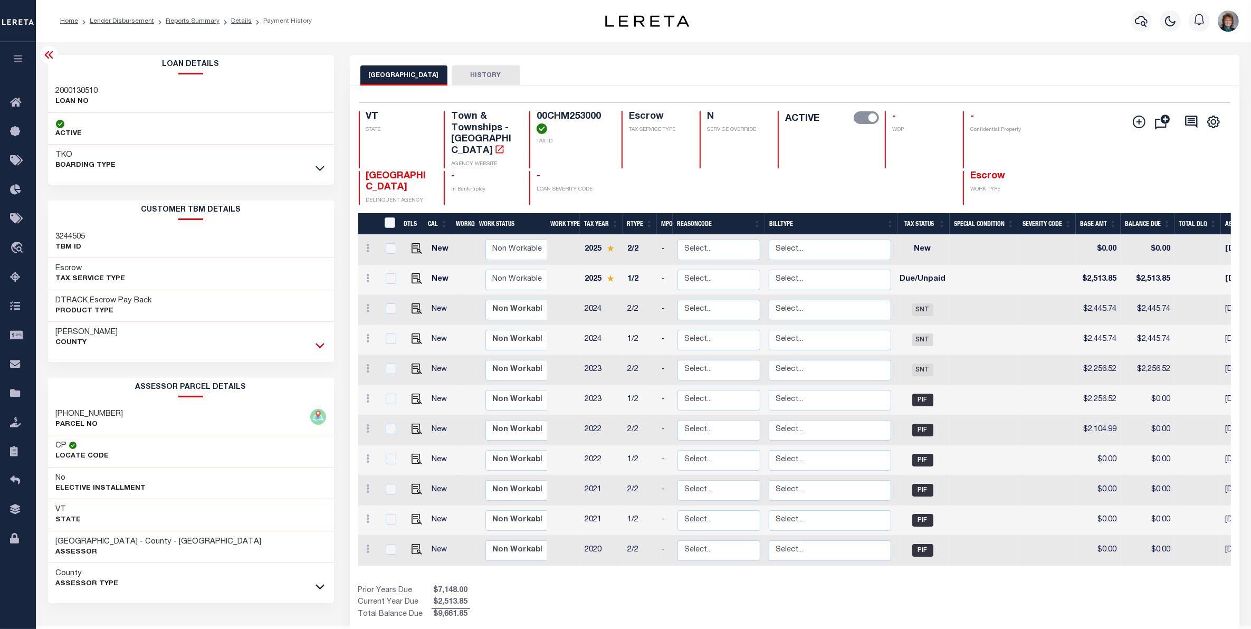
click at [318, 344] on icon at bounding box center [320, 345] width 9 height 11
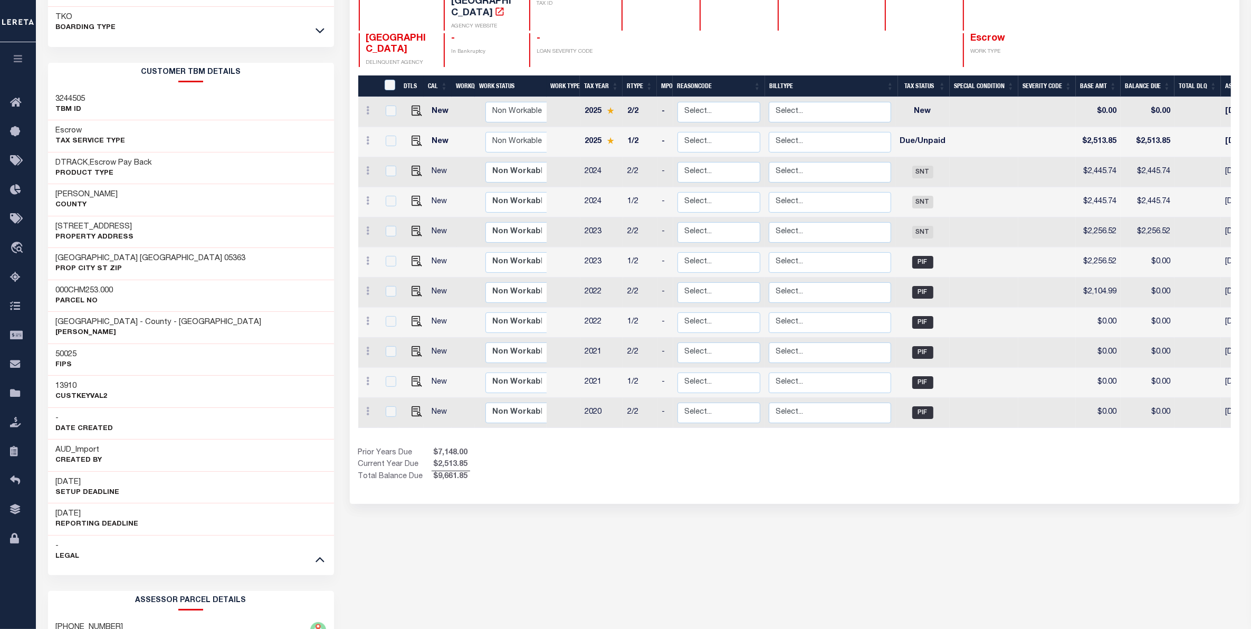
scroll to position [198, 0]
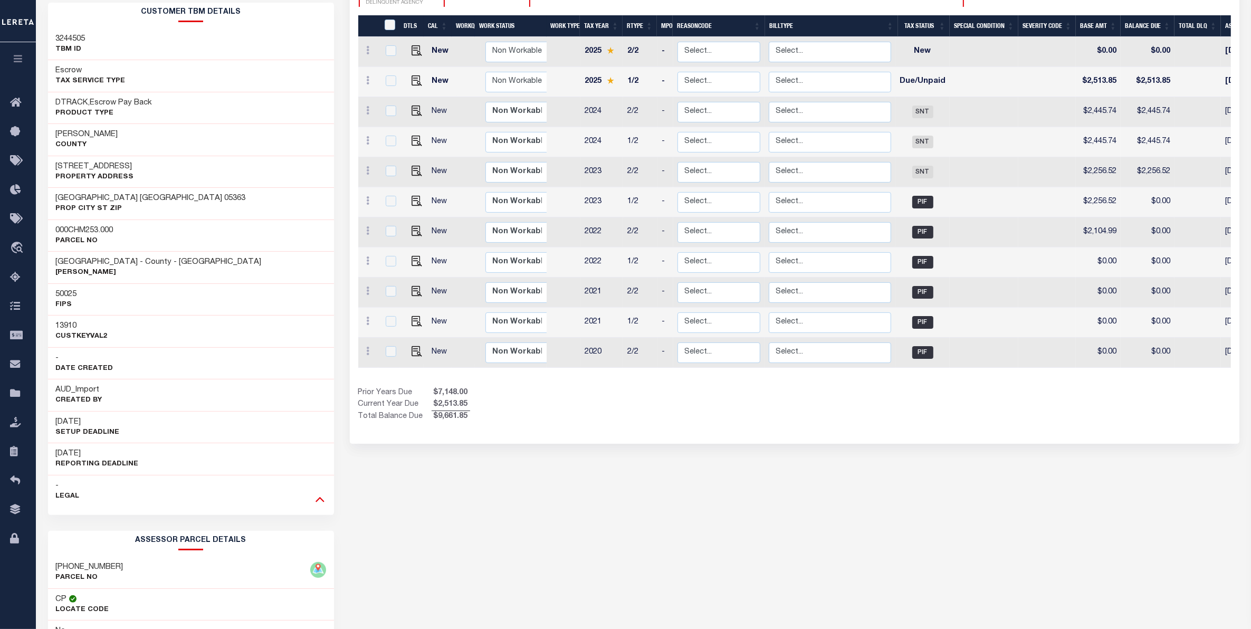
click at [316, 502] on icon at bounding box center [320, 499] width 9 height 5
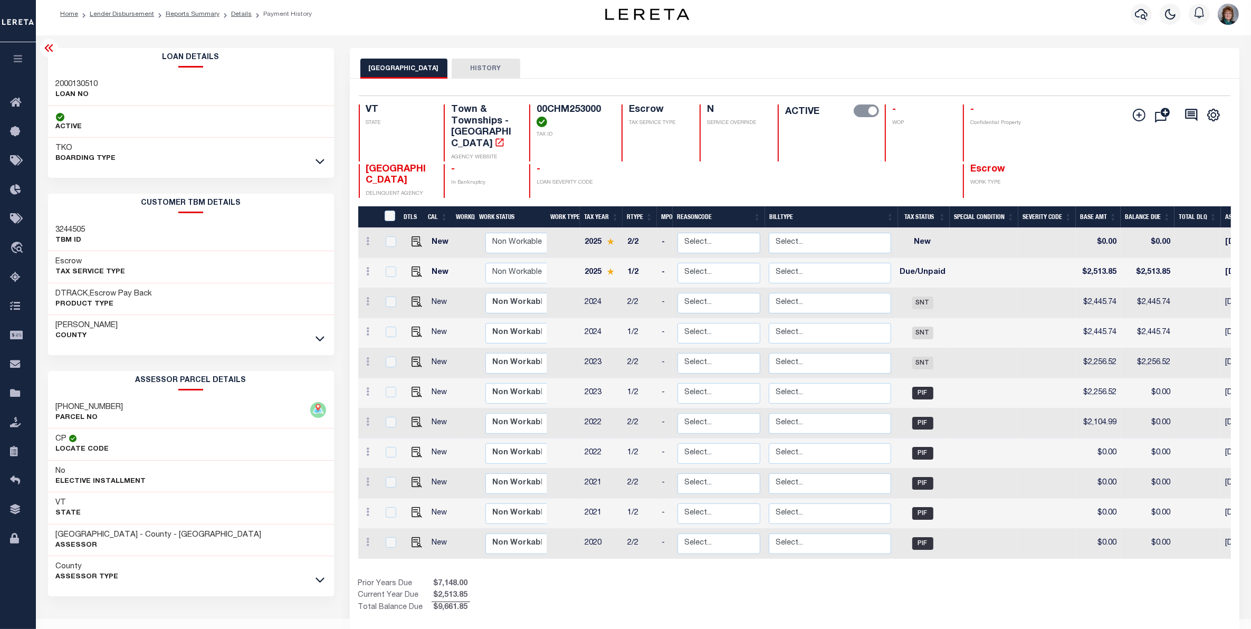
scroll to position [0, 0]
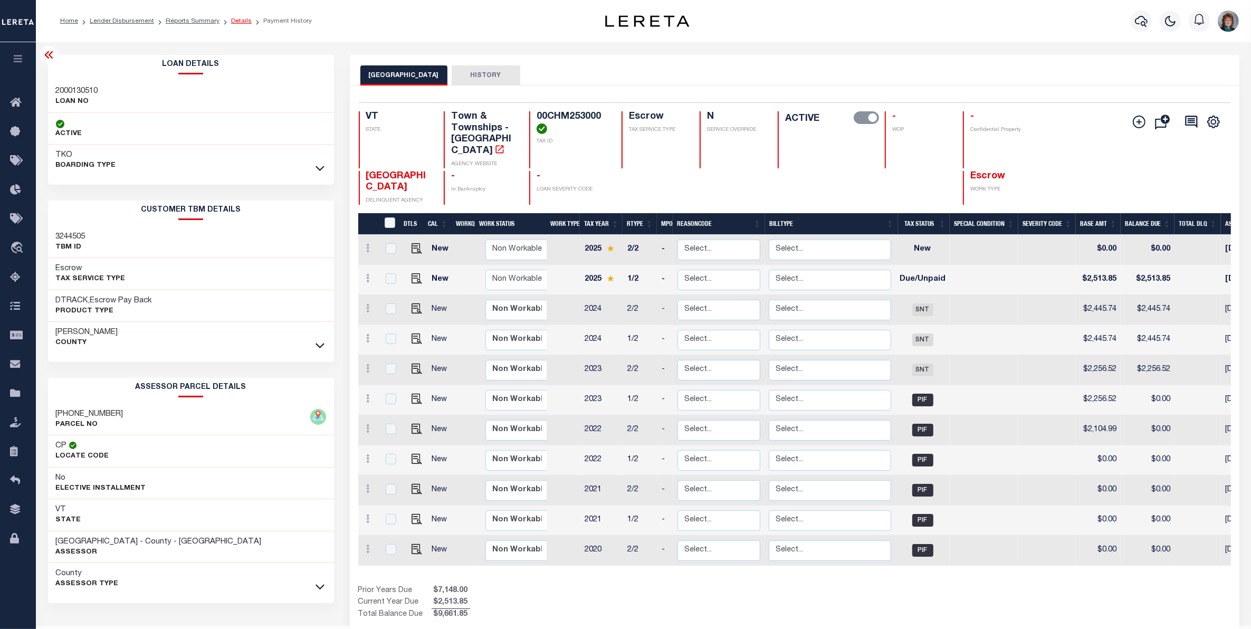
click at [238, 18] on link "Details" at bounding box center [241, 21] width 21 height 6
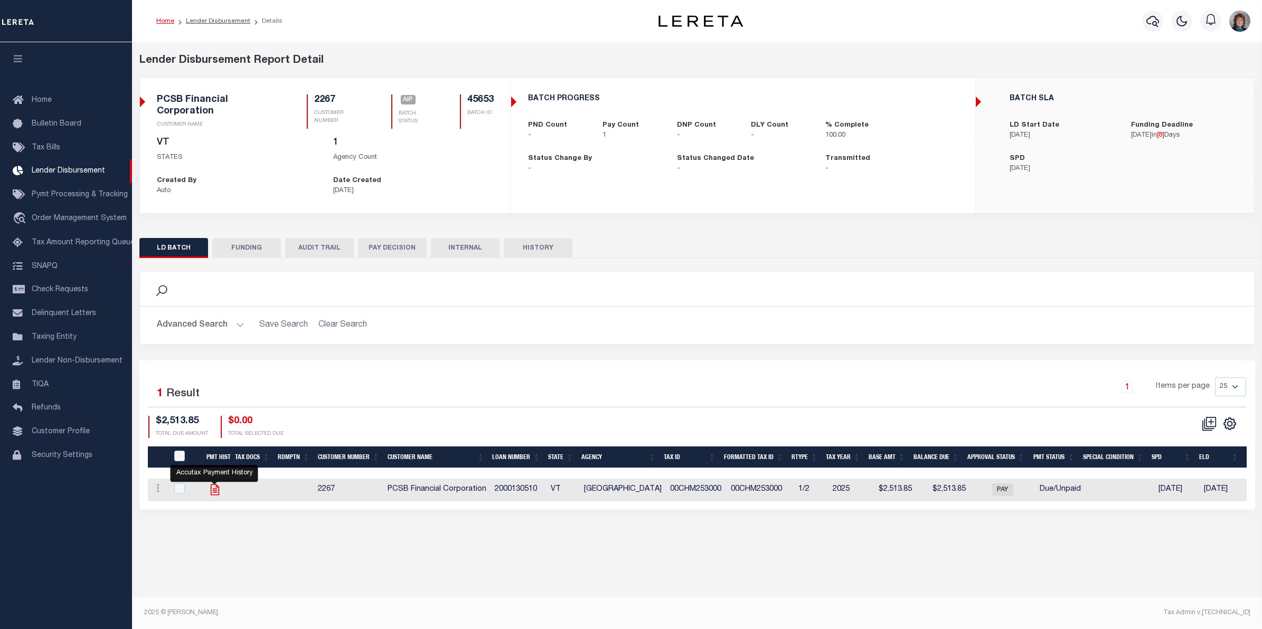
click at [214, 492] on icon "" at bounding box center [214, 490] width 8 height 11
checkbox input "true"
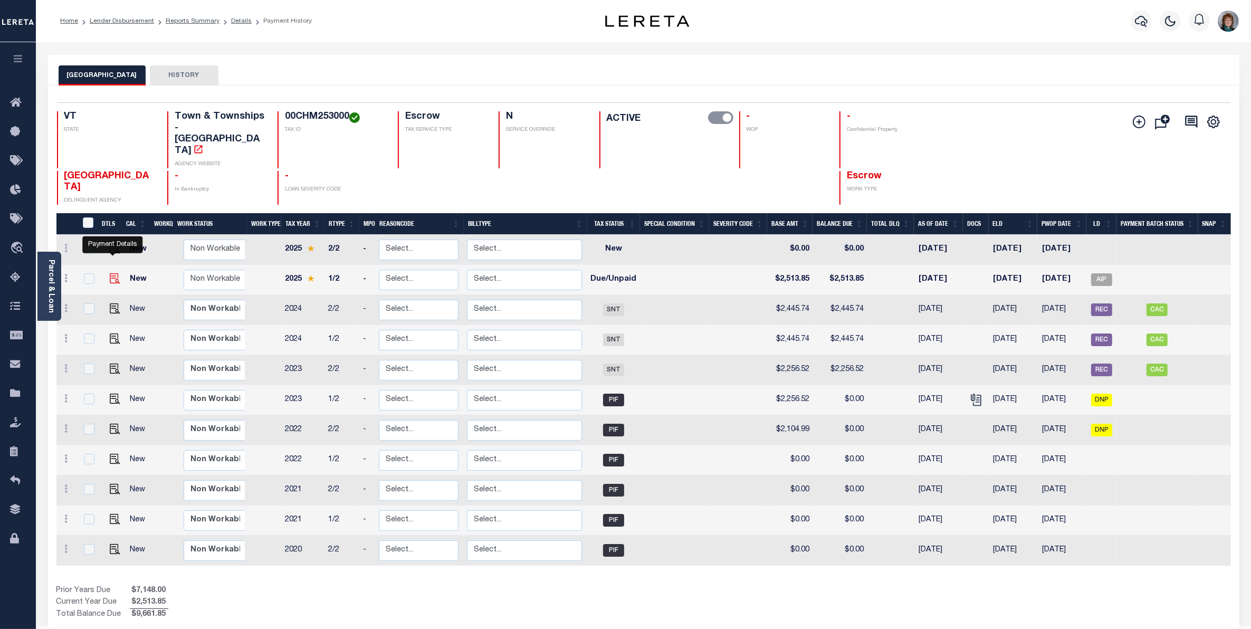
click at [110, 273] on img "" at bounding box center [115, 278] width 11 height 11
checkbox input "true"
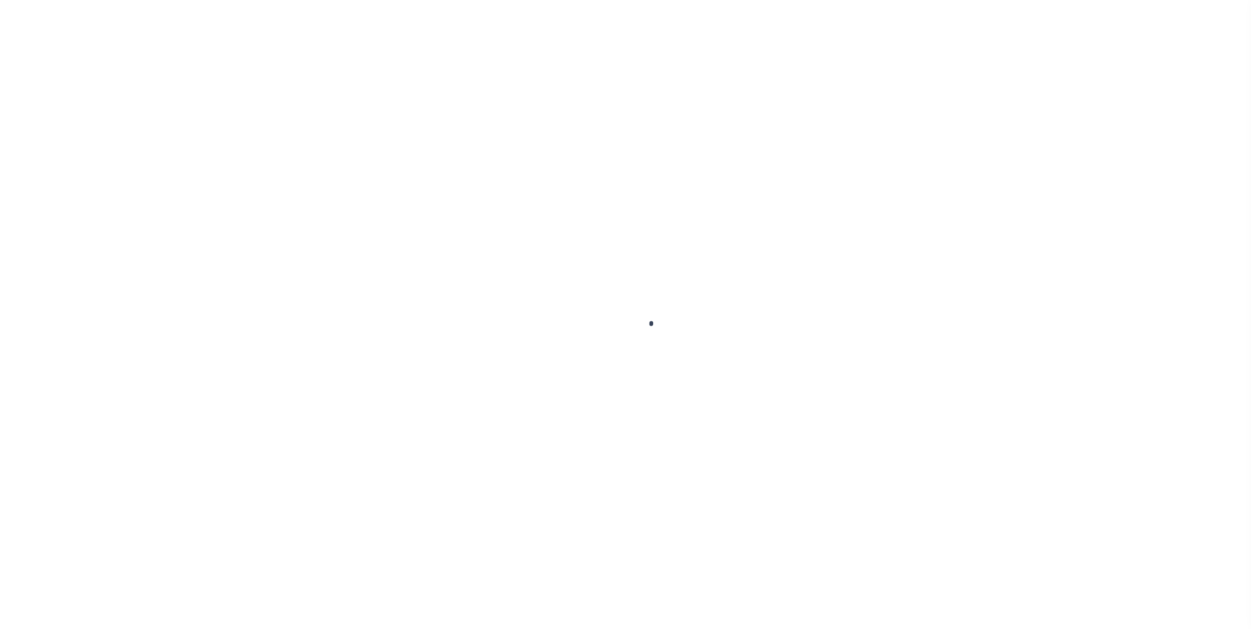
select select "DUE"
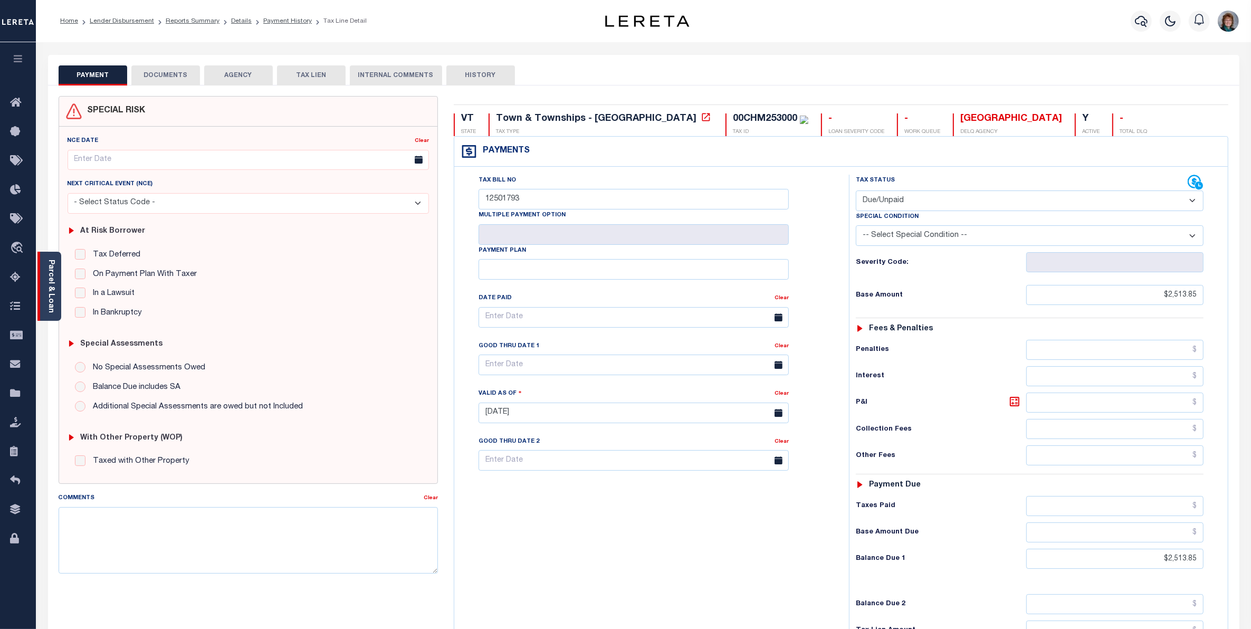
click at [52, 273] on link "Parcel & Loan" at bounding box center [50, 286] width 7 height 53
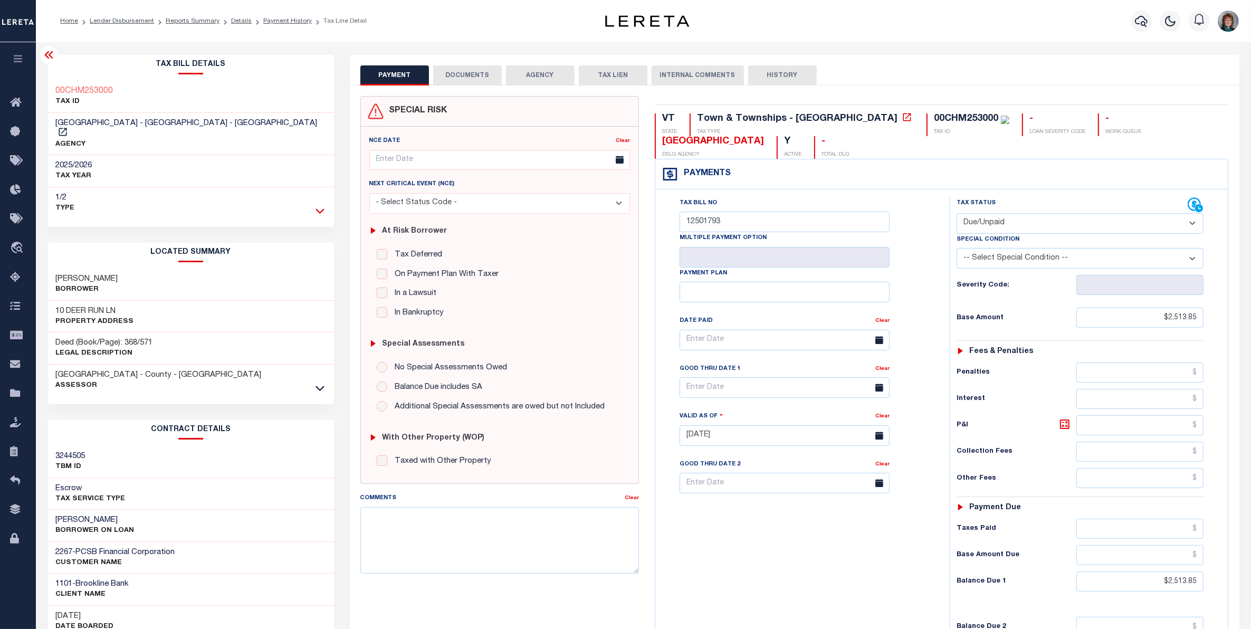
click at [319, 205] on icon at bounding box center [320, 210] width 9 height 11
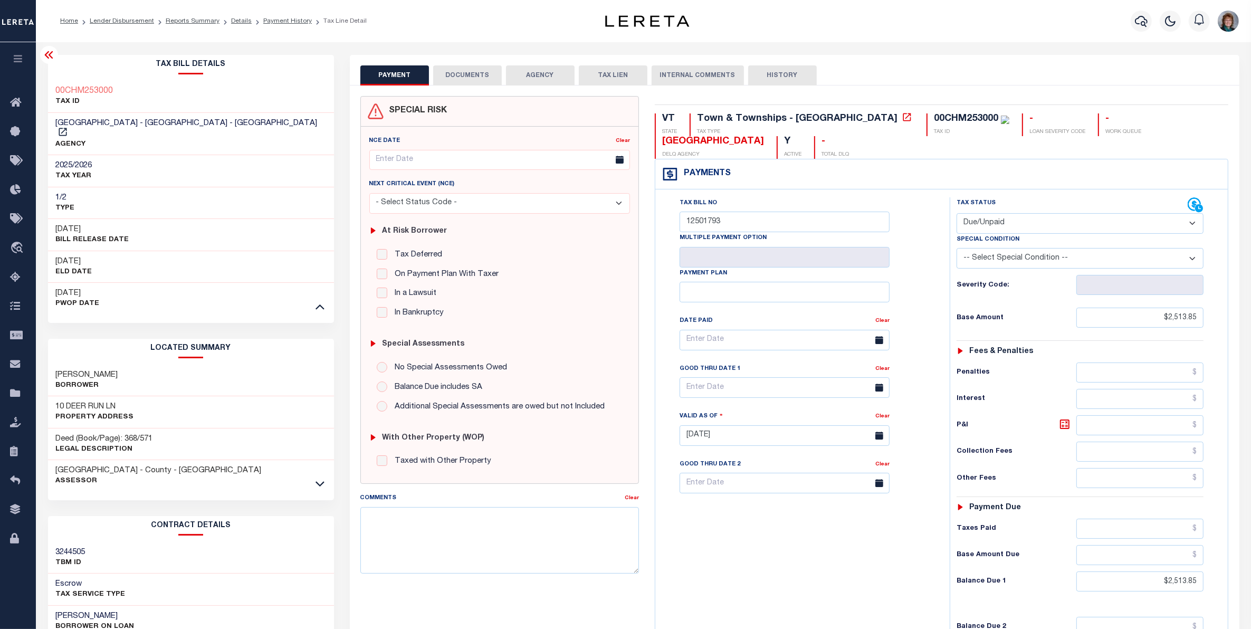
click at [325, 302] on link at bounding box center [320, 305] width 12 height 7
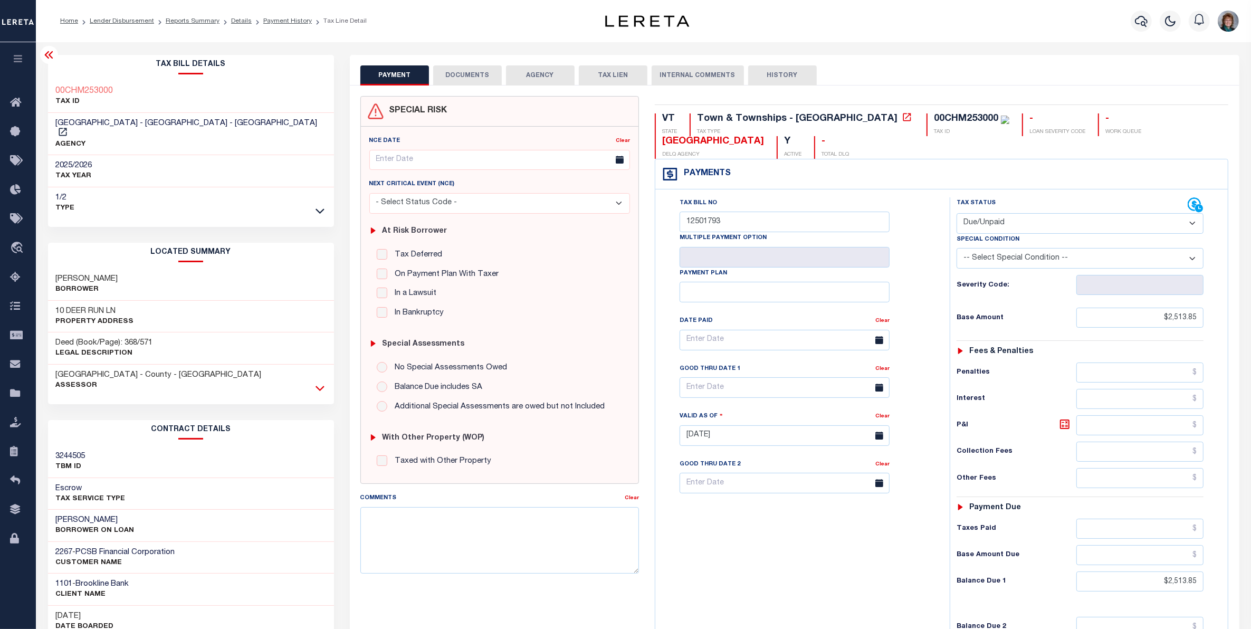
click at [318, 383] on icon at bounding box center [320, 388] width 9 height 11
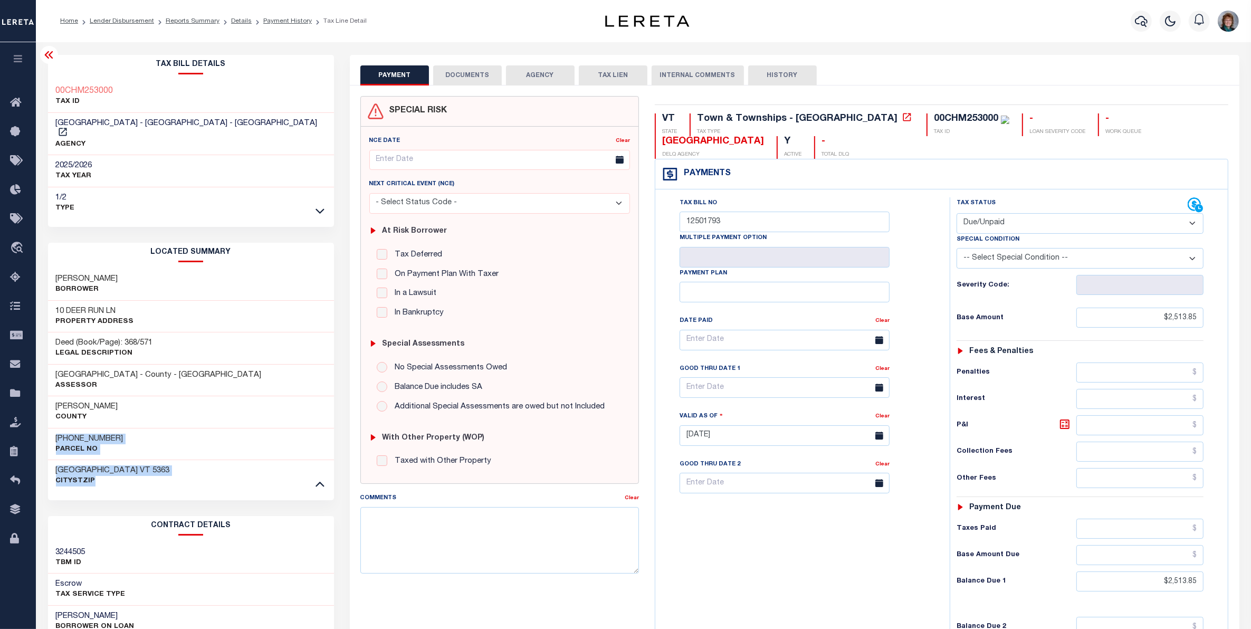
drag, startPoint x: 317, startPoint y: 458, endPoint x: 317, endPoint y: 465, distance: 6.9
click at [317, 465] on div "[PERSON_NAME][GEOGRAPHIC_DATA] [PHONE_NUMBER] [GEOGRAPHIC_DATA] [GEOGRAPHIC_DAT…" at bounding box center [191, 444] width 286 height 96
click at [316, 478] on icon at bounding box center [320, 483] width 9 height 11
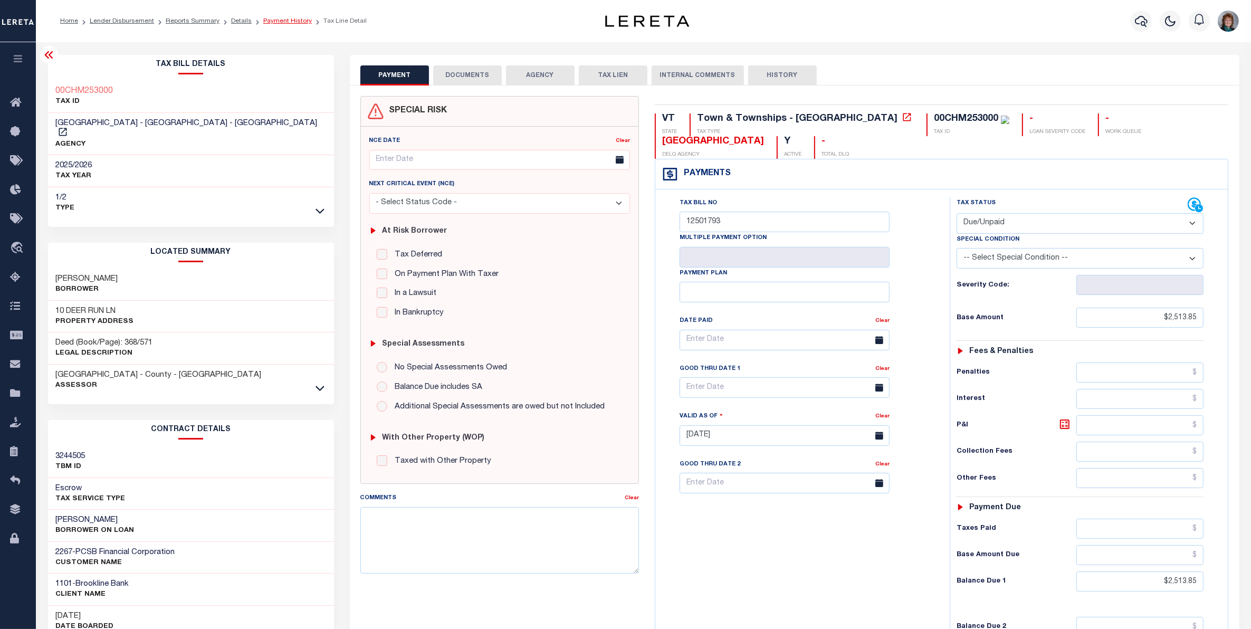
click at [275, 21] on link "Payment History" at bounding box center [287, 21] width 49 height 6
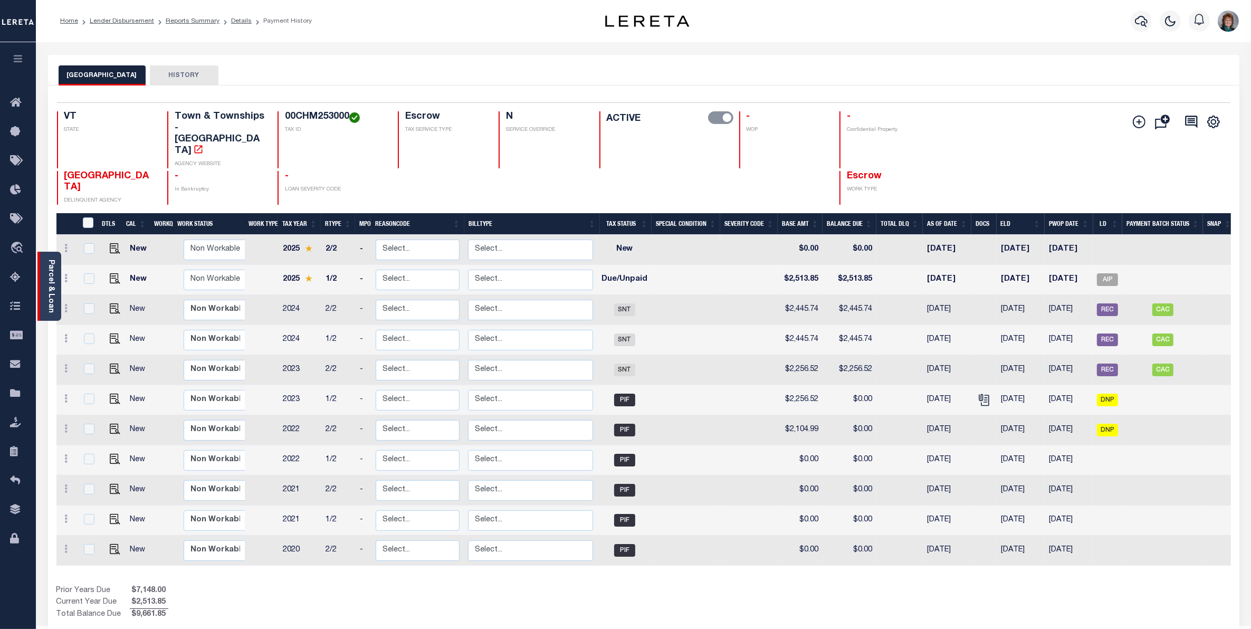
click at [53, 264] on link "Parcel & Loan" at bounding box center [50, 286] width 7 height 53
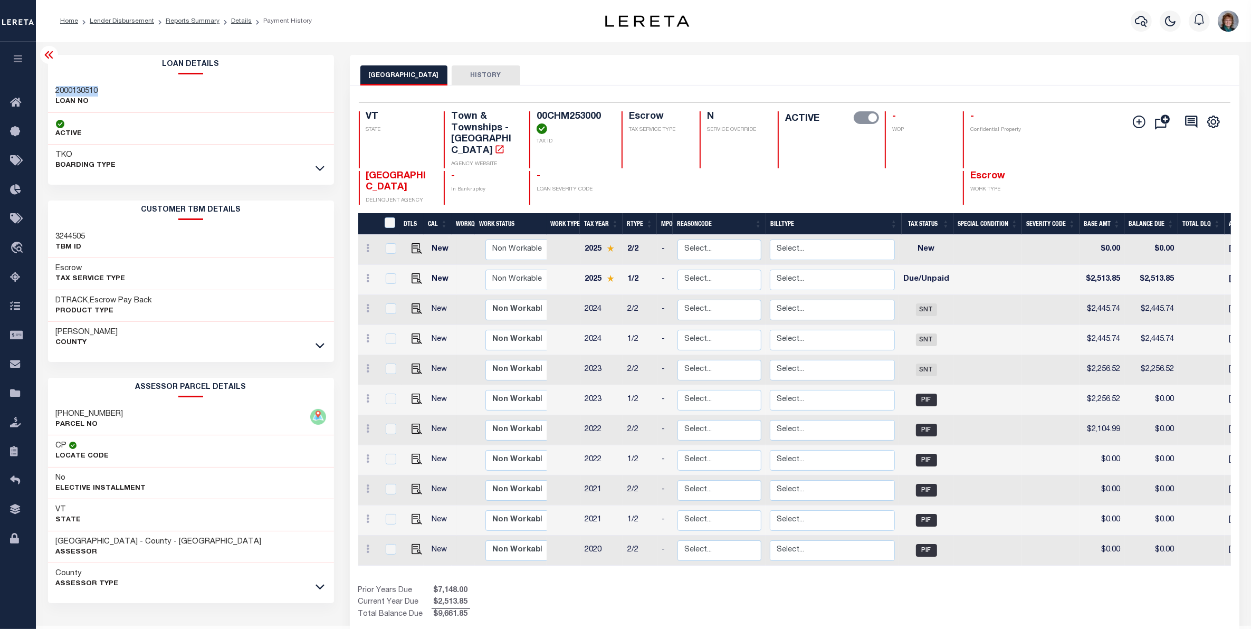
drag, startPoint x: 109, startPoint y: 93, endPoint x: 54, endPoint y: 91, distance: 55.0
click at [54, 91] on div "2000130510 LOAN NO" at bounding box center [191, 97] width 286 height 32
copy h3 "2000130510"
click at [1134, 22] on button "button" at bounding box center [1141, 21] width 21 height 21
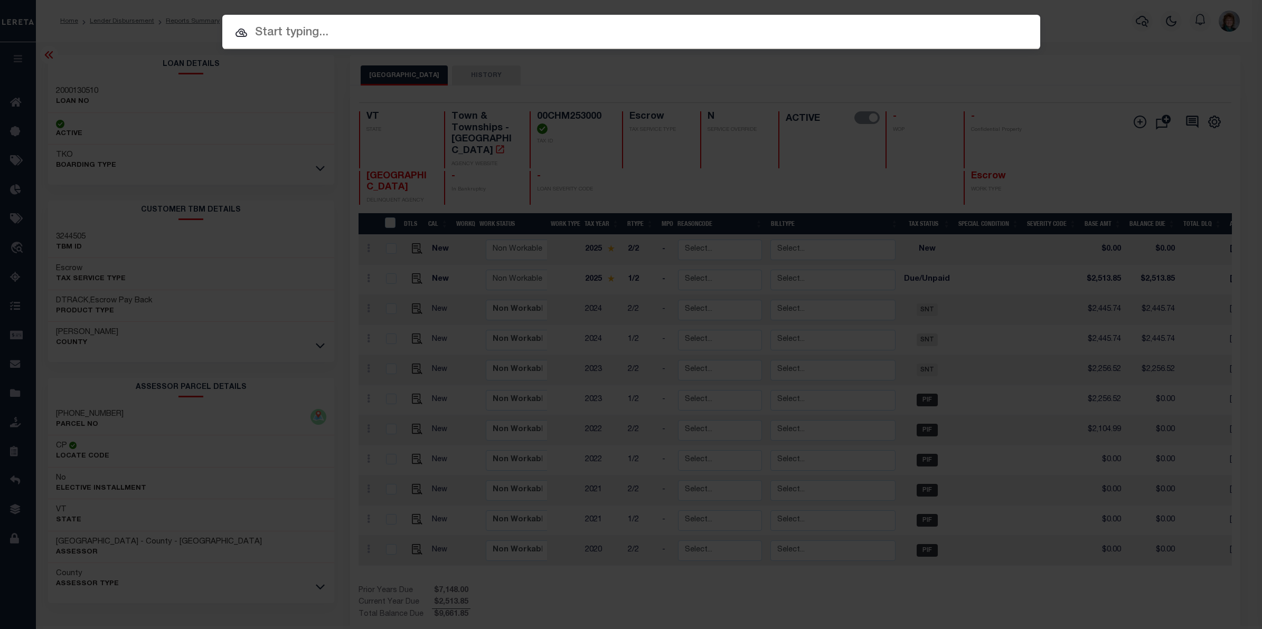
paste input "2000130510"
type input "2000130510"
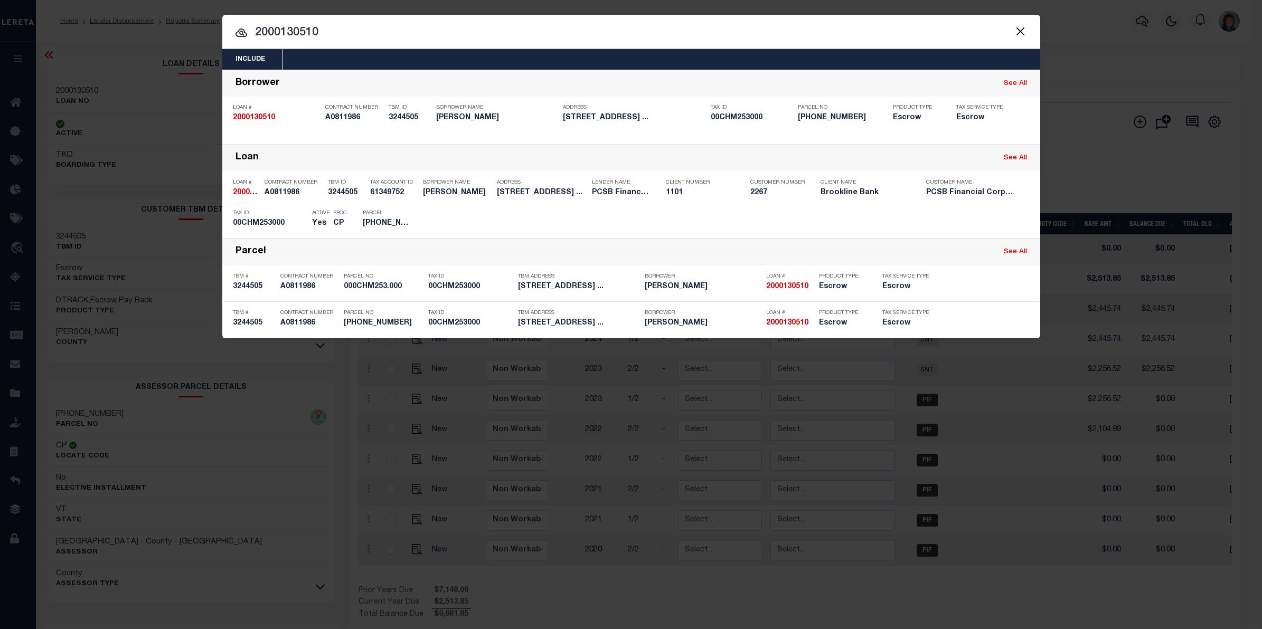
click at [1020, 27] on button "Close" at bounding box center [1020, 31] width 14 height 14
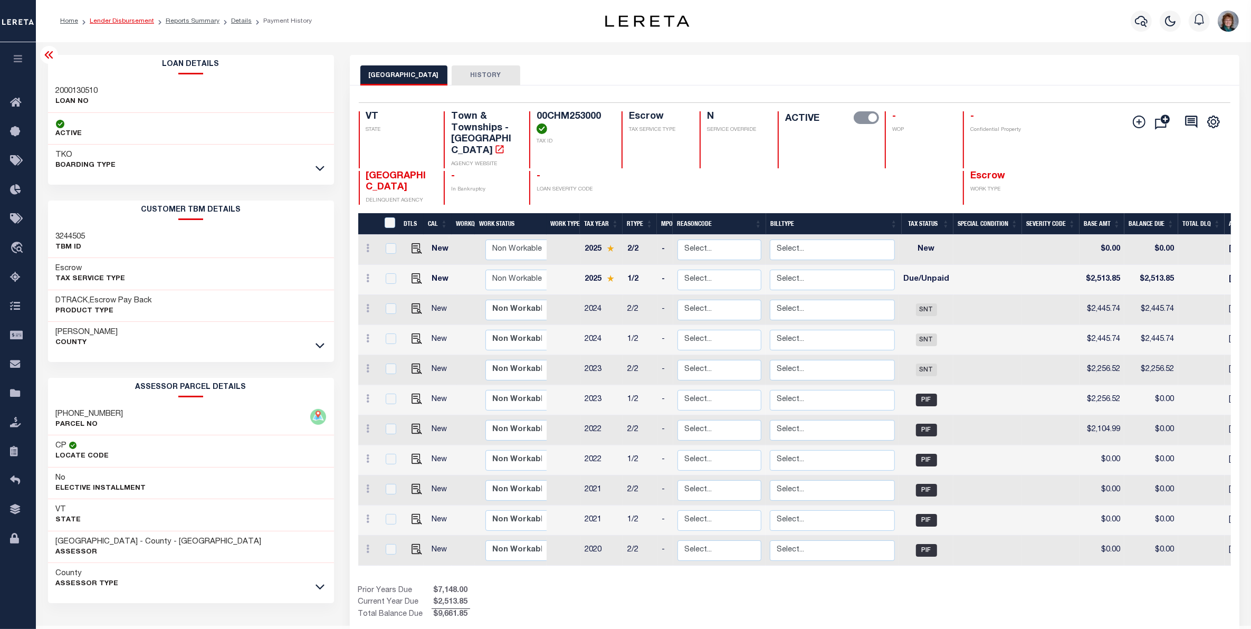
click at [136, 18] on link "Lender Disbursement" at bounding box center [122, 21] width 64 height 6
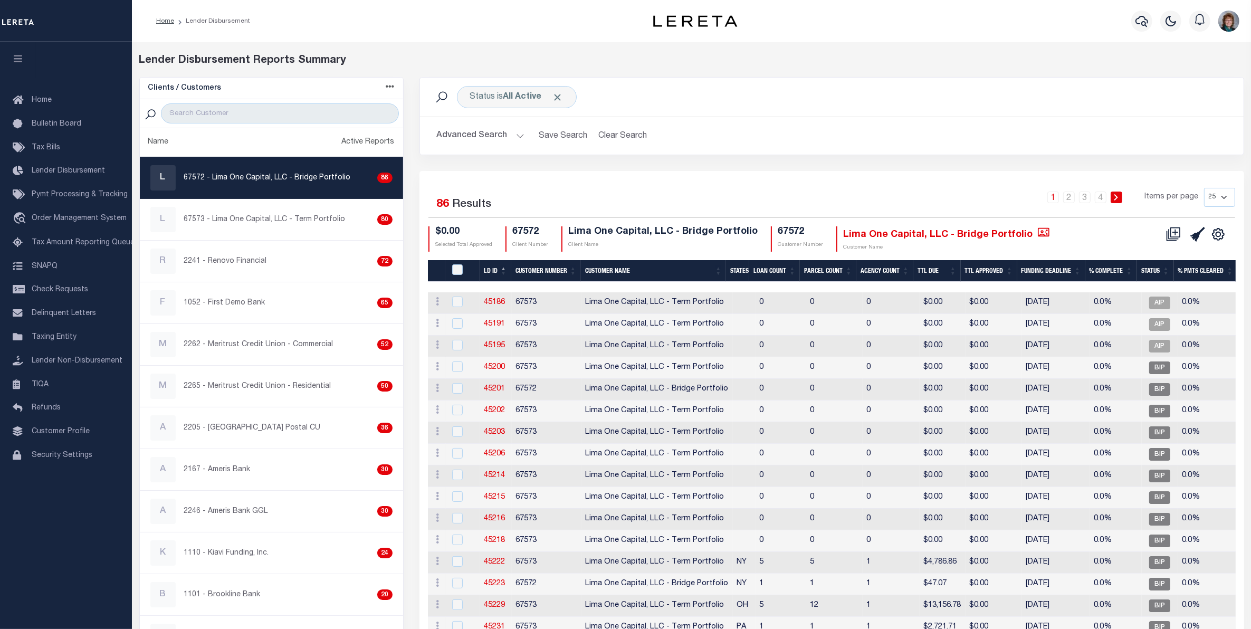
click at [296, 99] on div at bounding box center [271, 113] width 263 height 29
click at [260, 115] on input "search" at bounding box center [280, 113] width 238 height 20
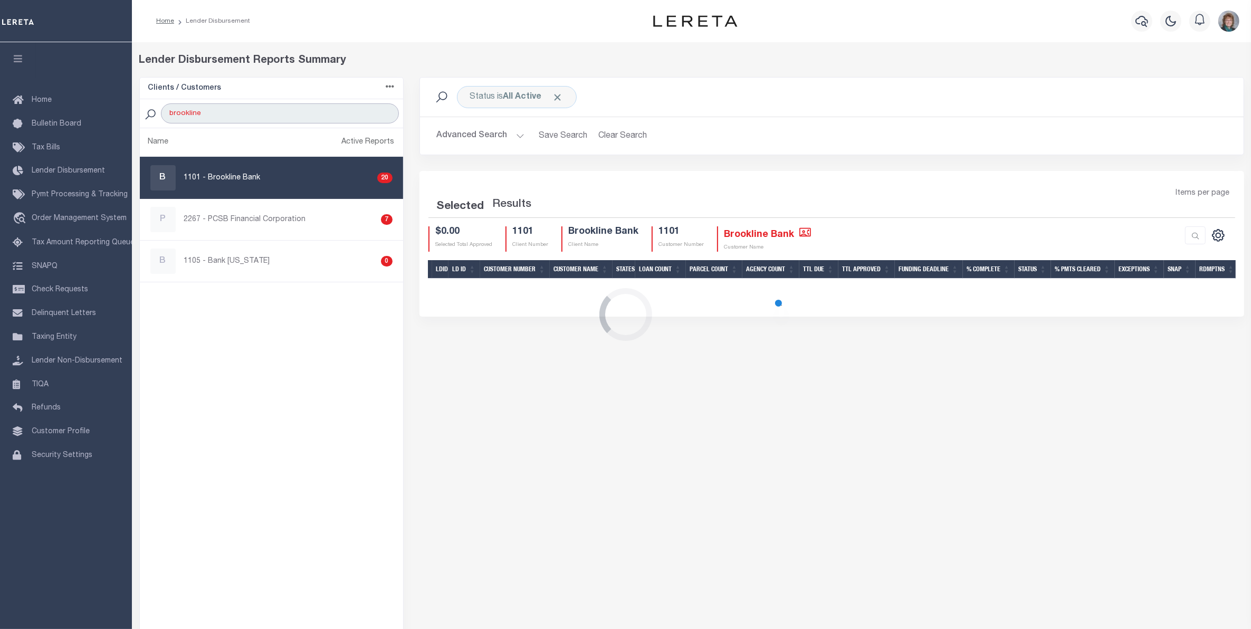
type input "Brookline"
